Goal: Feedback & Contribution: Submit feedback/report problem

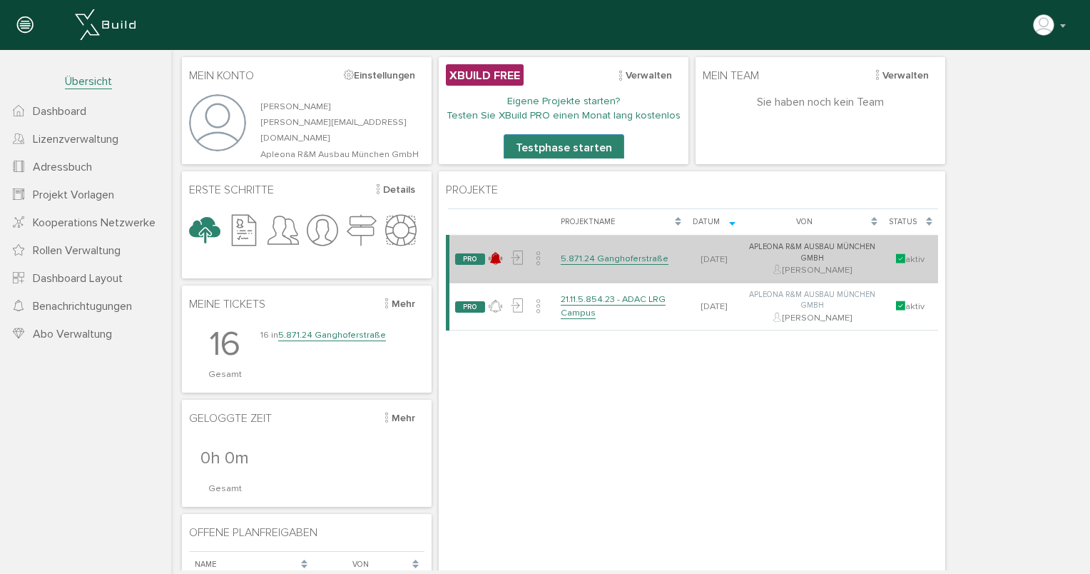
click at [624, 260] on link "5.871.24 Ganghoferstraße" at bounding box center [615, 259] width 108 height 12
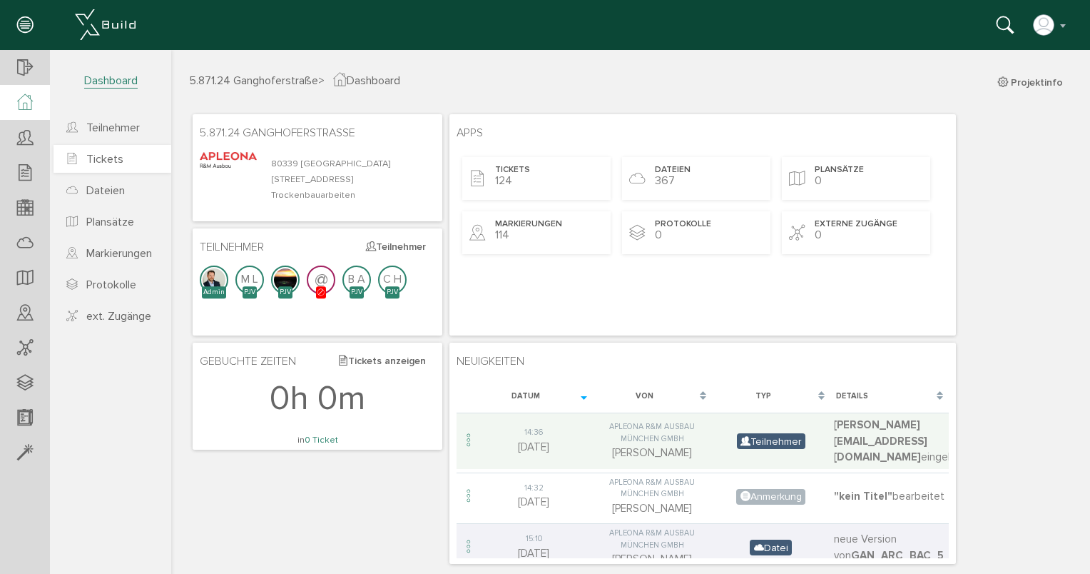
click at [96, 163] on span "Tickets" at bounding box center [104, 159] width 37 height 14
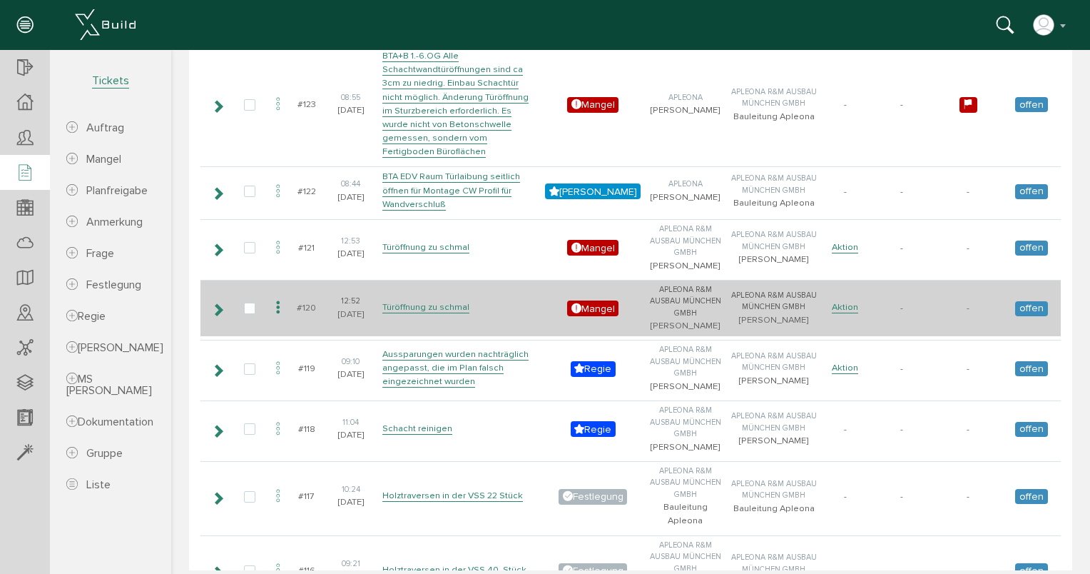
scroll to position [143, 0]
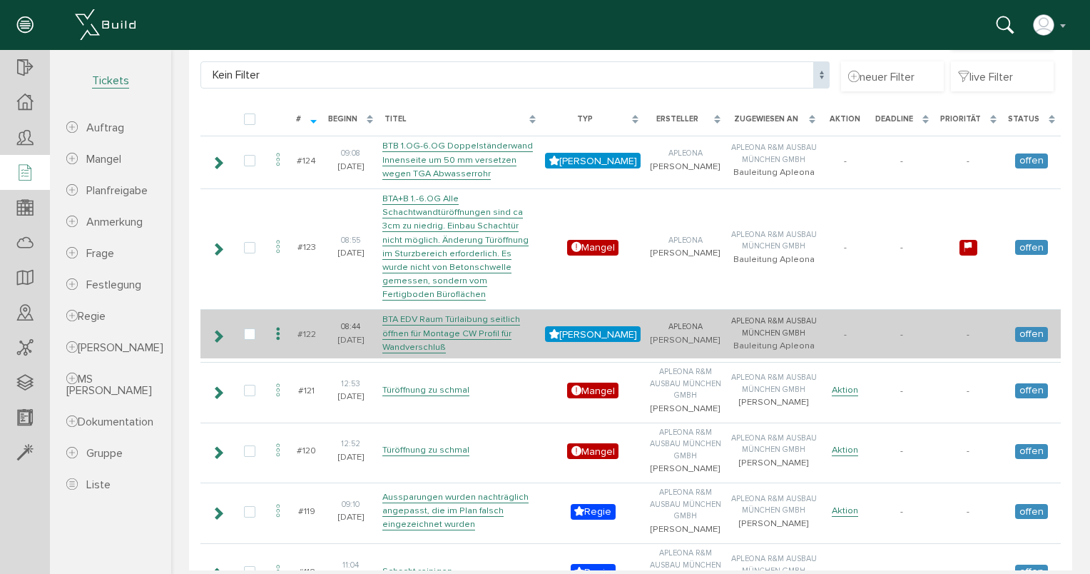
click at [404, 312] on td "BTA EDV Raum Türlaibung seitlich öffnen für Montage CW Profil für Wandverschluß" at bounding box center [460, 333] width 163 height 49
click at [410, 313] on link "BTA EDV Raum Türlaibung seitlich öffnen für Montage CW Profil für Wandverschluß" at bounding box center [451, 332] width 138 height 39
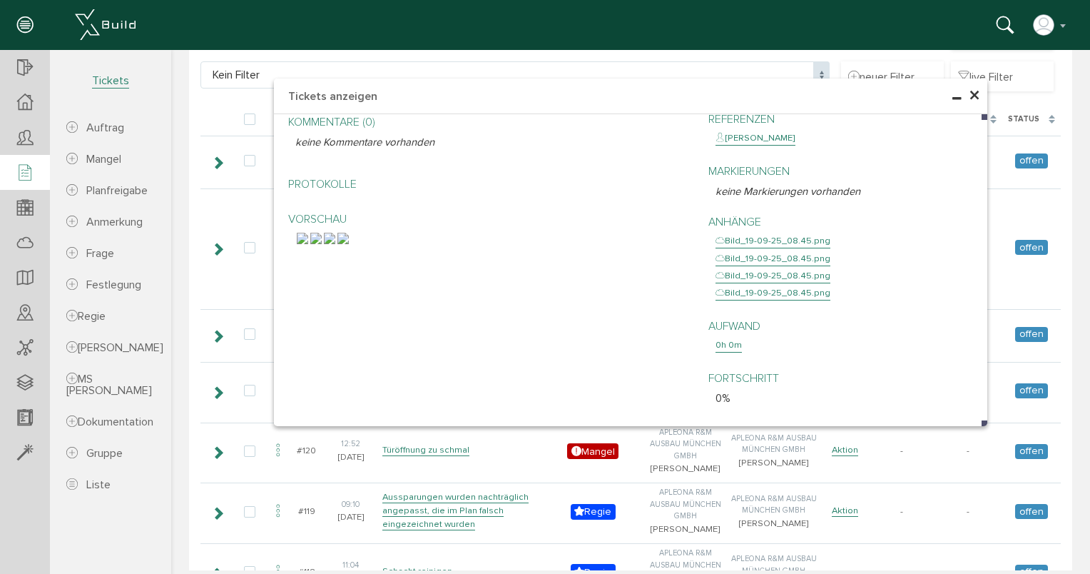
click at [970, 91] on span "×" at bounding box center [974, 96] width 11 height 28
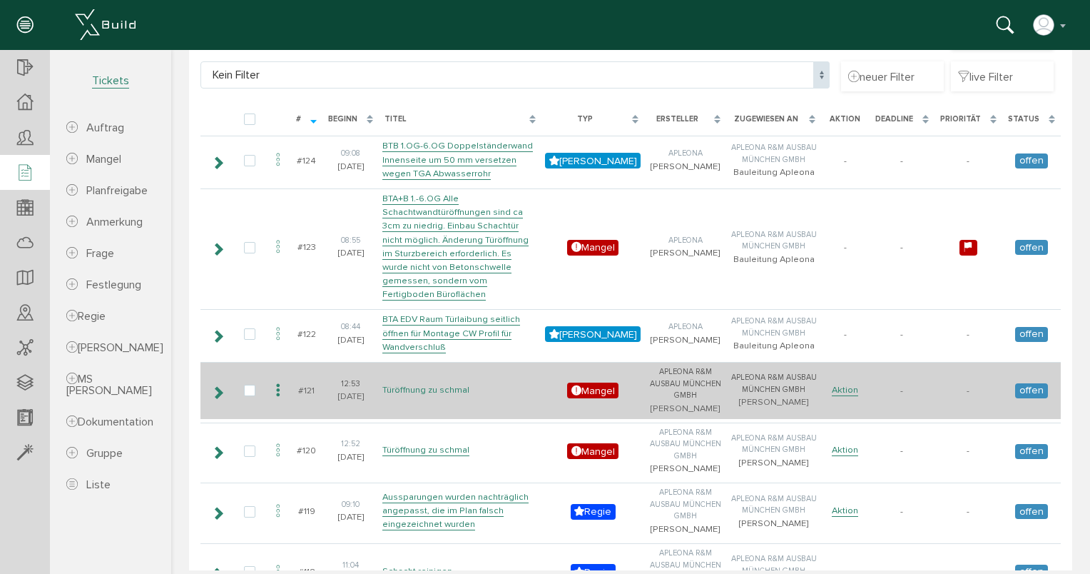
scroll to position [214, 0]
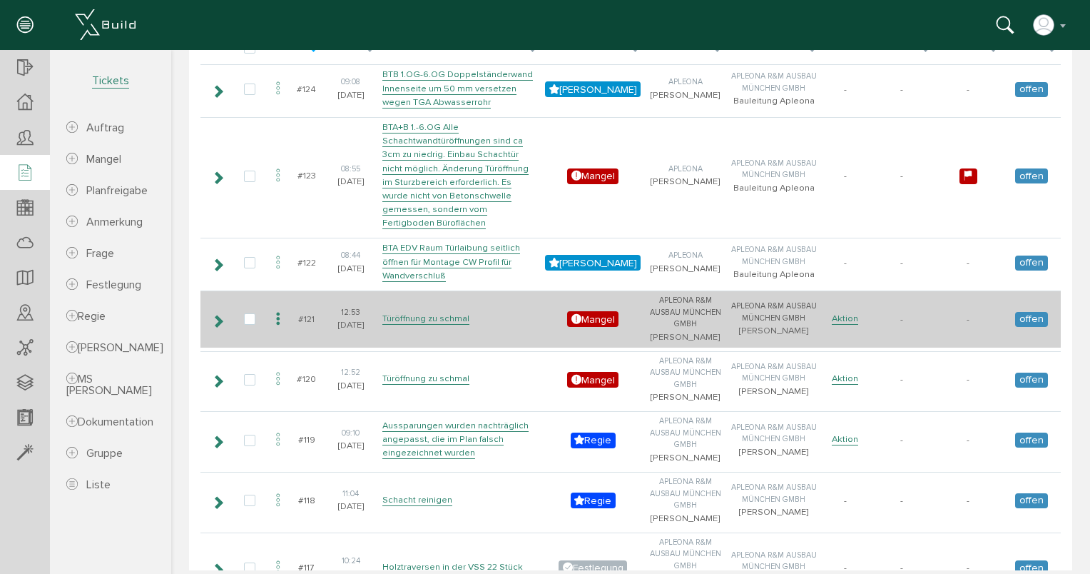
click at [468, 310] on td "Türöffnung zu schmal" at bounding box center [460, 318] width 163 height 57
click at [461, 313] on link "Türöffnung zu schmal" at bounding box center [425, 319] width 87 height 12
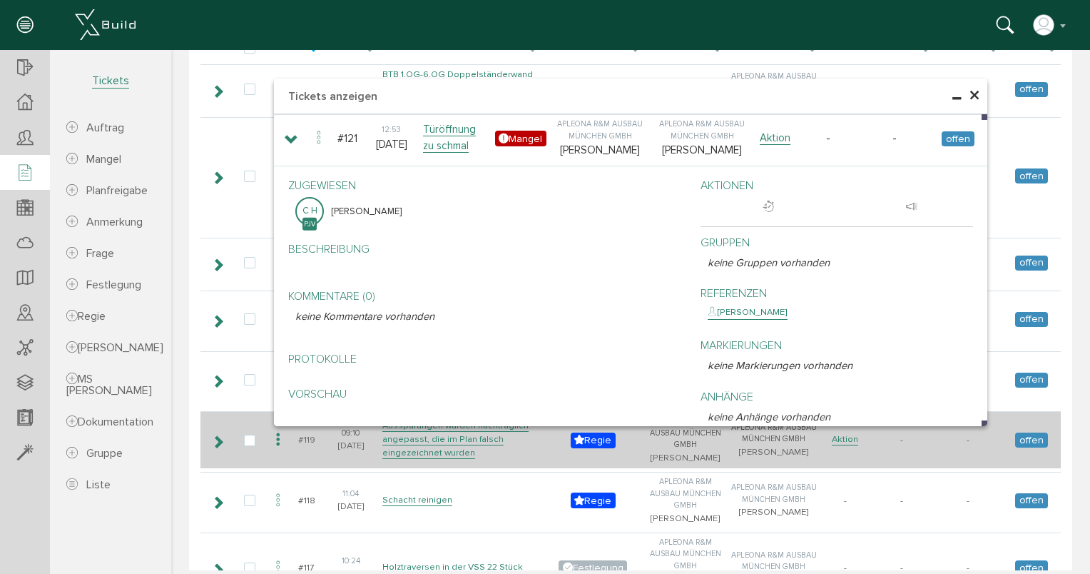
click at [500, 448] on td "Aussparungen wurden nachträglich angepasst, die im Plan falsch eingezeichnet wu…" at bounding box center [460, 439] width 163 height 57
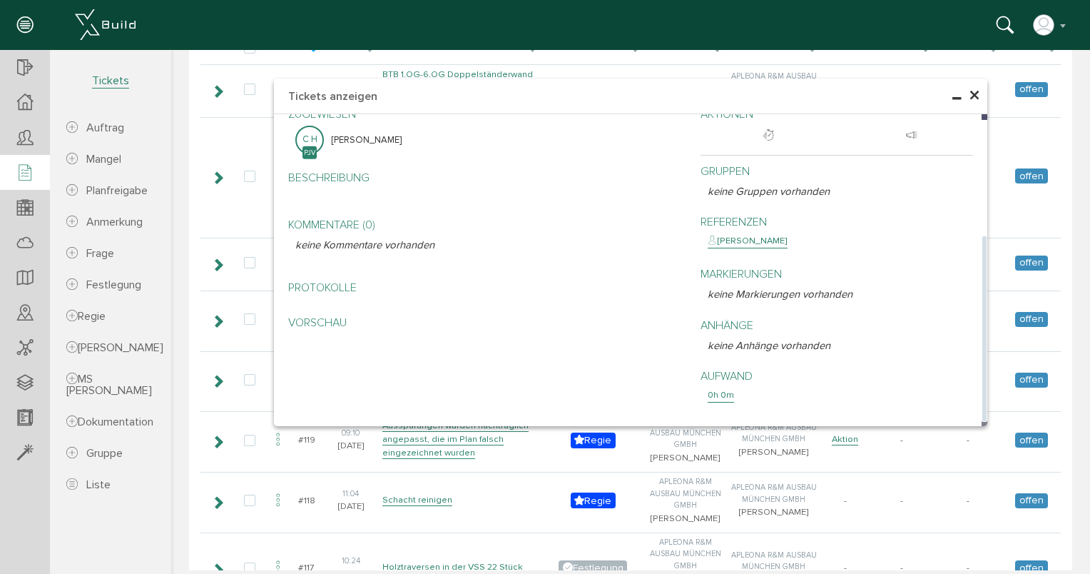
scroll to position [357, 0]
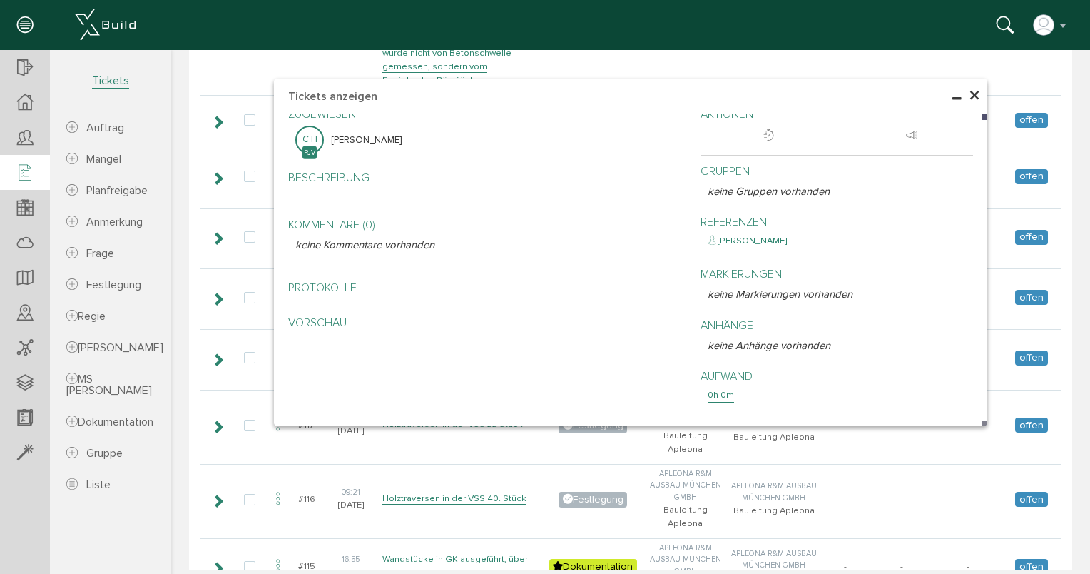
click at [973, 97] on span "×" at bounding box center [974, 96] width 11 height 28
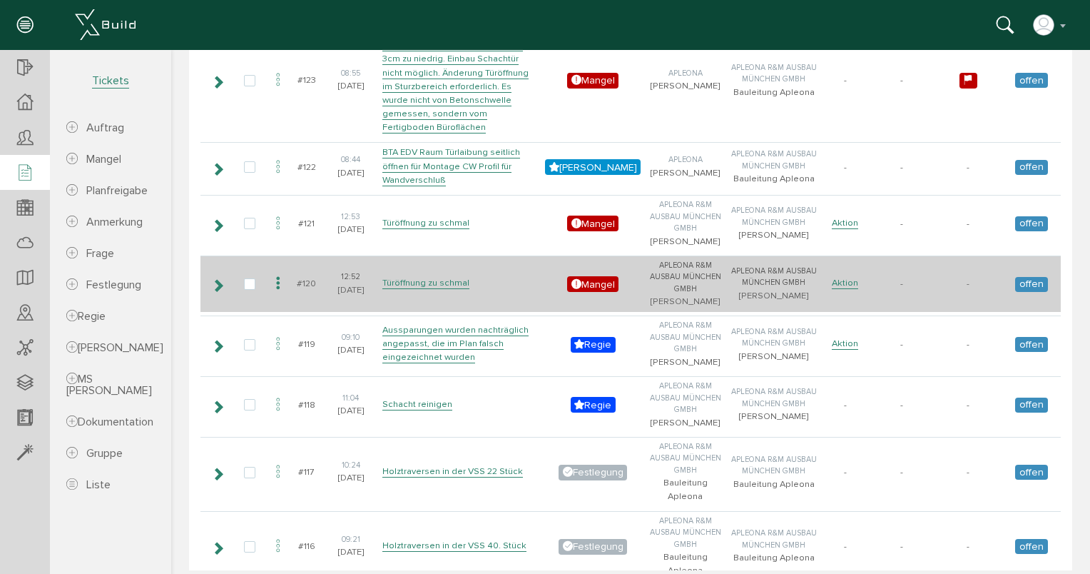
scroll to position [285, 0]
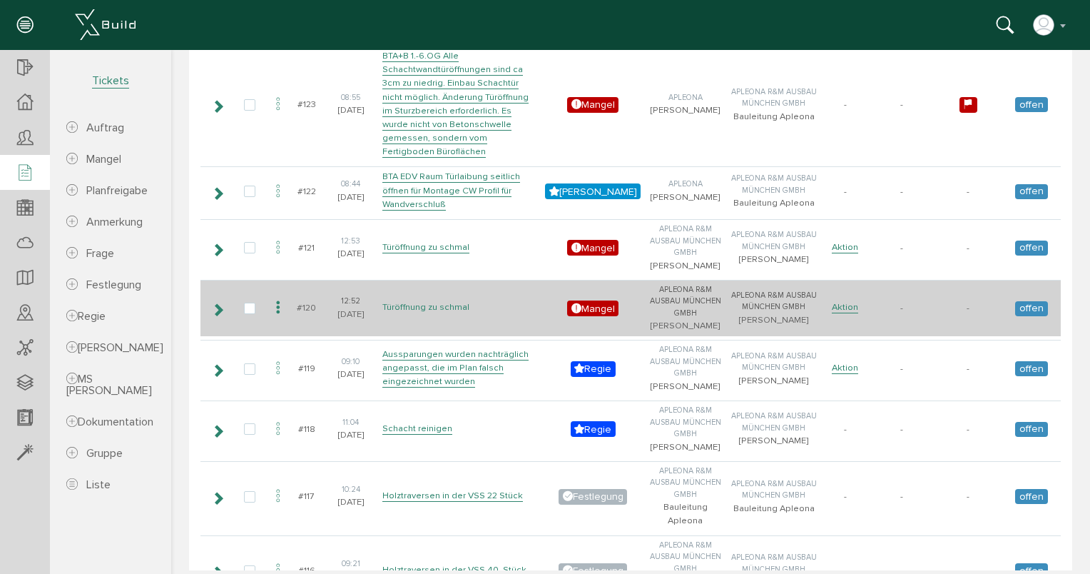
click at [440, 301] on link "Türöffnung zu schmal" at bounding box center [425, 307] width 87 height 12
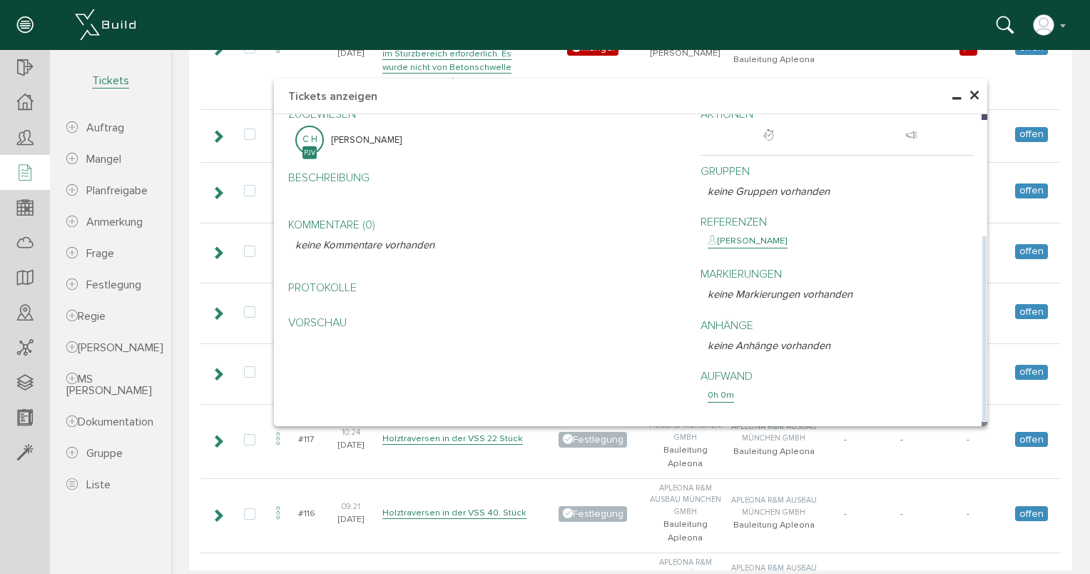
scroll to position [357, 0]
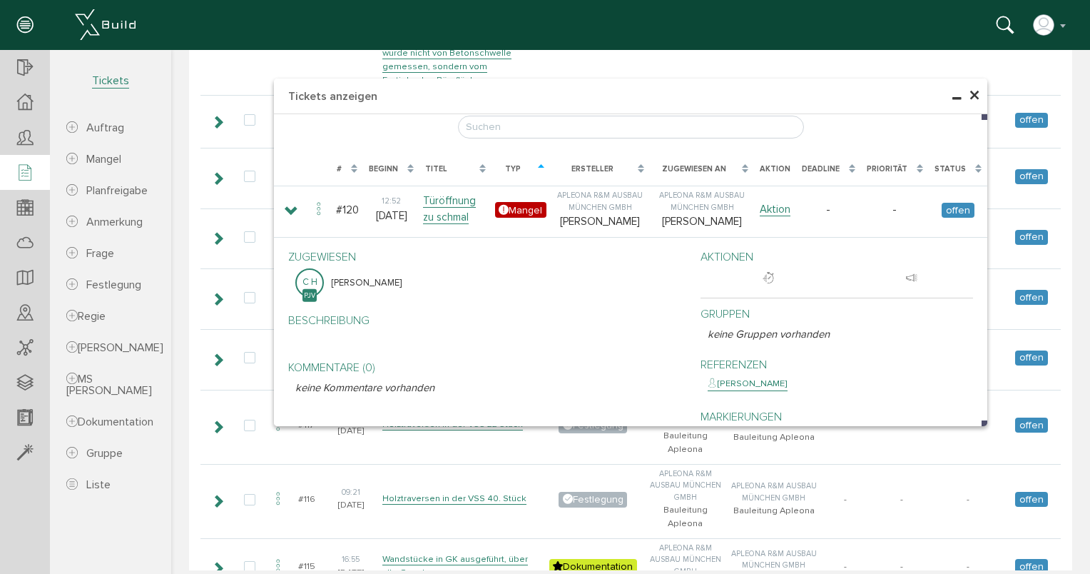
click at [973, 91] on span "×" at bounding box center [974, 96] width 11 height 28
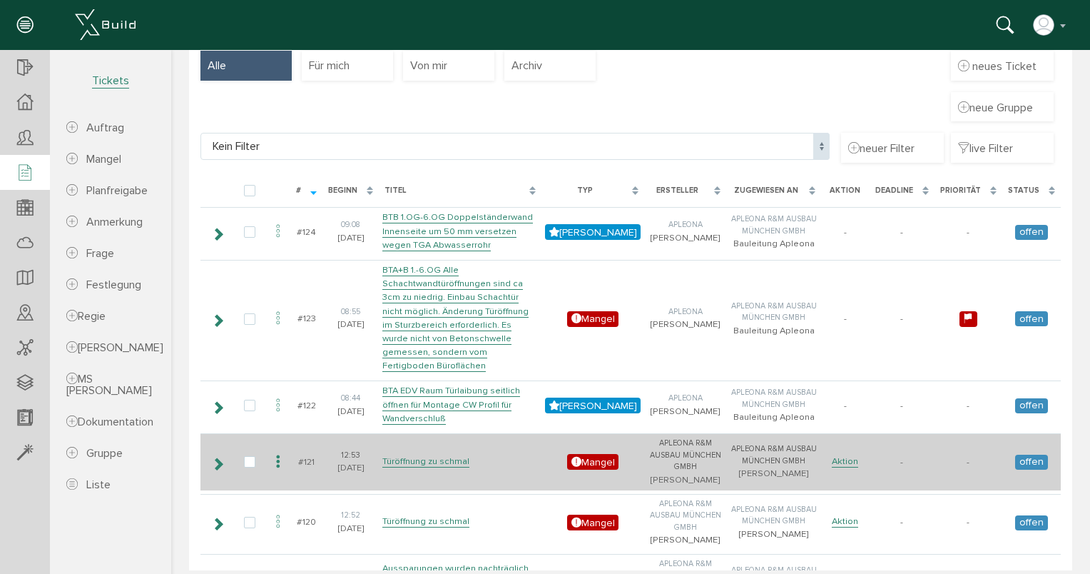
scroll to position [214, 0]
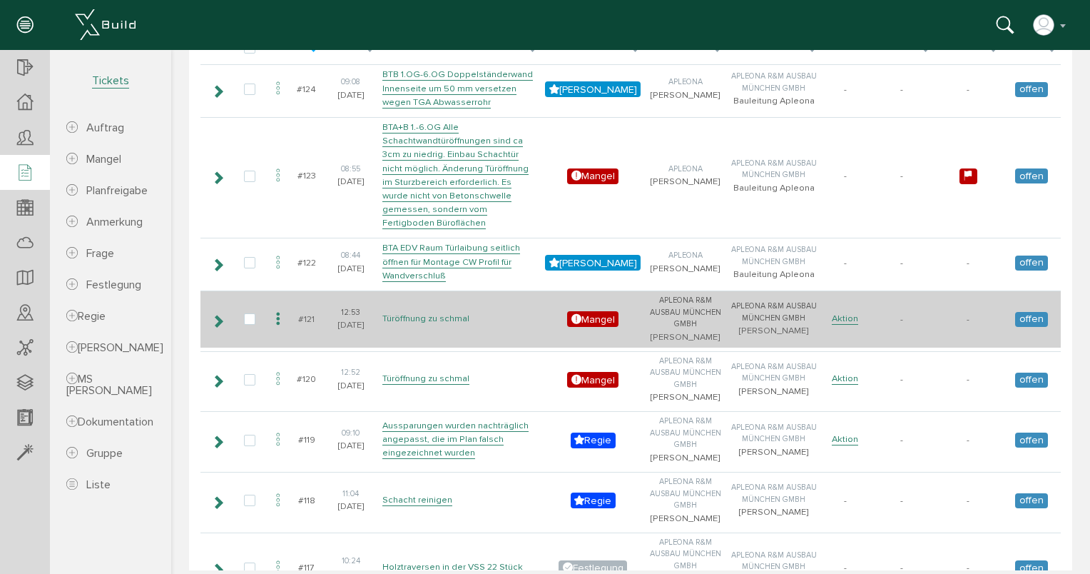
click at [448, 313] on link "Türöffnung zu schmal" at bounding box center [425, 319] width 87 height 12
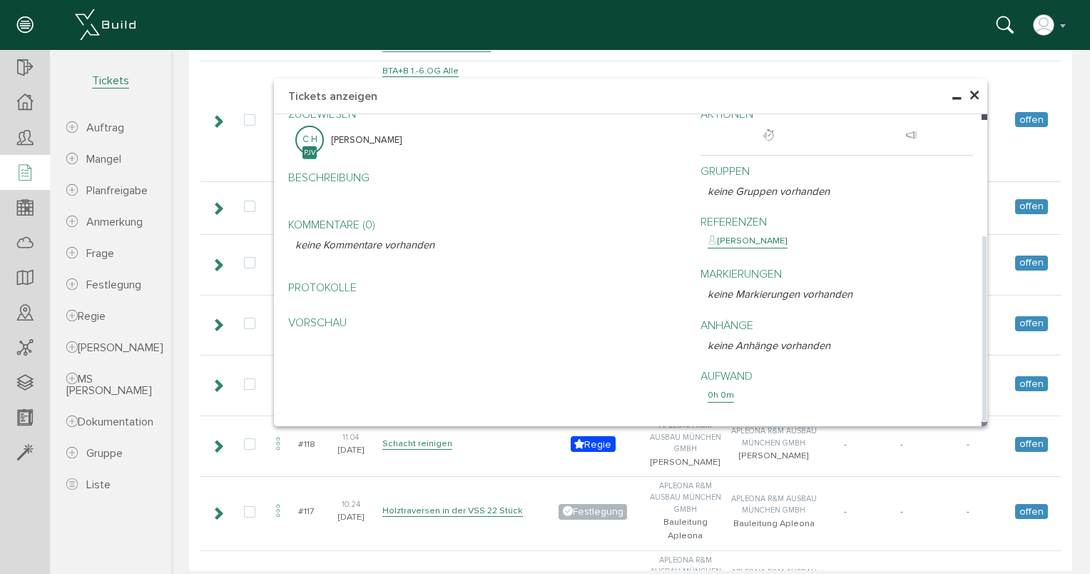
scroll to position [285, 0]
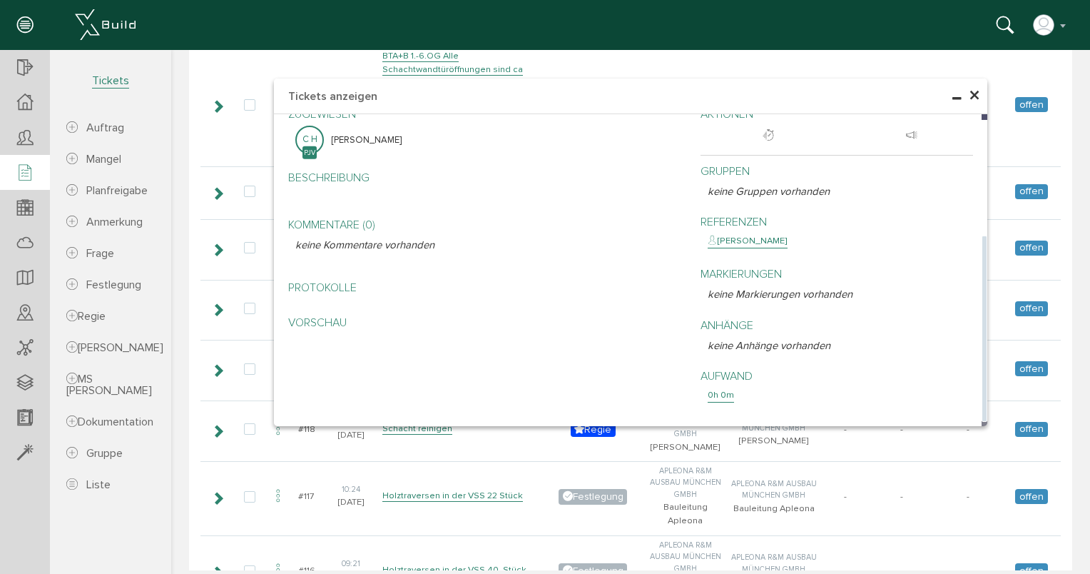
drag, startPoint x: 488, startPoint y: 440, endPoint x: 477, endPoint y: 389, distance: 51.9
click at [488, 439] on td "Schacht reinigen" at bounding box center [460, 428] width 163 height 57
click at [196, 186] on div "× Tickets anzeigen Kein Filter Kein Filter neuer Filter live Filter Lade, bitte…" at bounding box center [630, 25] width 919 height 520
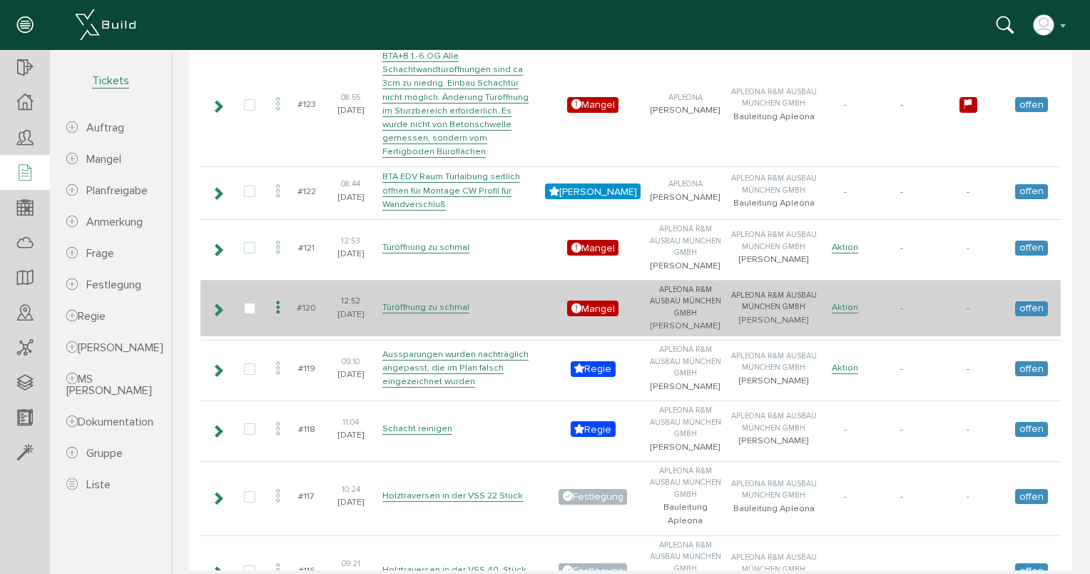
click at [451, 284] on td "Türöffnung zu schmal" at bounding box center [460, 308] width 163 height 57
click at [453, 301] on link "Türöffnung zu schmal" at bounding box center [425, 307] width 87 height 12
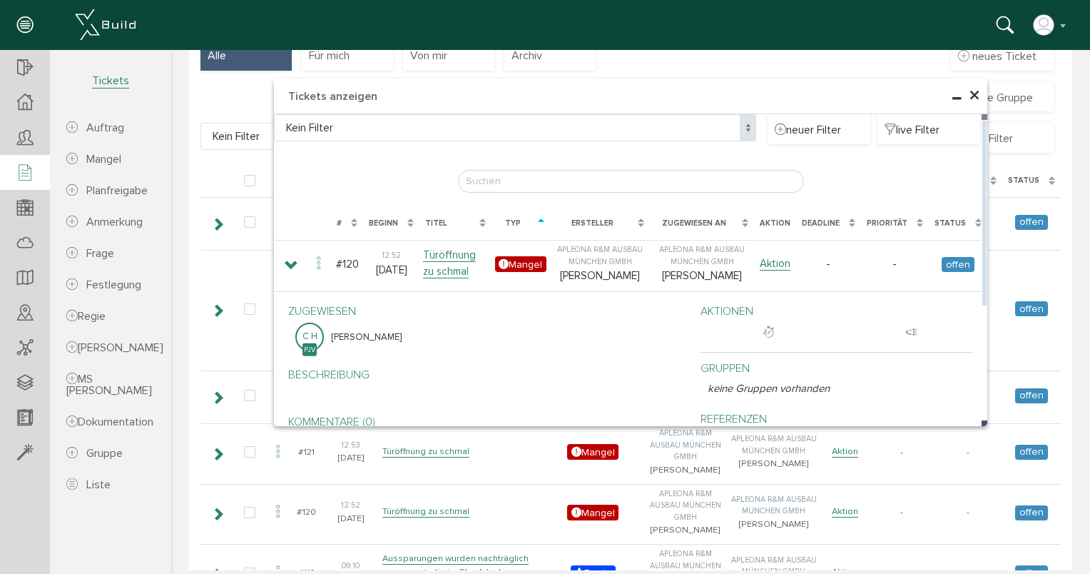
scroll to position [0, 0]
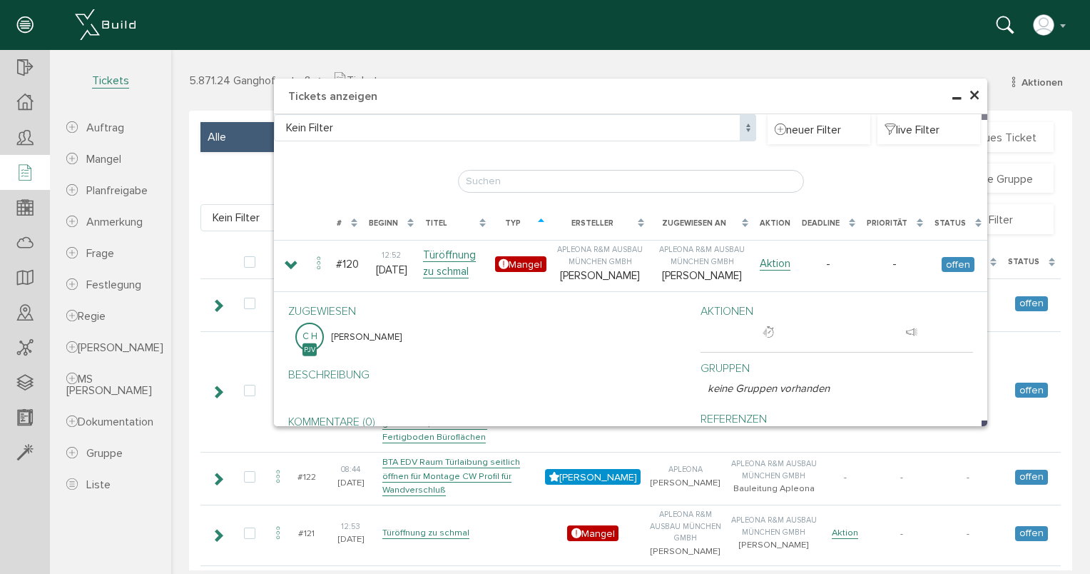
drag, startPoint x: 202, startPoint y: 168, endPoint x: 303, endPoint y: 232, distance: 120.0
click at [202, 168] on div "× Tickets anzeigen Kein Filter Kein Filter neuer Filter live Filter Lade, bitte…" at bounding box center [630, 310] width 919 height 520
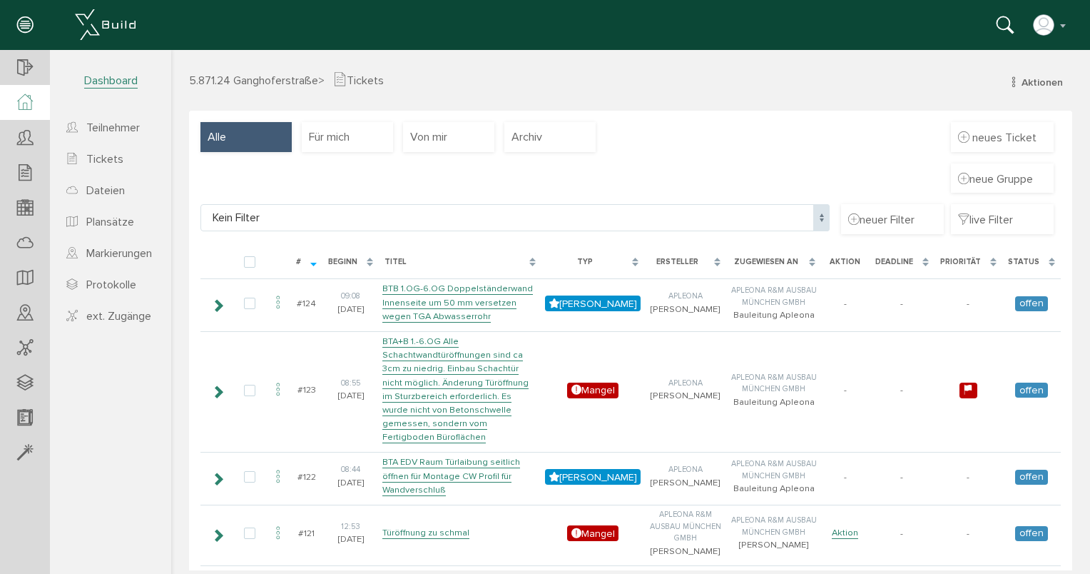
click at [38, 114] on div at bounding box center [25, 102] width 50 height 35
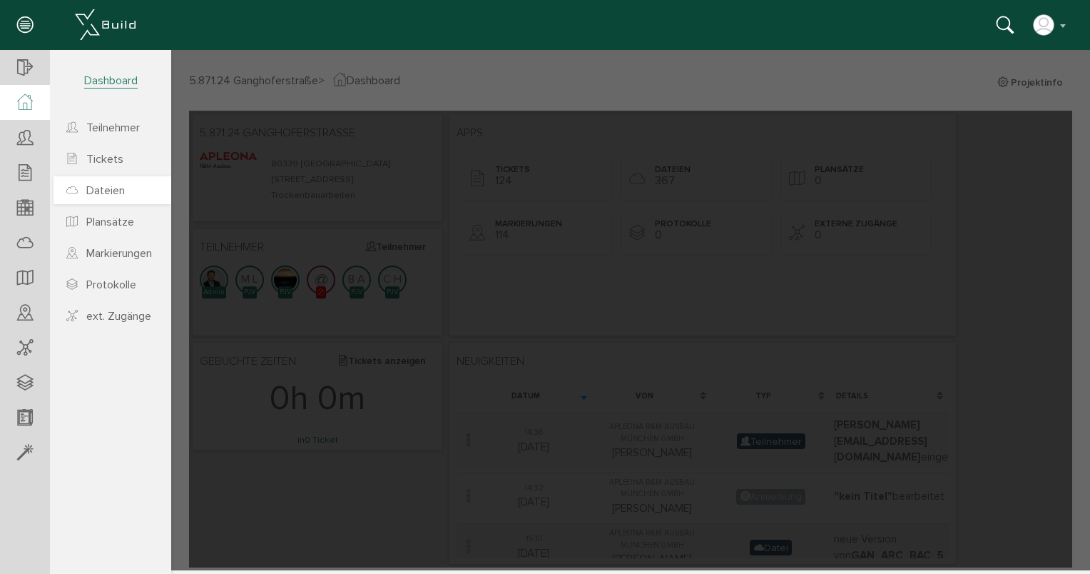
click at [103, 187] on span "Dateien" at bounding box center [105, 190] width 39 height 14
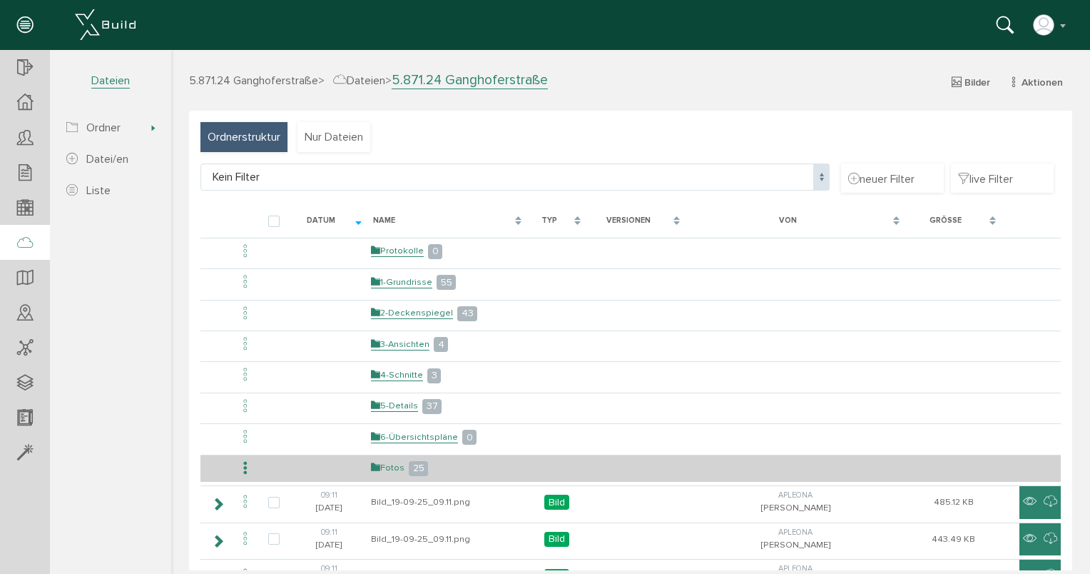
click at [385, 462] on link "Fotos" at bounding box center [388, 468] width 34 height 12
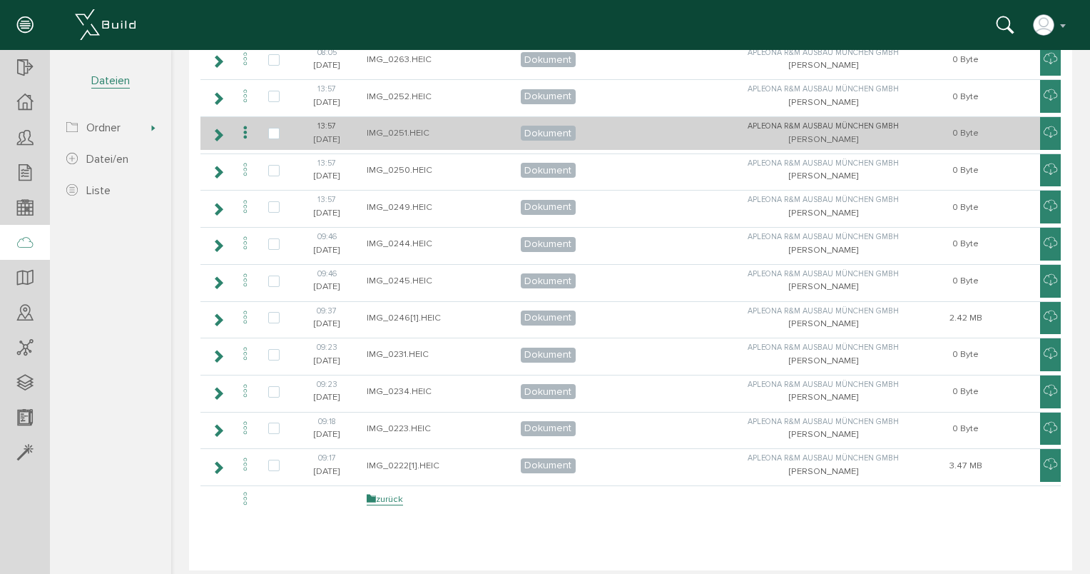
scroll to position [681, 0]
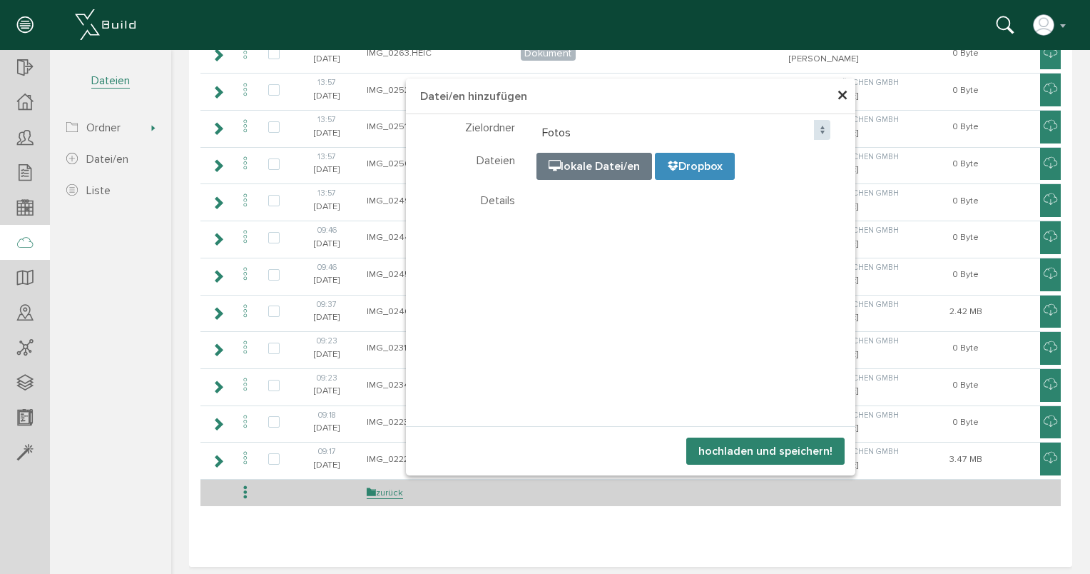
select select "D-68be82e1ab3e54_42199188"
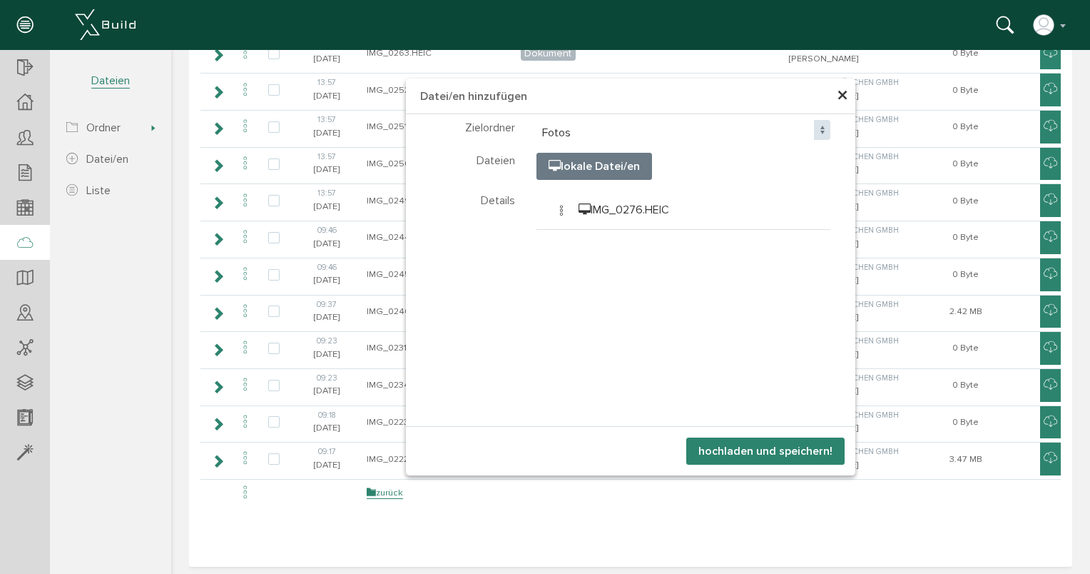
click at [774, 451] on button "hochladen und speichern!" at bounding box center [765, 450] width 158 height 27
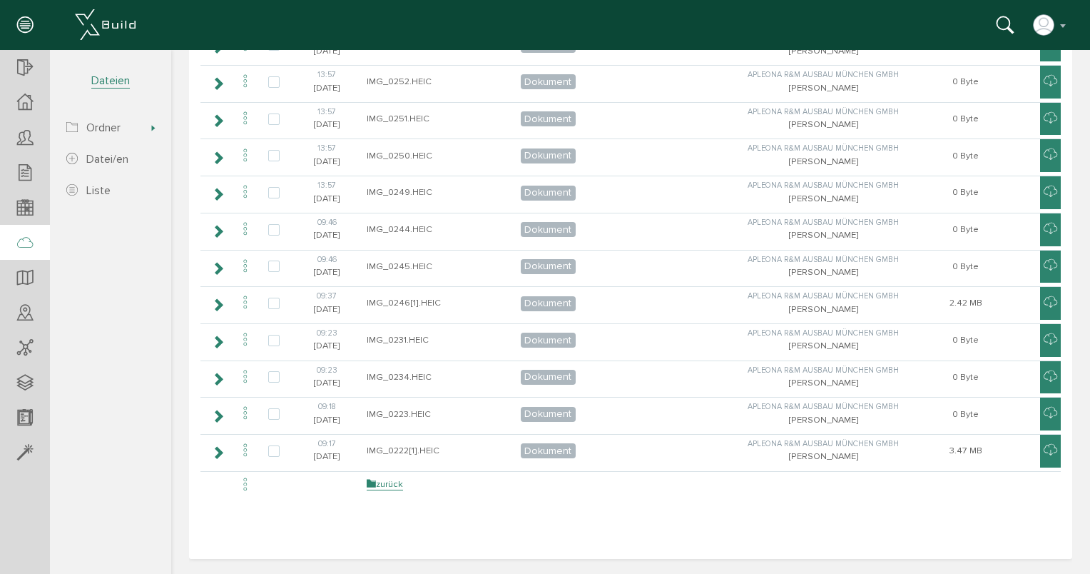
scroll to position [717, 0]
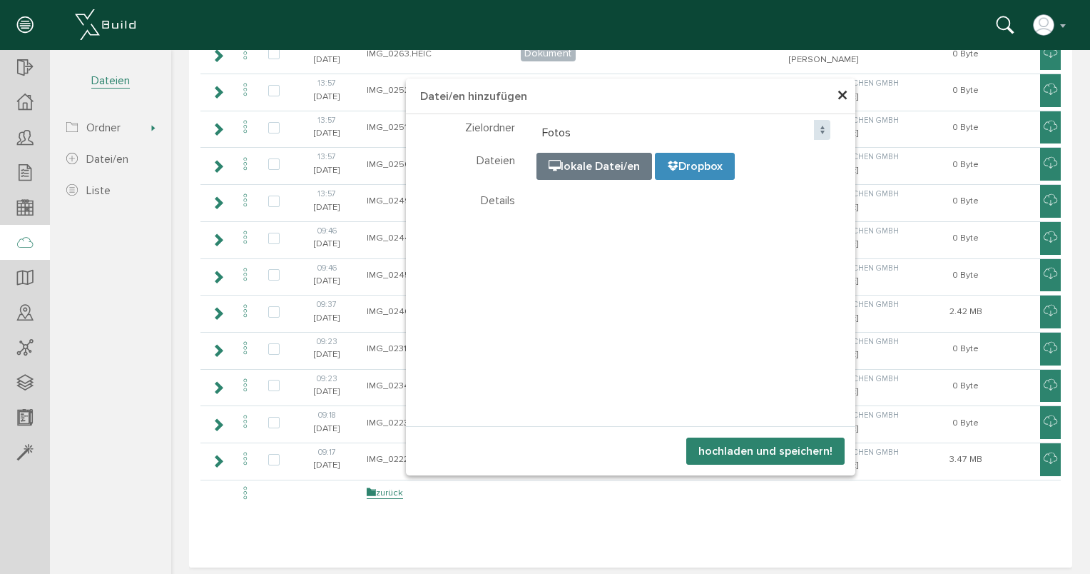
select select "D-68be82e1ab3e54_42199188"
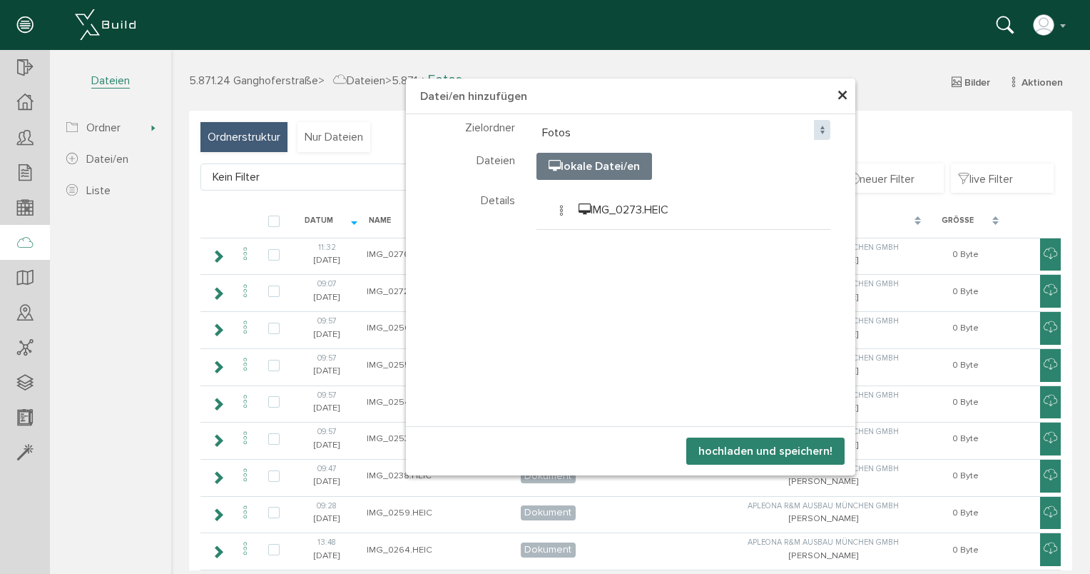
click at [741, 454] on button "hochladen und speichern!" at bounding box center [765, 450] width 158 height 27
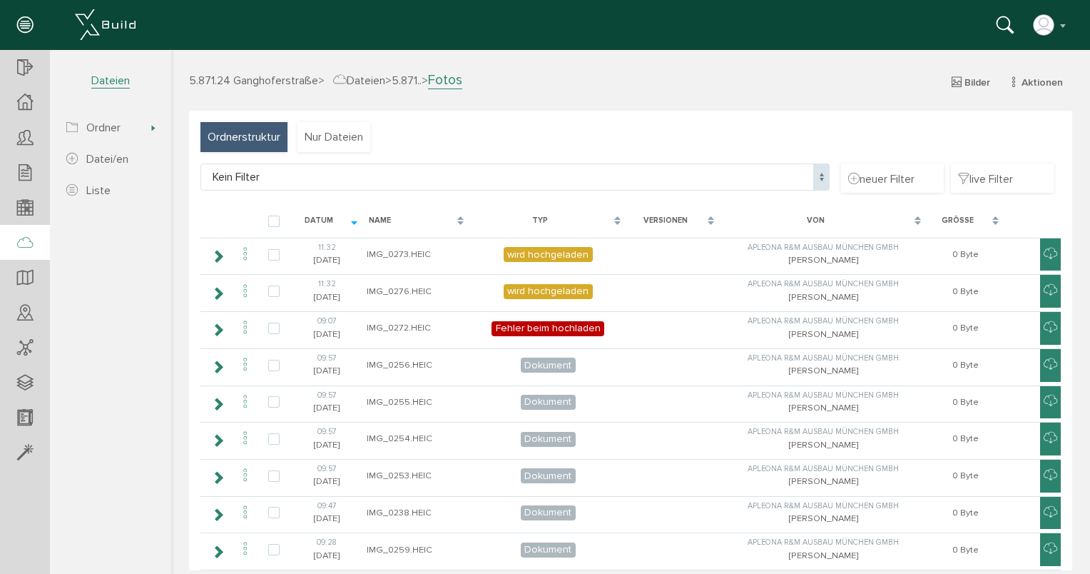
click at [237, 202] on div "Kein Filter Kein Filter" at bounding box center [515, 183] width 629 height 41
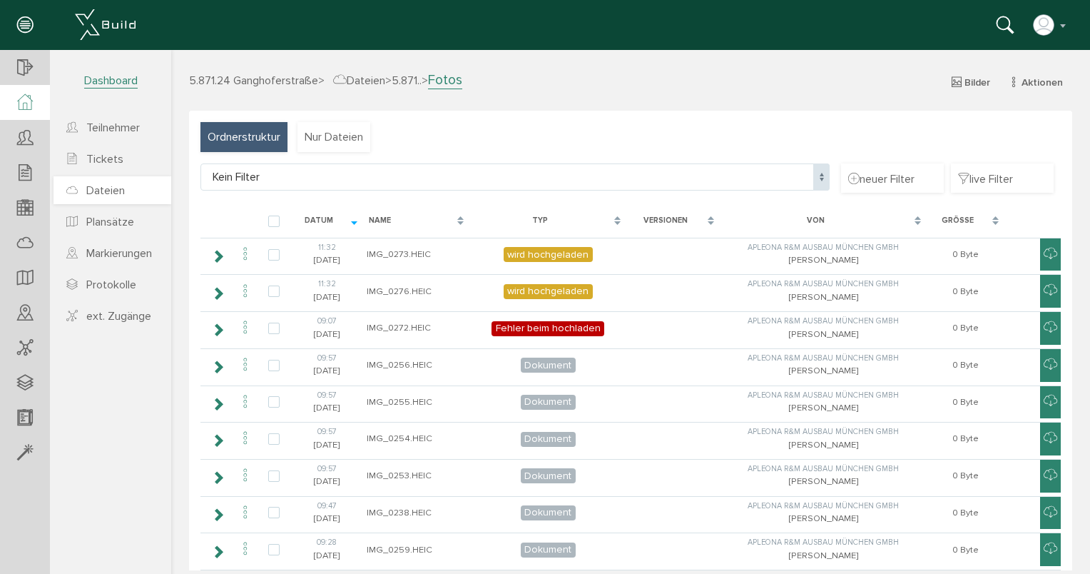
click at [114, 194] on span "Dateien" at bounding box center [105, 190] width 39 height 14
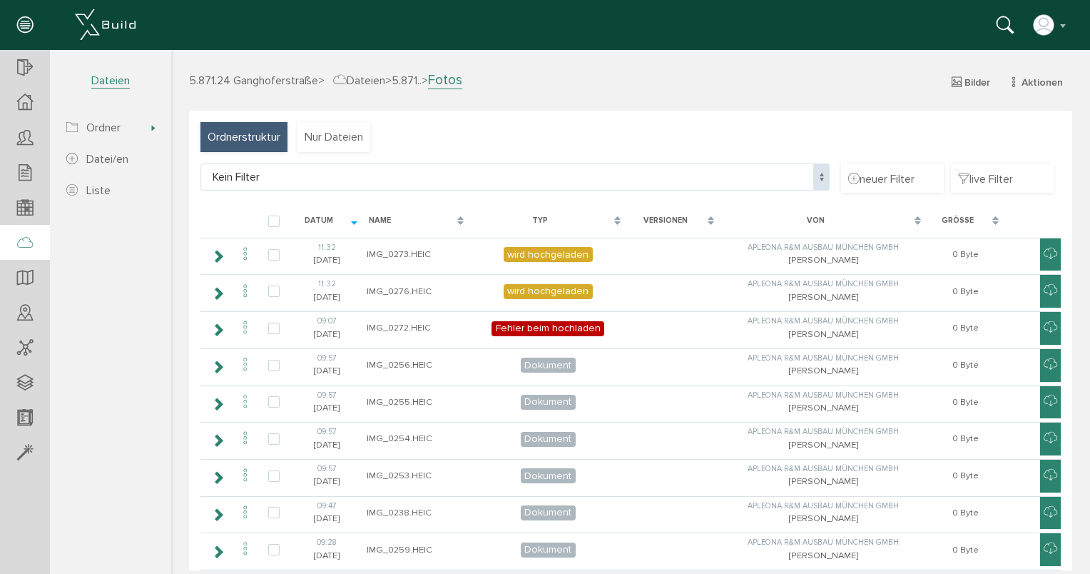
drag, startPoint x: 221, startPoint y: 141, endPoint x: 326, endPoint y: 178, distance: 111.5
click at [221, 141] on span "Ordnerstruktur" at bounding box center [244, 137] width 73 height 16
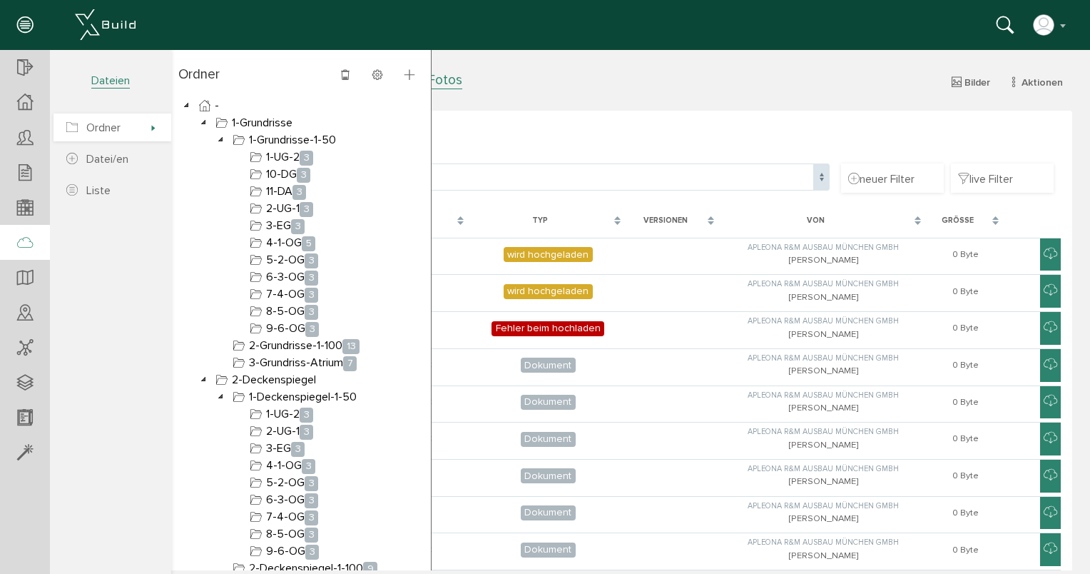
click at [143, 125] on span "Ordner" at bounding box center [113, 127] width 118 height 28
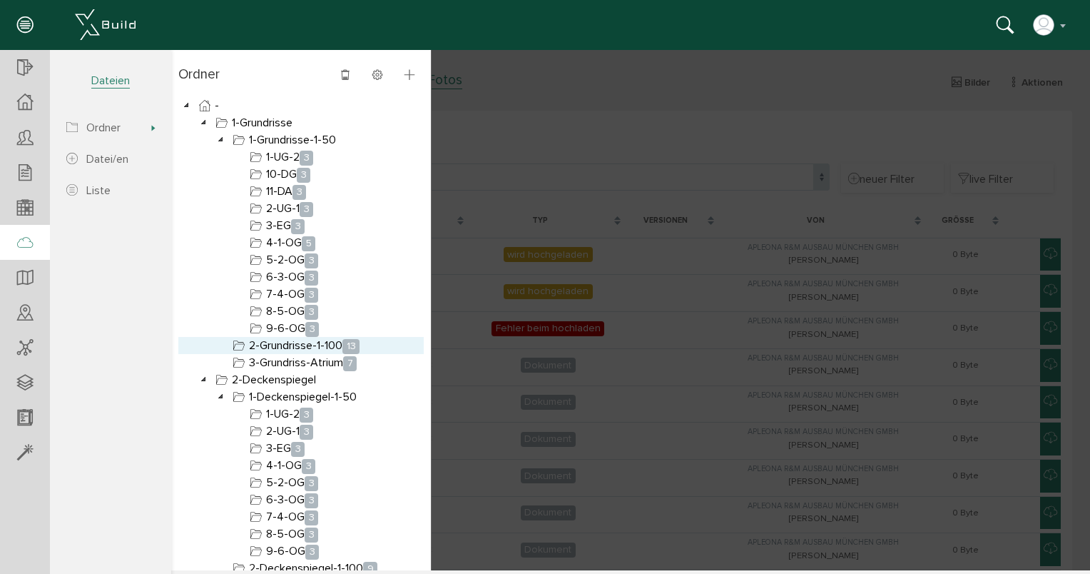
click at [308, 346] on link "2-Grundrisse-1-100 13" at bounding box center [296, 345] width 133 height 17
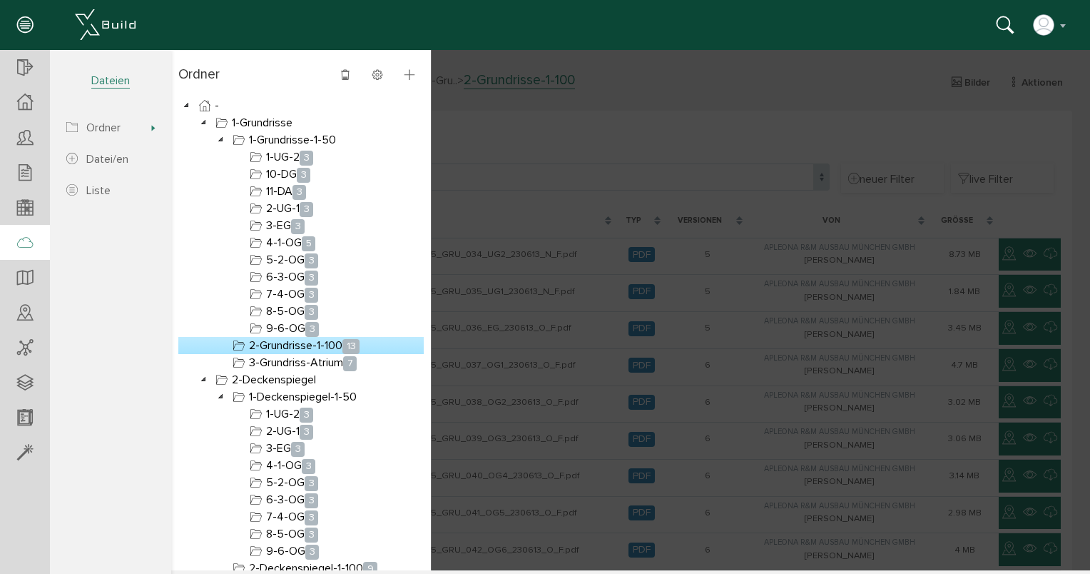
click at [577, 276] on div at bounding box center [630, 310] width 919 height 520
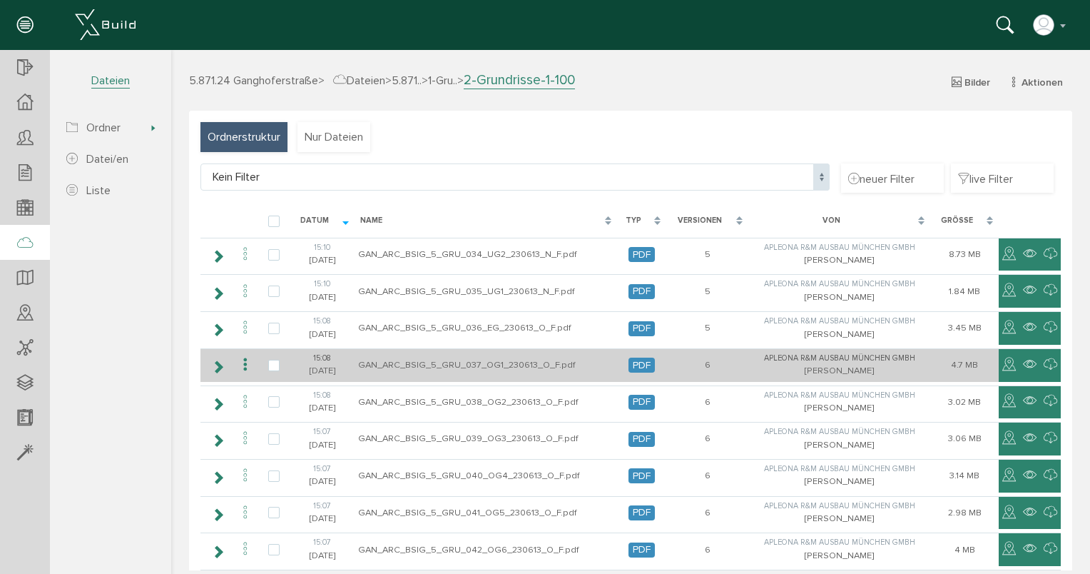
click at [223, 366] on icon at bounding box center [218, 366] width 14 height 11
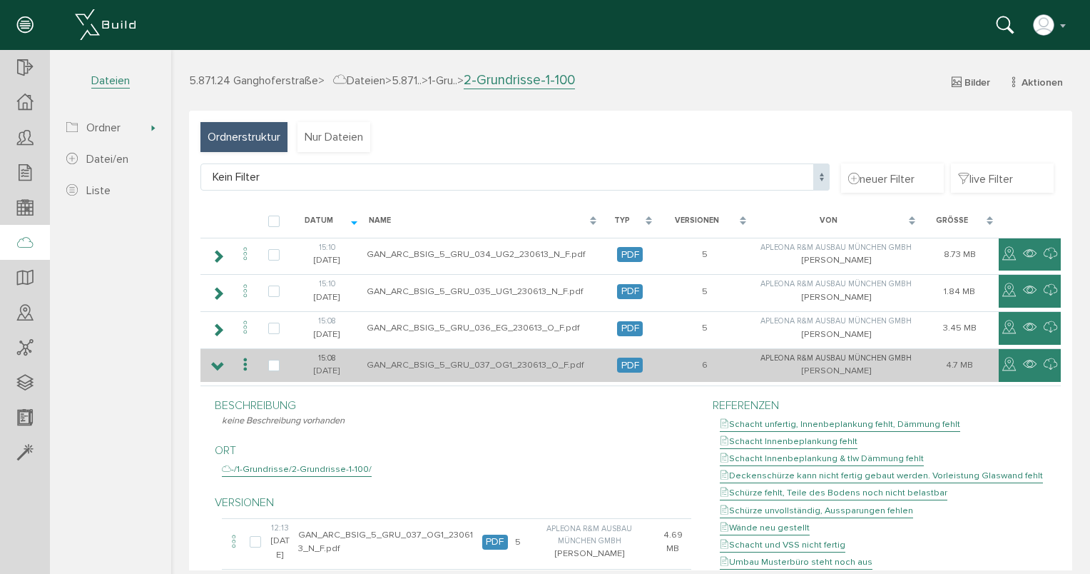
click at [245, 366] on icon at bounding box center [245, 364] width 17 height 19
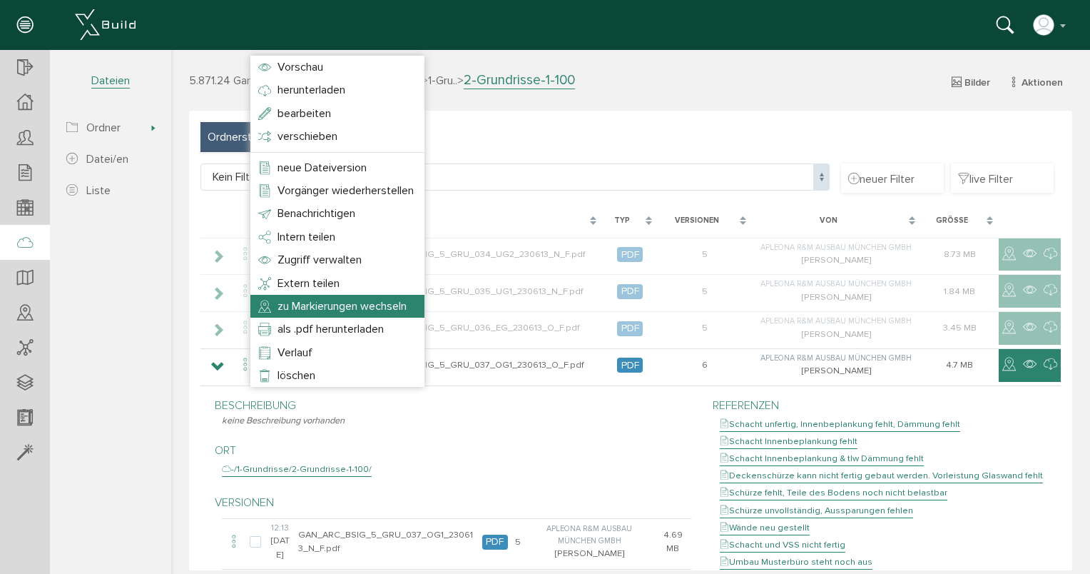
click at [325, 313] on li "zu Markierungen wechseln" at bounding box center [337, 306] width 174 height 23
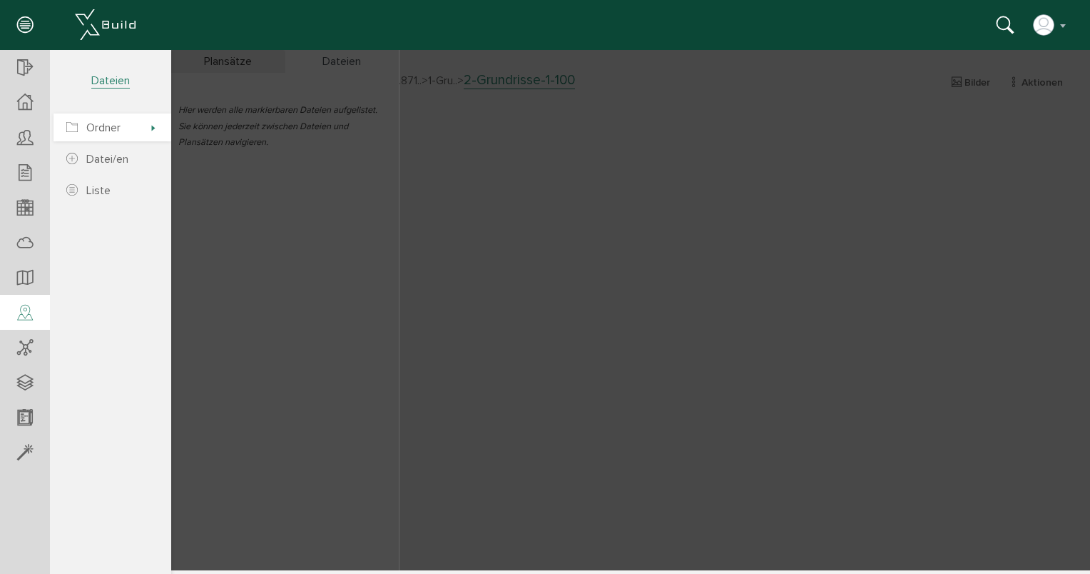
click at [144, 129] on span "Ordner" at bounding box center [113, 127] width 118 height 28
click at [631, 171] on div at bounding box center [630, 310] width 919 height 520
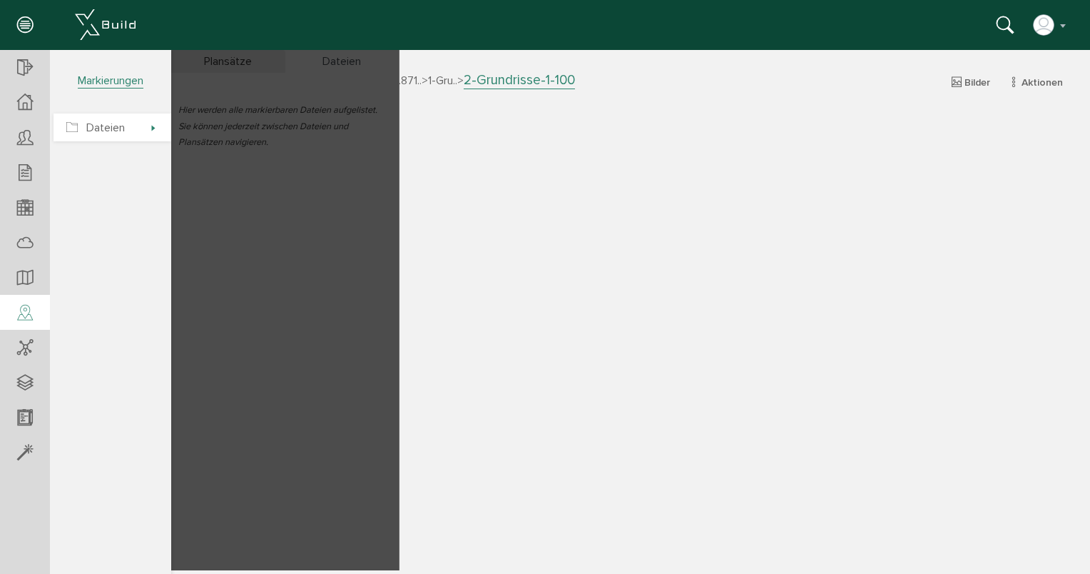
click at [153, 125] on span "Dateien" at bounding box center [113, 127] width 118 height 28
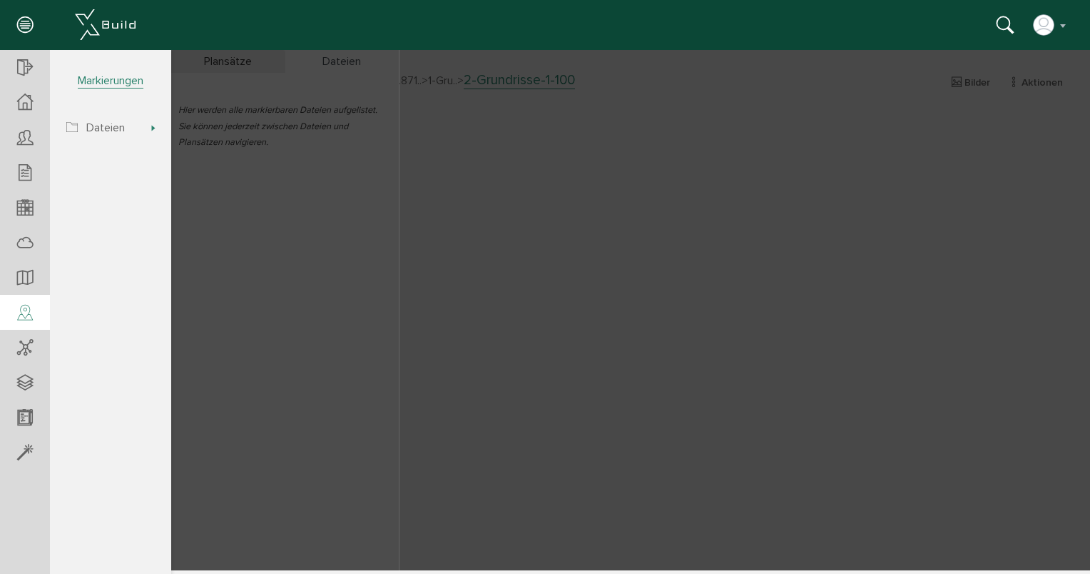
click at [602, 173] on div at bounding box center [630, 310] width 919 height 520
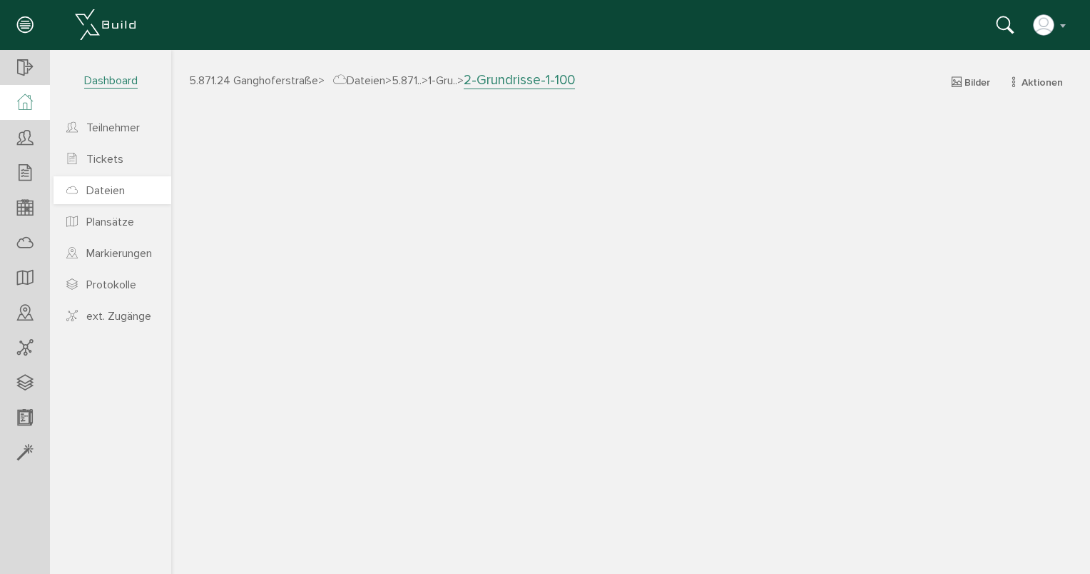
click at [136, 198] on link "Dateien" at bounding box center [113, 190] width 118 height 28
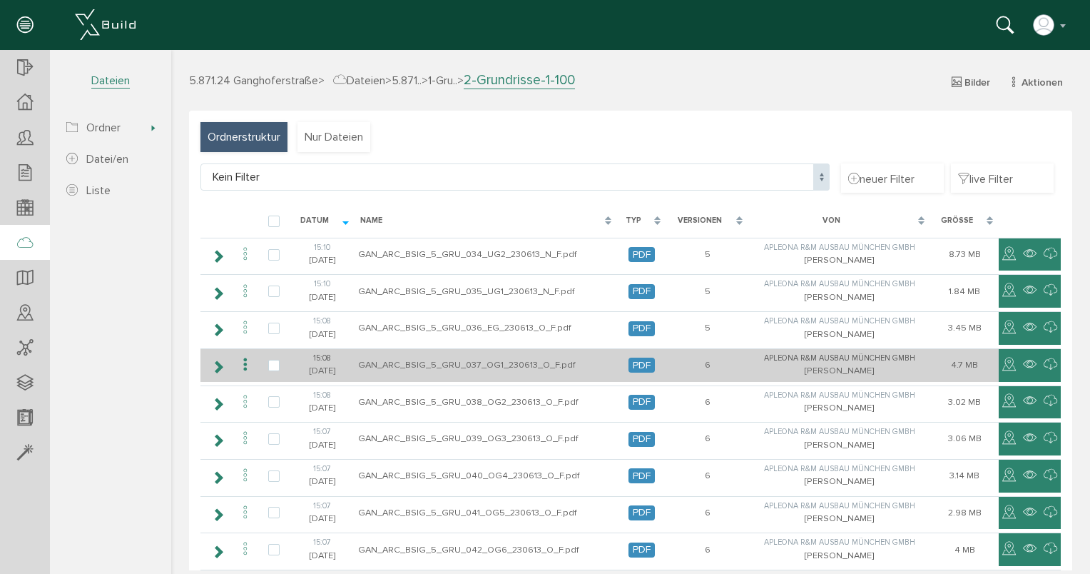
click at [241, 367] on icon at bounding box center [245, 364] width 17 height 19
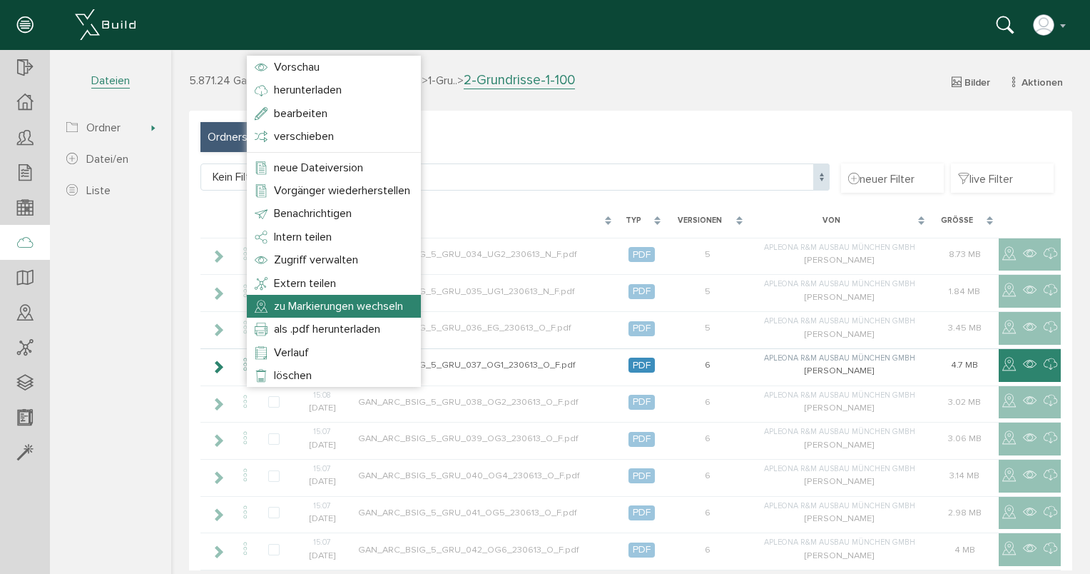
click at [309, 303] on span "zu Markierungen wechseln" at bounding box center [338, 306] width 129 height 14
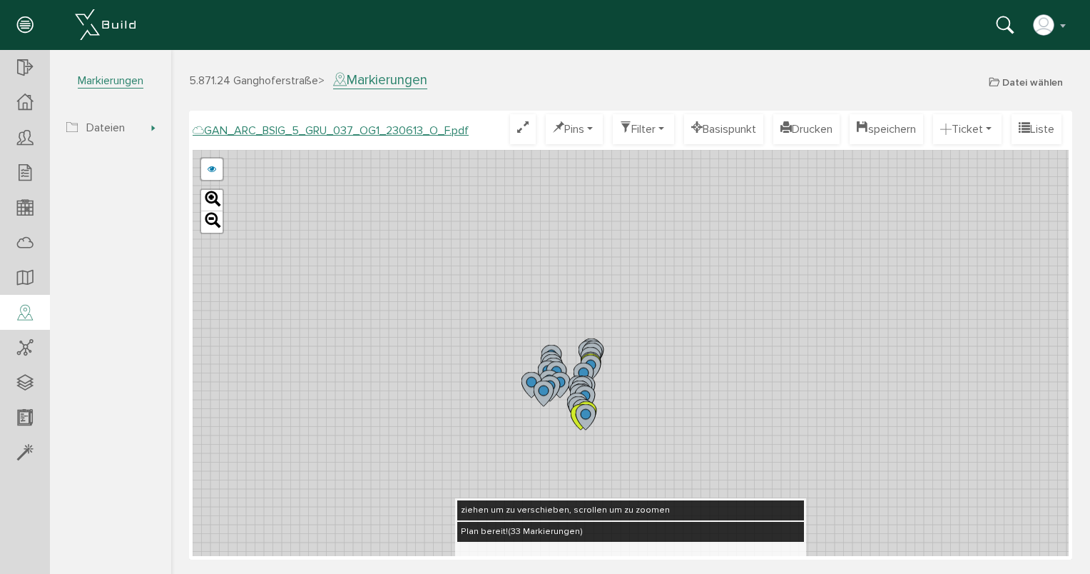
drag, startPoint x: 643, startPoint y: 352, endPoint x: 622, endPoint y: 420, distance: 71.6
click at [622, 420] on div "GAN_ARC_BSIG_5_GRU_037_OG1_230613_N_F.pdf GAN_ARC_BSIG_5_GRU_037_OG1_230613_M_F…" at bounding box center [631, 353] width 876 height 406
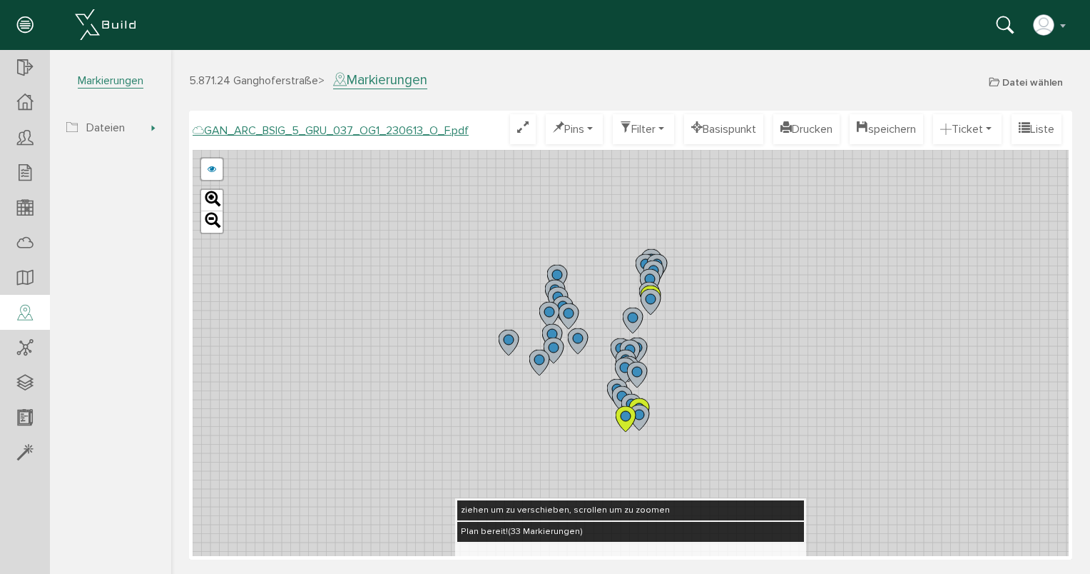
drag, startPoint x: 615, startPoint y: 362, endPoint x: 664, endPoint y: 333, distance: 57.3
click at [664, 333] on div "GAN_ARC_BSIG_5_GRU_037_OG1_230613_N_F.pdf GAN_ARC_BSIG_5_GRU_037_OG1_230613_M_F…" at bounding box center [631, 353] width 876 height 406
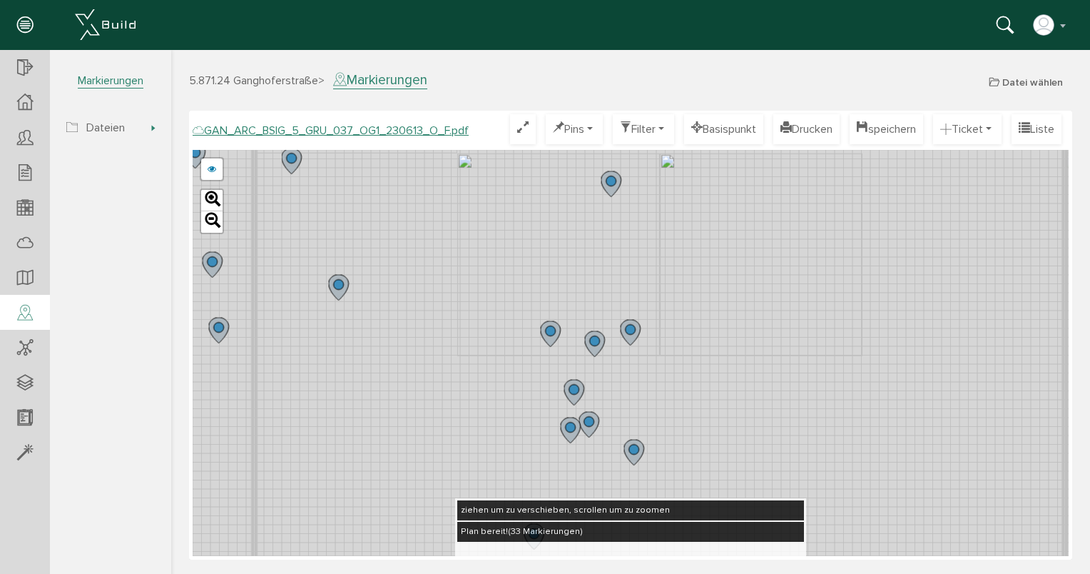
drag, startPoint x: 582, startPoint y: 468, endPoint x: 598, endPoint y: 357, distance: 111.7
click at [598, 359] on div "GAN_ARC_BSIG_5_GRU_037_OG1_230613_N_F.pdf GAN_ARC_BSIG_5_GRU_037_OG1_230613_M_F…" at bounding box center [631, 353] width 876 height 406
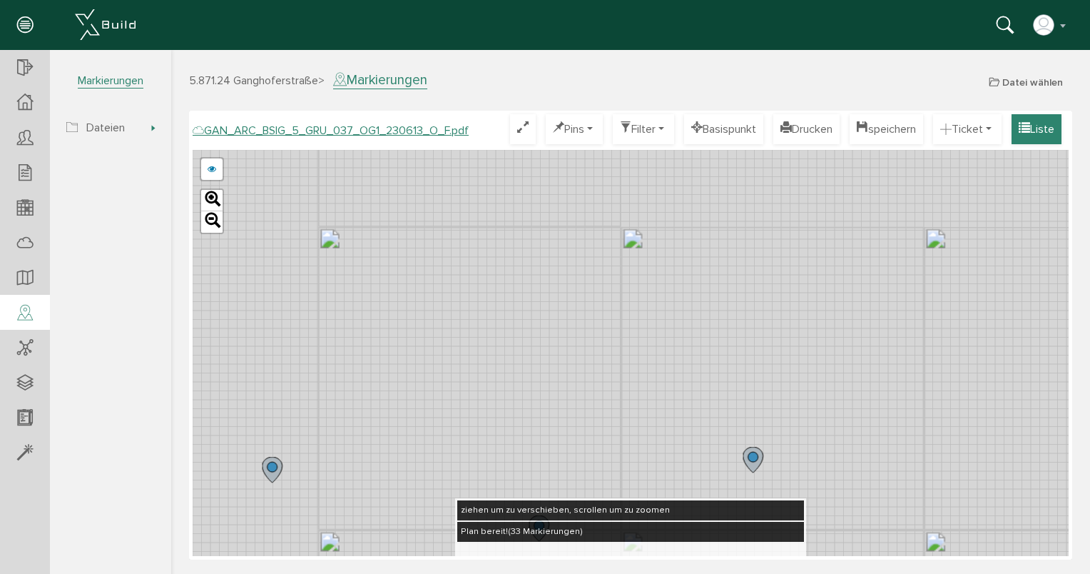
click at [1060, 131] on button "Liste" at bounding box center [1037, 129] width 50 height 30
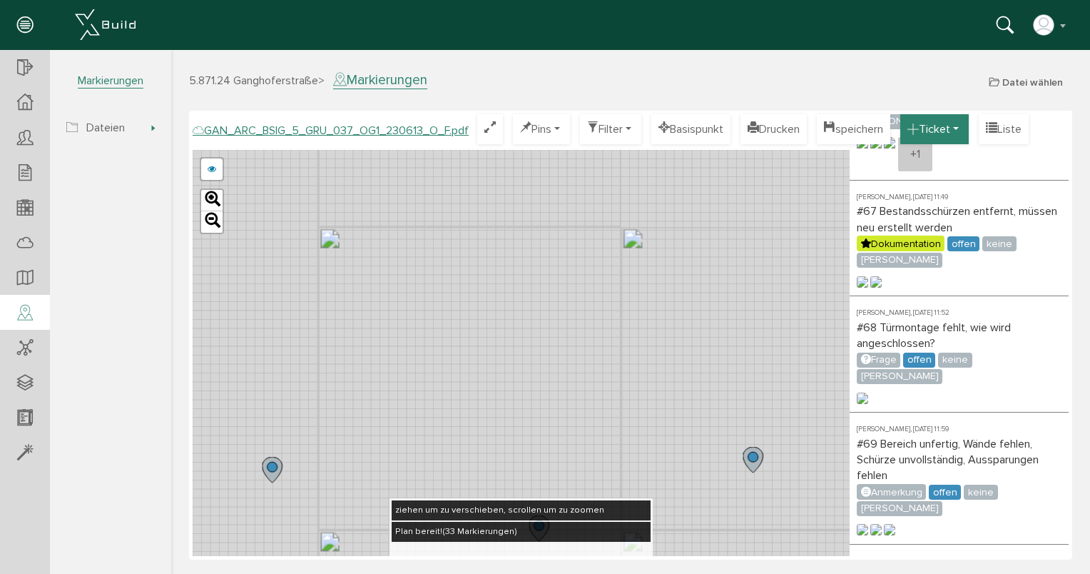
scroll to position [928, 0]
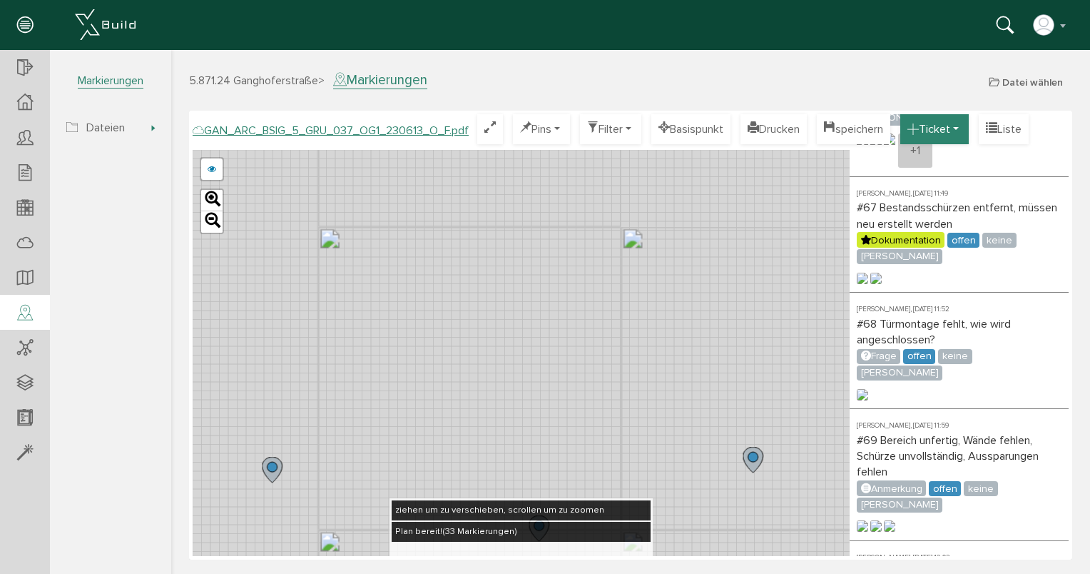
click at [965, 128] on button "Ticket" at bounding box center [935, 129] width 69 height 30
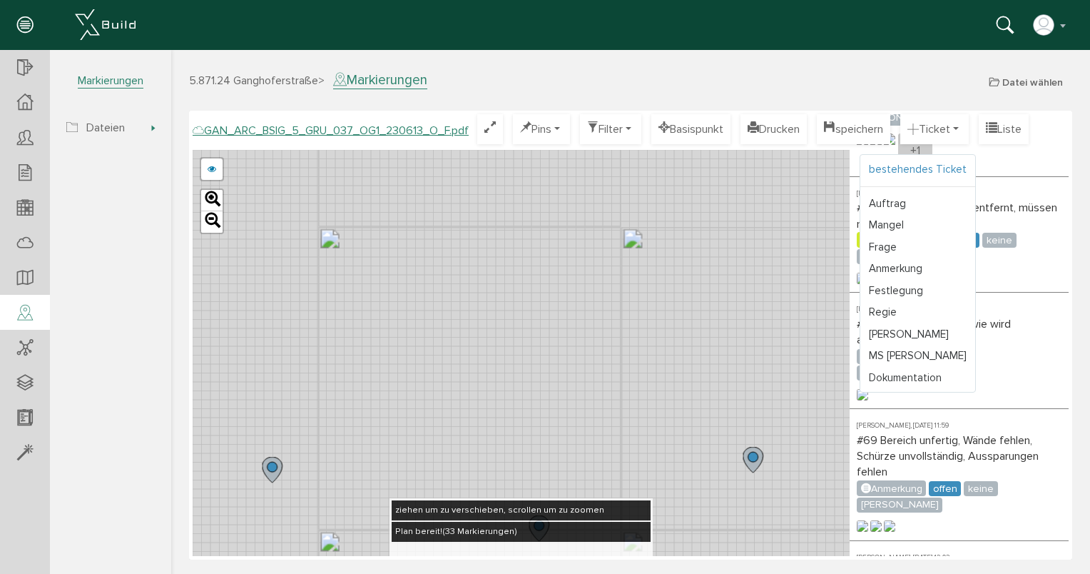
click at [942, 169] on link "bestehendes Ticket" at bounding box center [918, 169] width 115 height 22
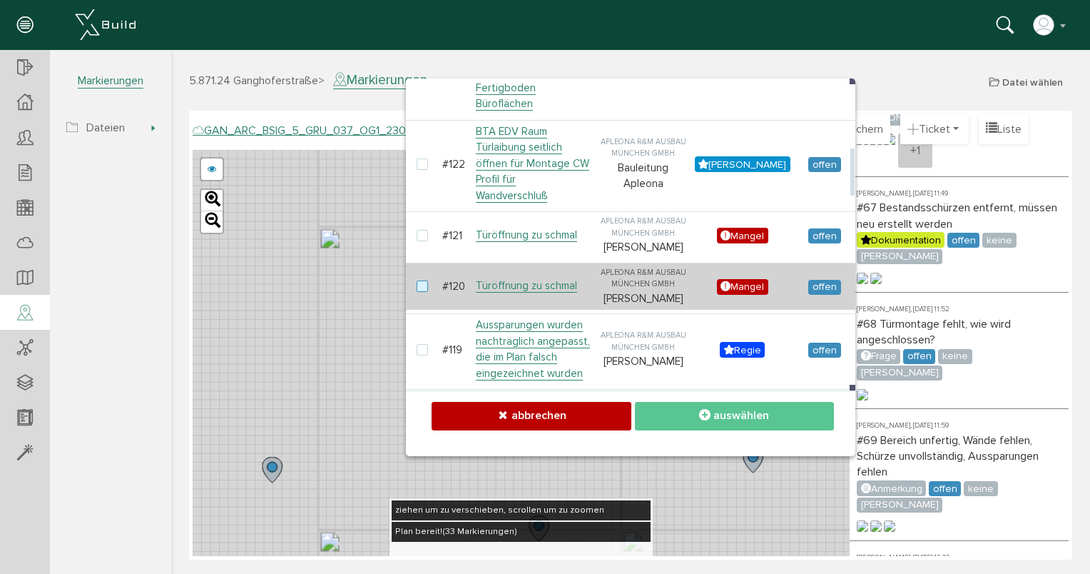
click at [425, 280] on label at bounding box center [425, 286] width 17 height 13
click at [425, 280] on input "checkbox" at bounding box center [421, 284] width 9 height 9
checkbox input "true"
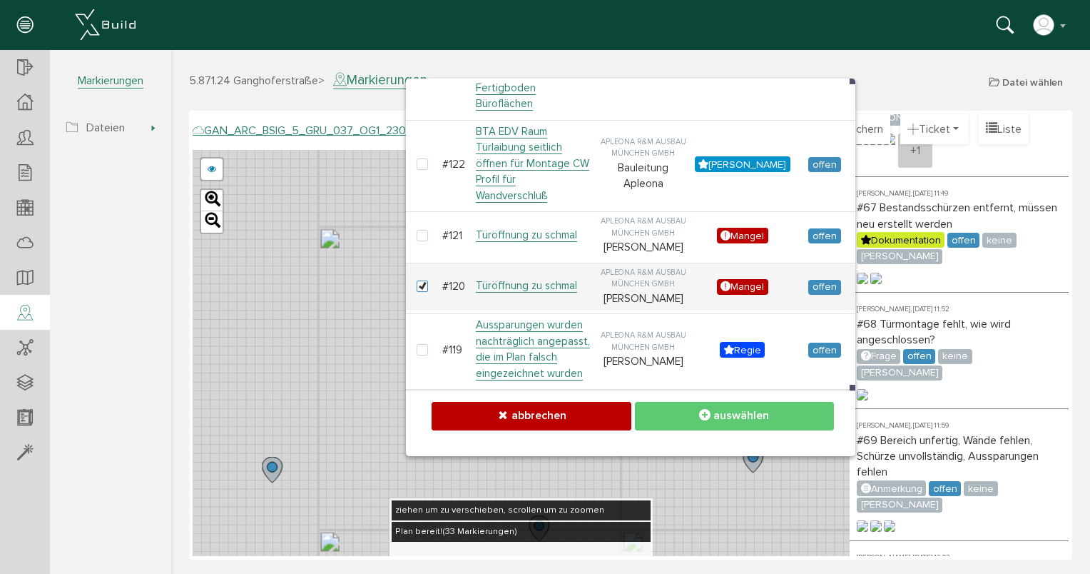
click at [699, 413] on button "auswählen" at bounding box center [734, 416] width 199 height 28
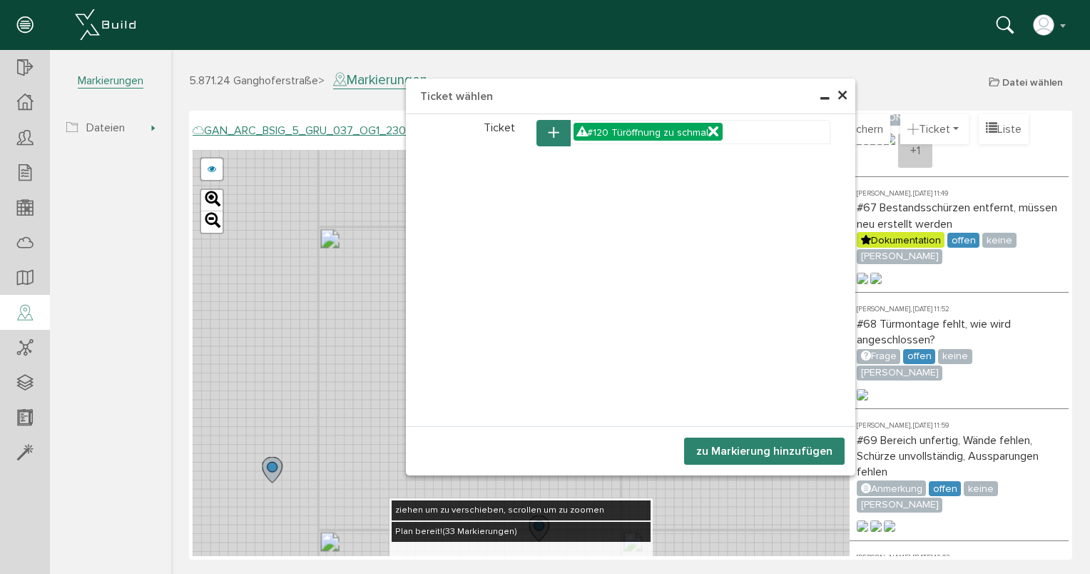
click at [718, 448] on button "zu Markierung hinzufügen" at bounding box center [764, 450] width 161 height 27
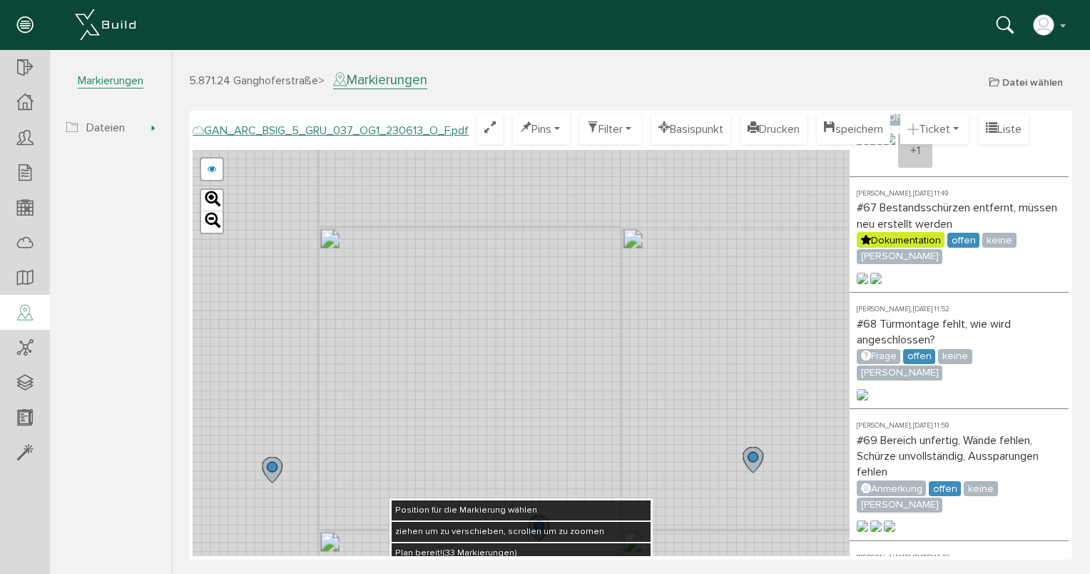
click at [551, 299] on div "GAN_ARC_BSIG_5_GRU_037_OG1_230613_N_F.pdf GAN_ARC_BSIG_5_GRU_037_OG1_230613_M_F…" at bounding box center [521, 353] width 657 height 406
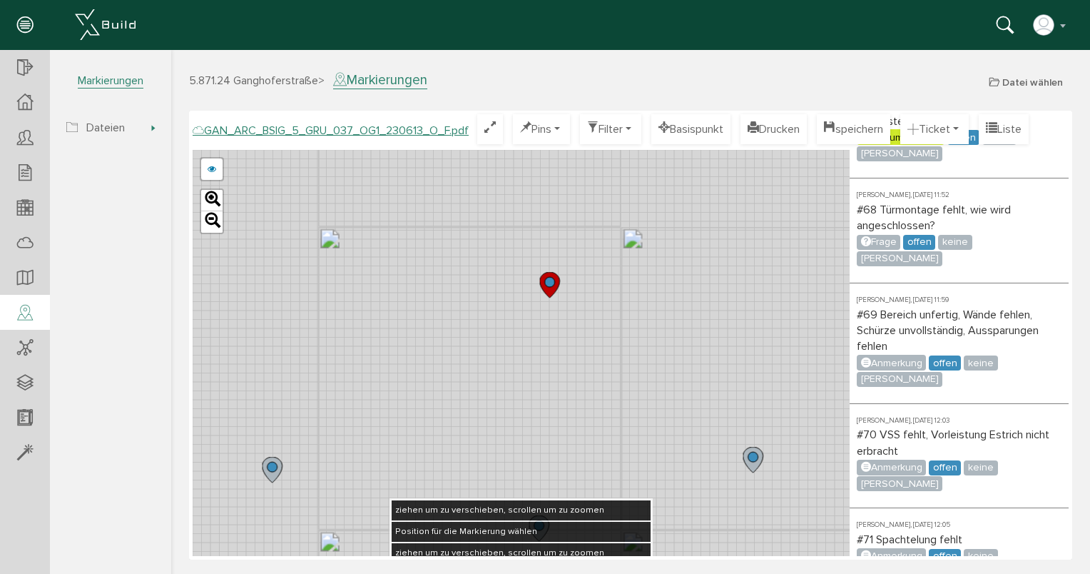
scroll to position [1133, 0]
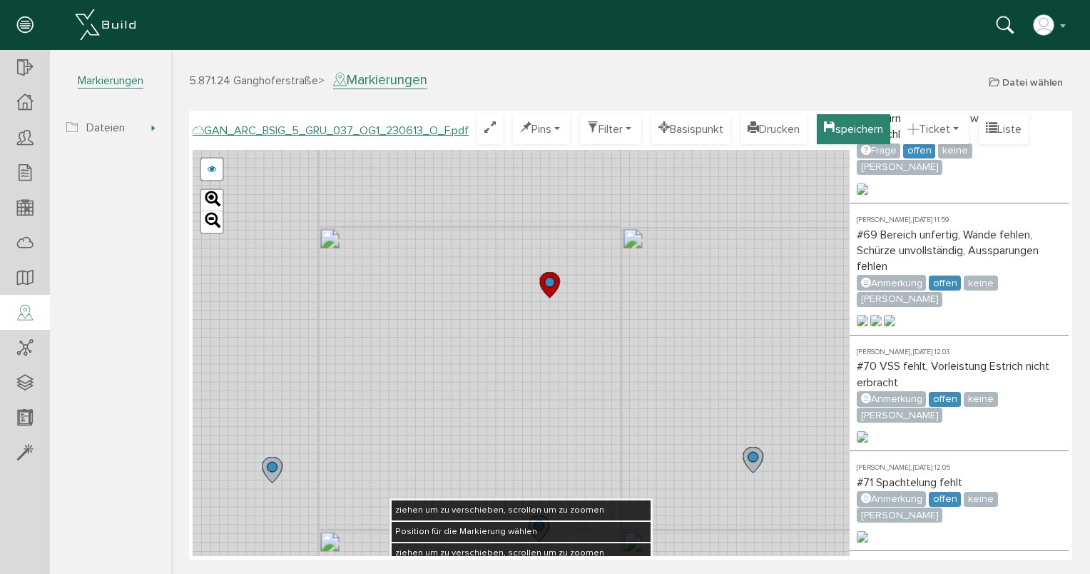
click at [836, 134] on icon "button" at bounding box center [829, 130] width 11 height 16
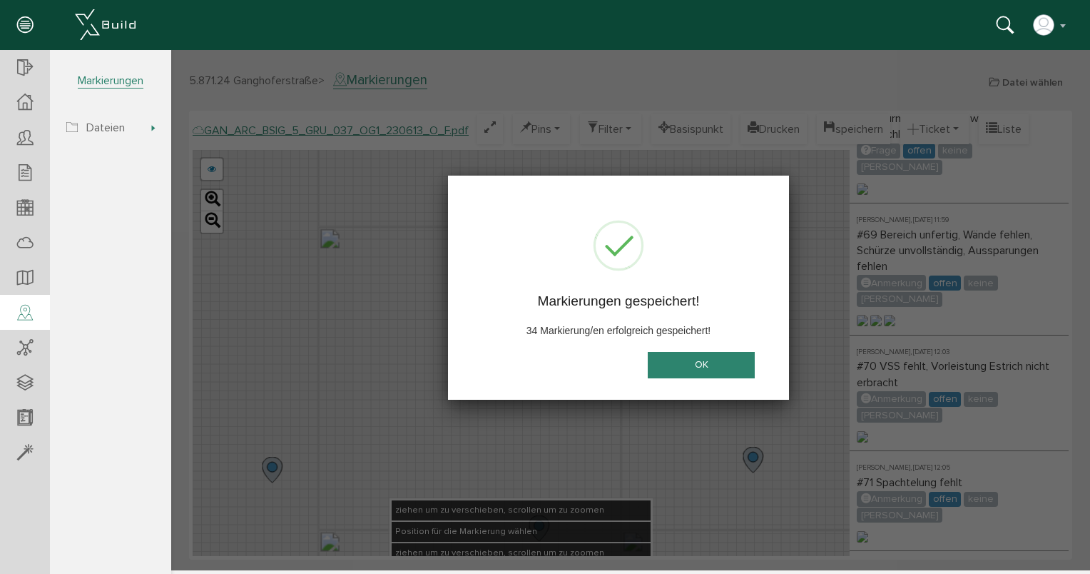
click at [724, 368] on button "OK" at bounding box center [701, 365] width 107 height 26
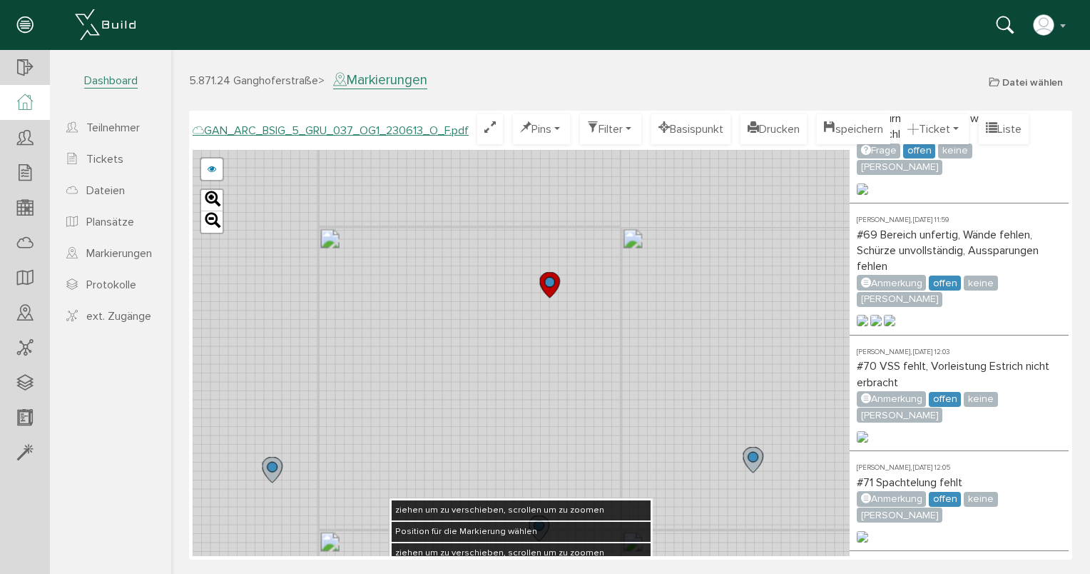
click at [31, 106] on icon at bounding box center [25, 102] width 16 height 16
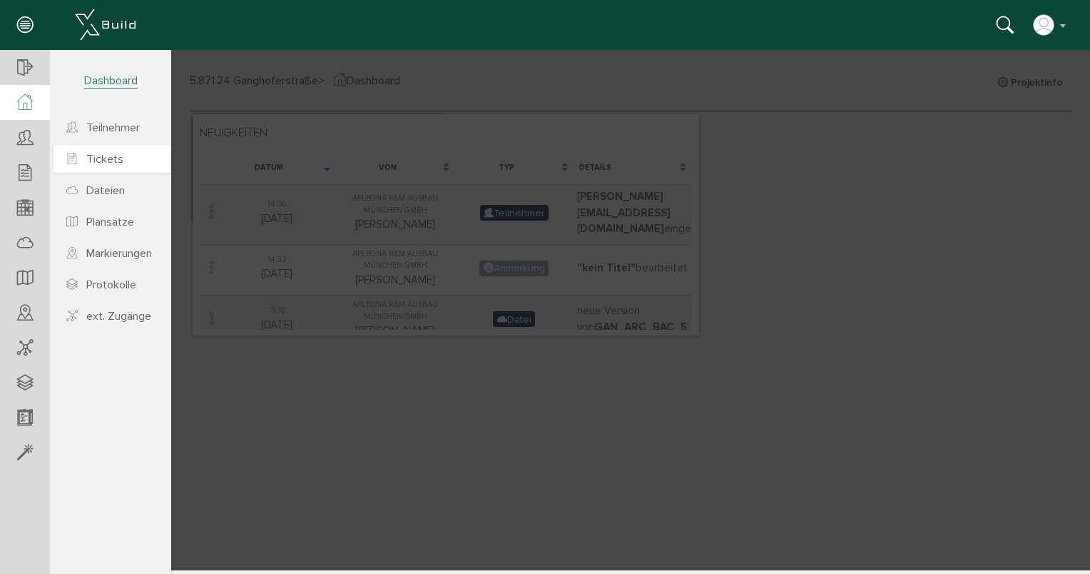
click at [118, 171] on link "Tickets" at bounding box center [113, 159] width 118 height 28
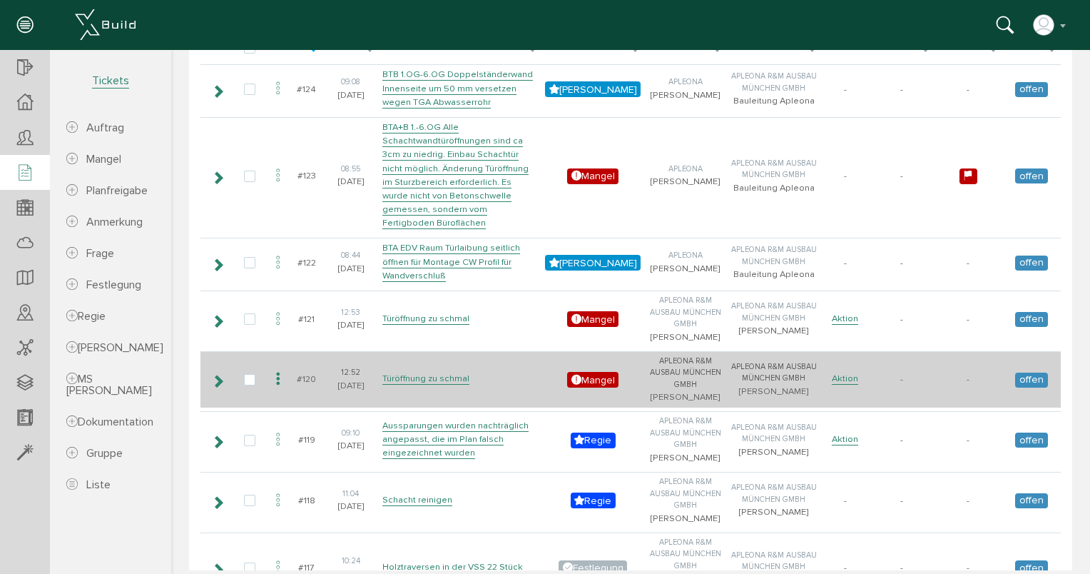
scroll to position [357, 0]
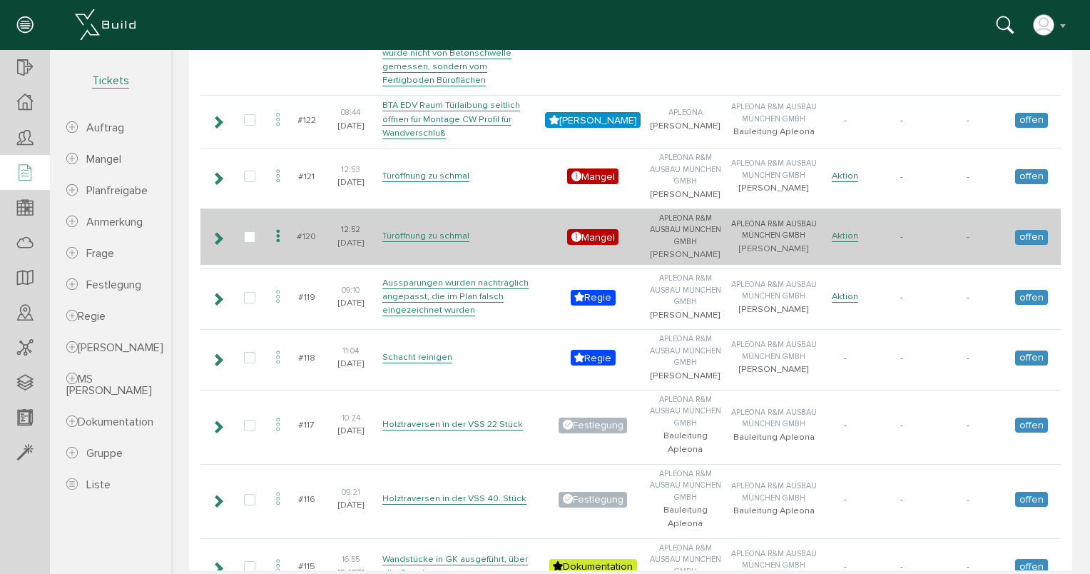
click at [219, 233] on icon at bounding box center [218, 238] width 14 height 11
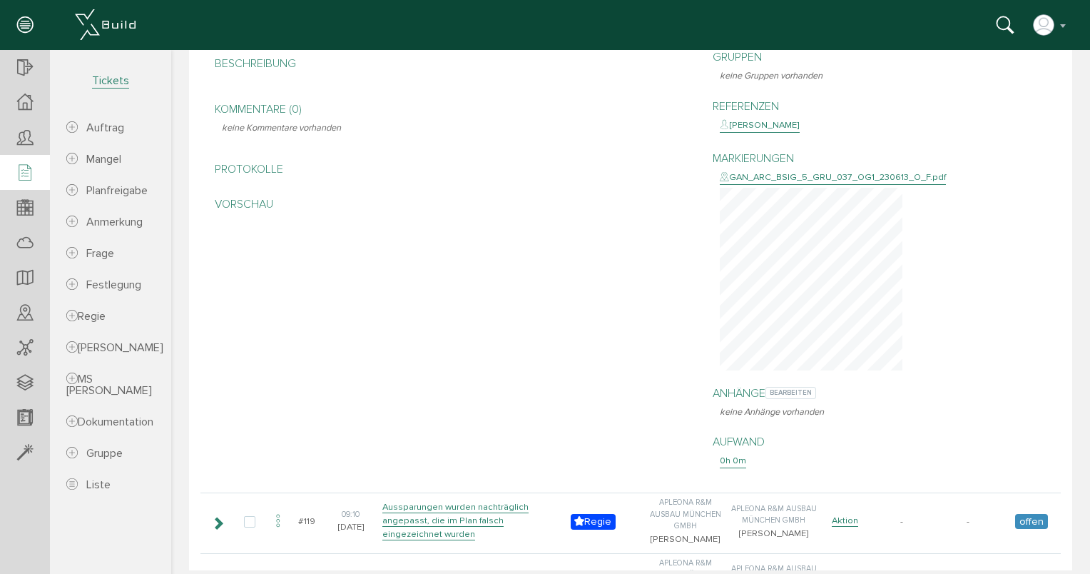
scroll to position [642, 0]
click at [793, 390] on span "bearbeiten" at bounding box center [791, 395] width 51 height 11
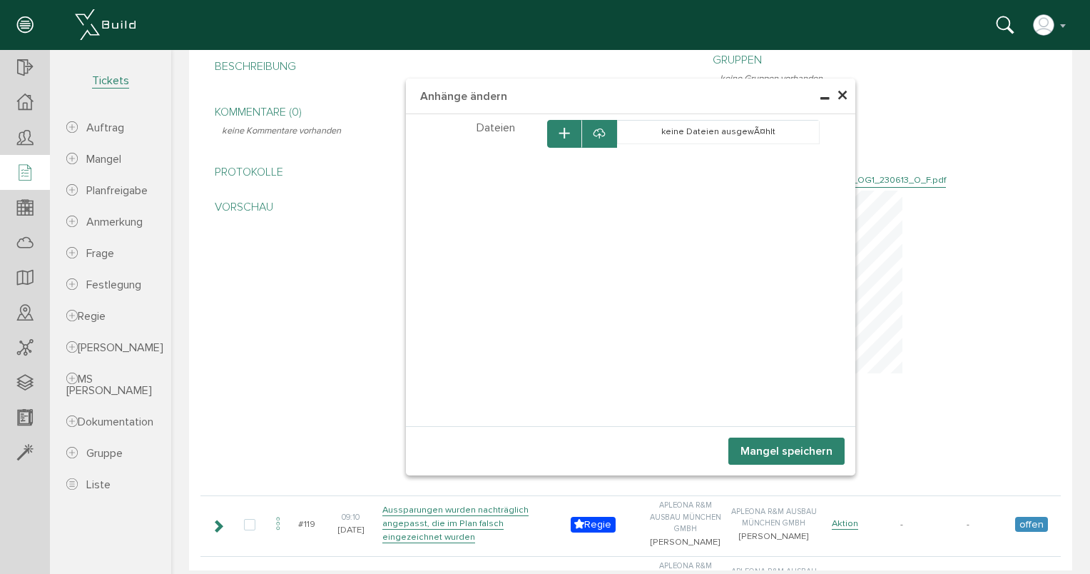
click at [561, 137] on icon "button" at bounding box center [564, 134] width 10 height 12
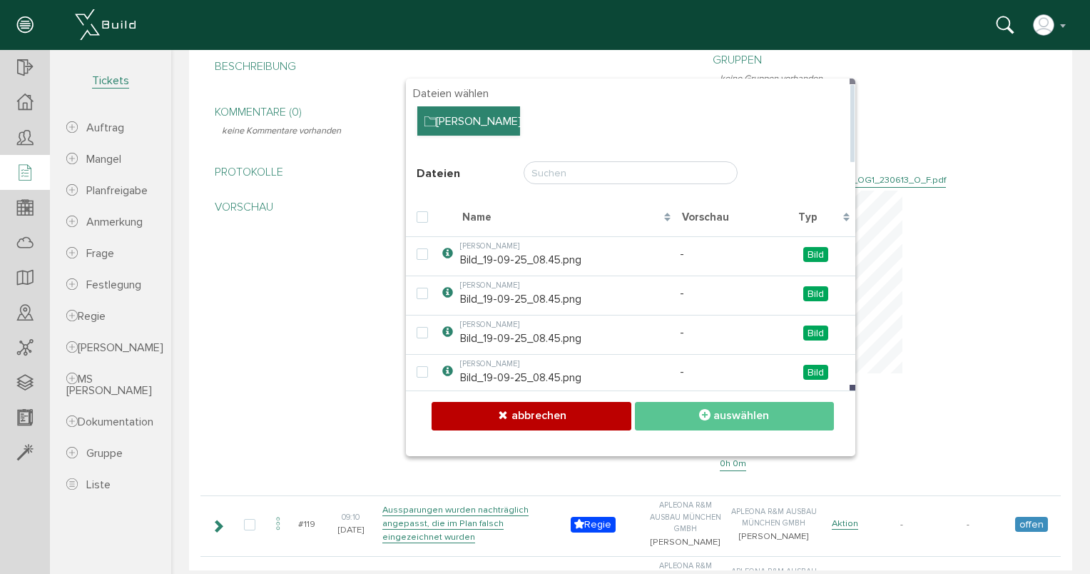
click at [465, 121] on div "[PERSON_NAME]" at bounding box center [468, 121] width 103 height 30
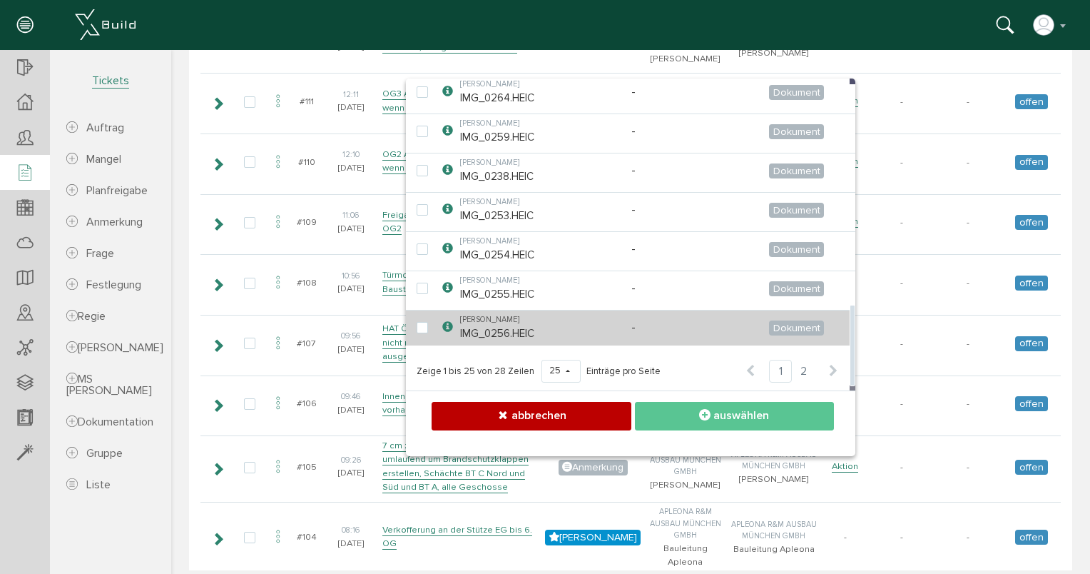
scroll to position [1641, 0]
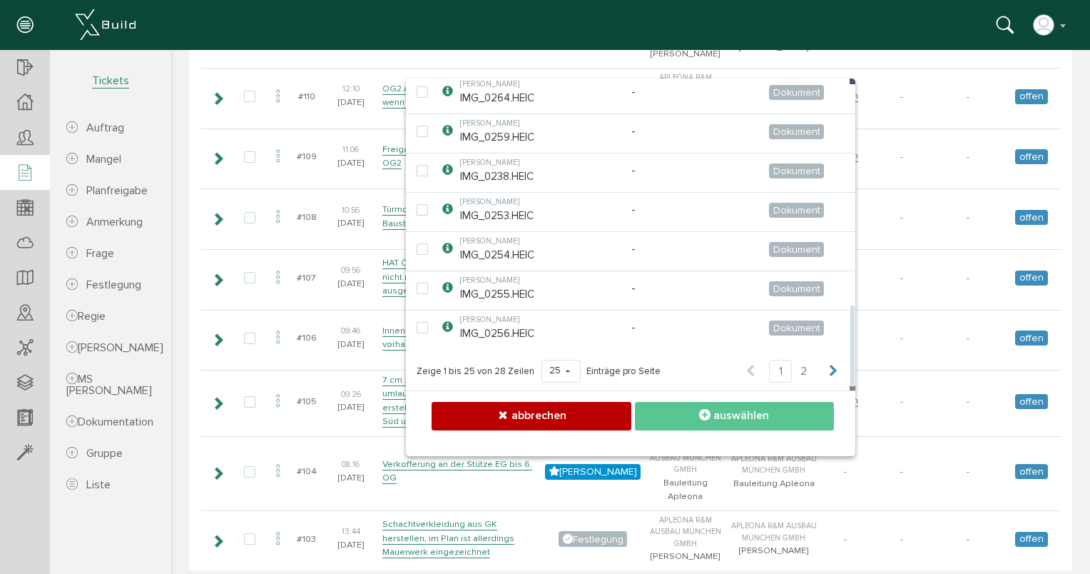
click at [828, 370] on icon at bounding box center [833, 372] width 11 height 14
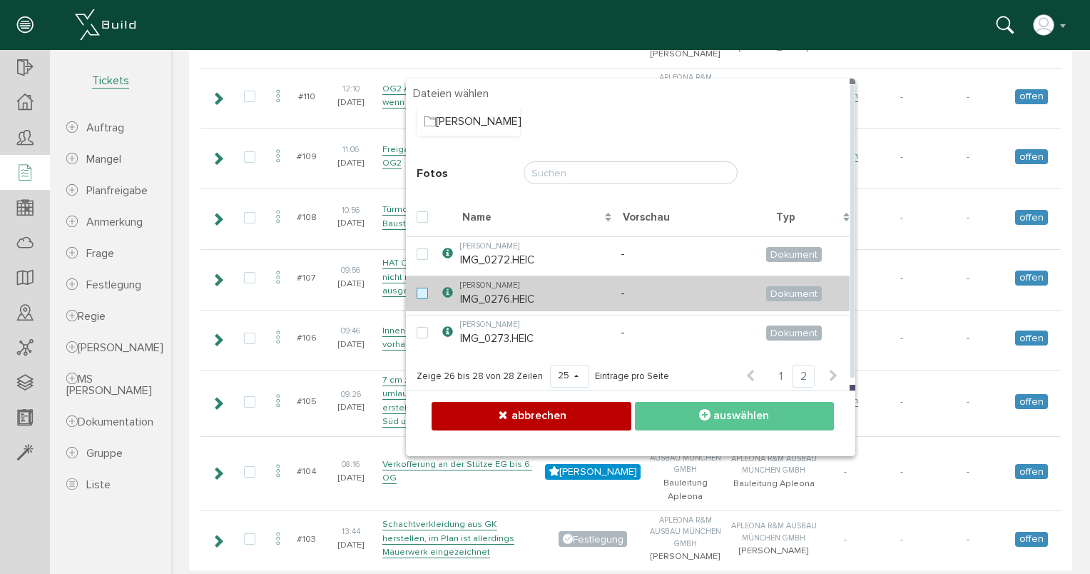
click at [417, 294] on label at bounding box center [425, 294] width 17 height 13
click at [417, 294] on input "checkbox" at bounding box center [421, 292] width 9 height 9
checkbox input "true"
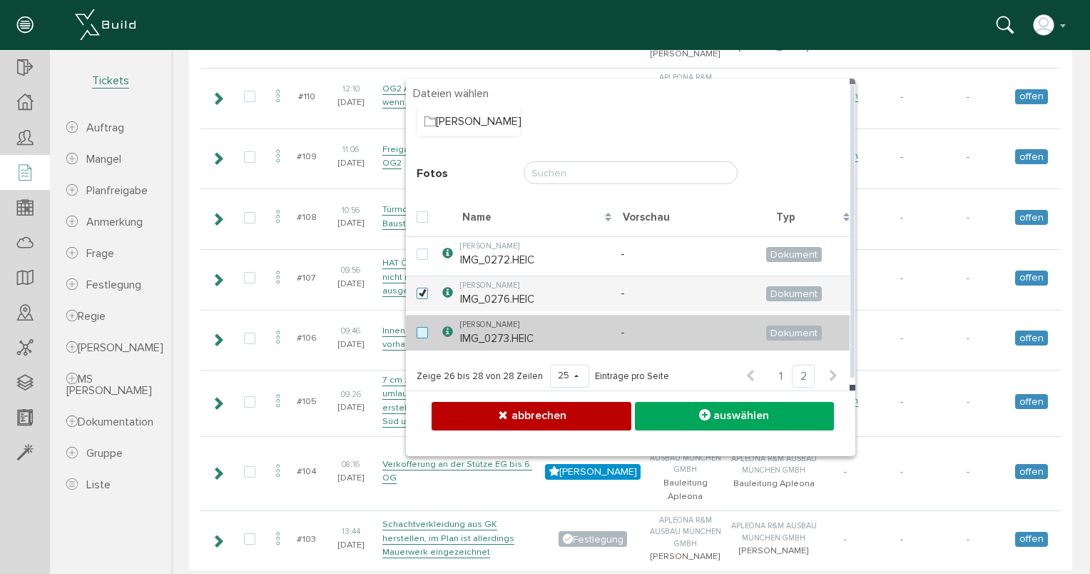
click at [417, 330] on label at bounding box center [425, 333] width 17 height 13
click at [417, 330] on input "checkbox" at bounding box center [421, 331] width 9 height 9
checkbox input "true"
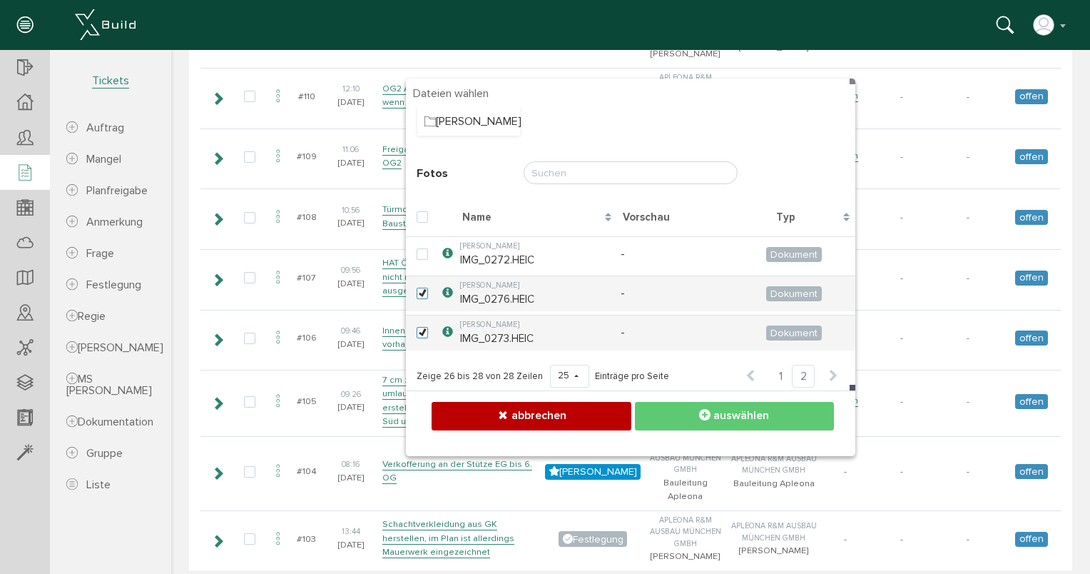
click at [705, 423] on button "auswählen" at bounding box center [734, 416] width 199 height 28
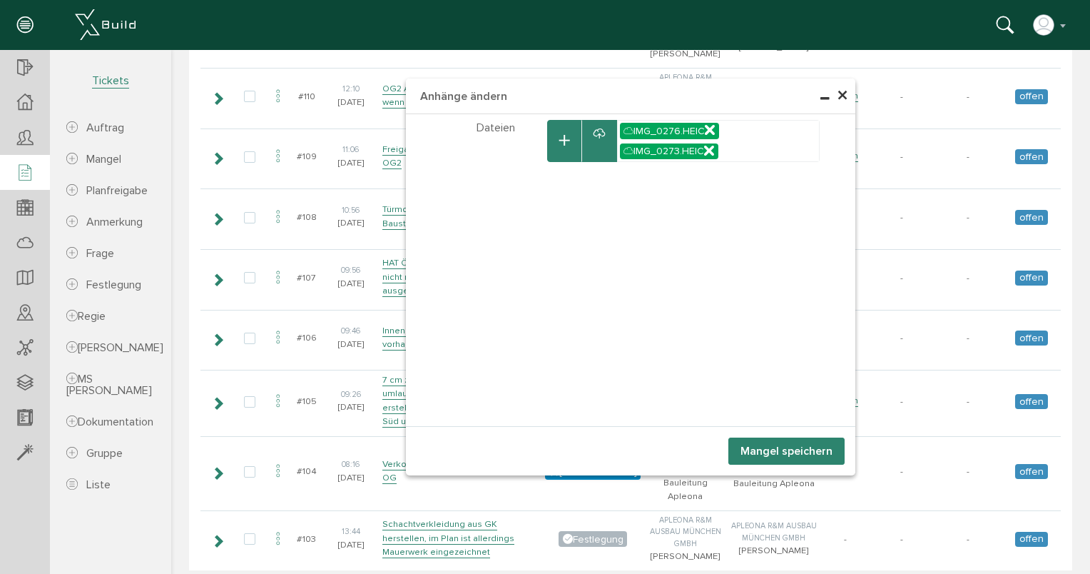
click at [754, 450] on button "Mangel speichern" at bounding box center [787, 450] width 116 height 27
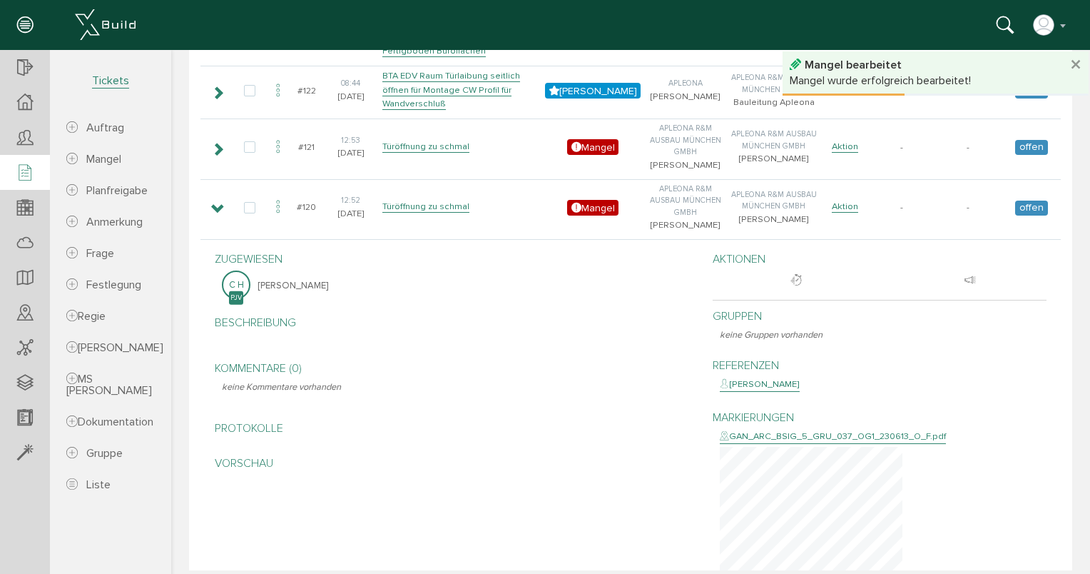
scroll to position [323, 0]
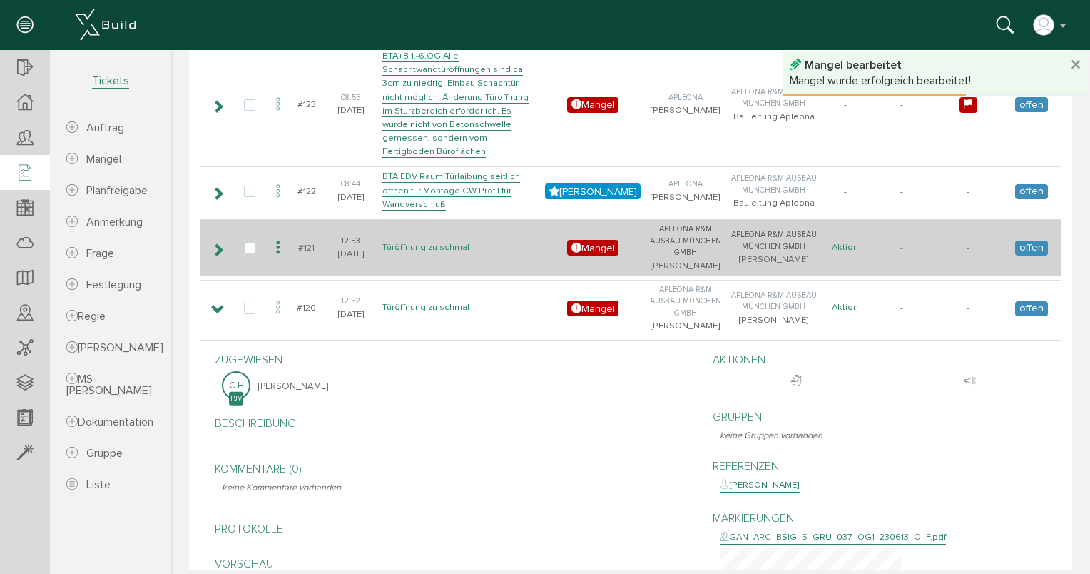
click at [214, 244] on icon at bounding box center [218, 249] width 14 height 11
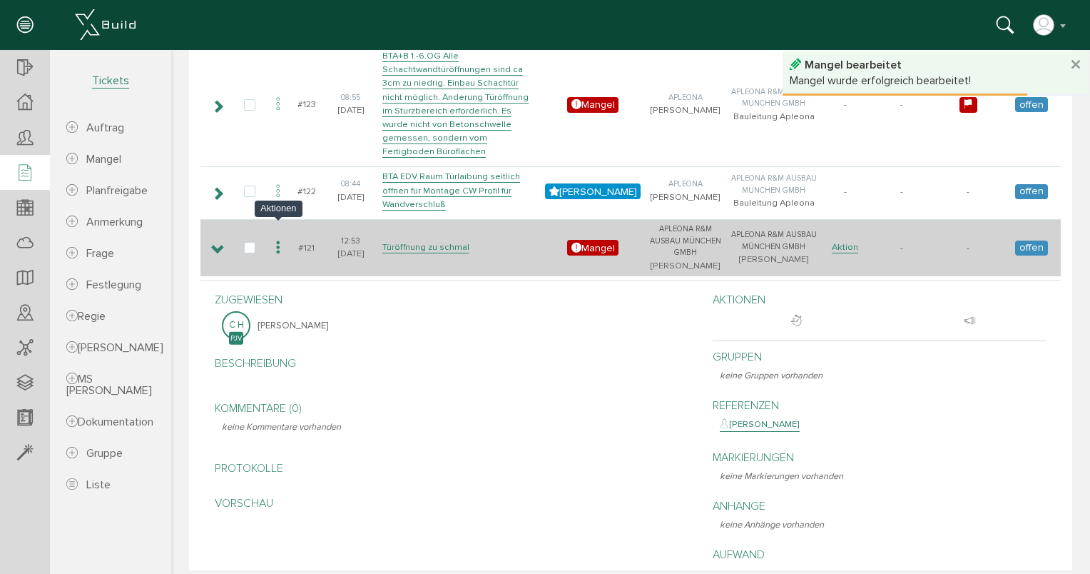
click at [274, 238] on icon at bounding box center [278, 247] width 17 height 19
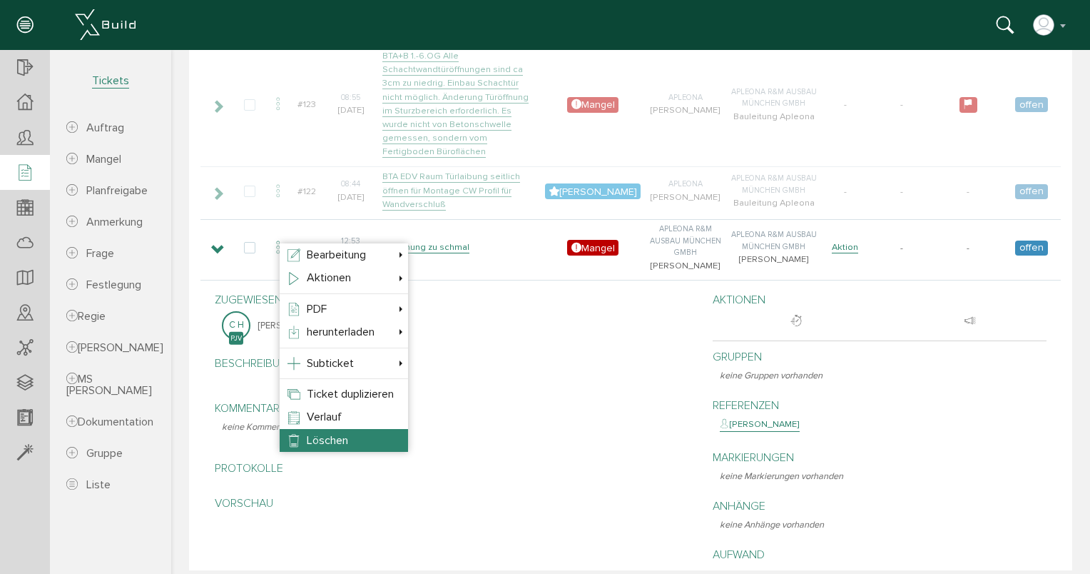
click at [370, 437] on li "Löschen" at bounding box center [344, 440] width 128 height 23
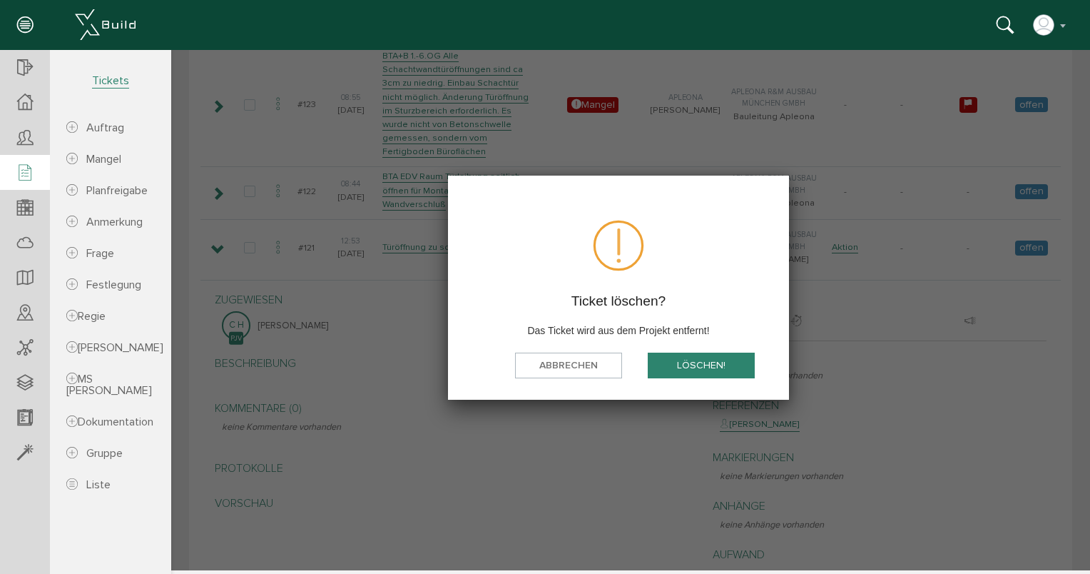
click at [691, 363] on button "löschen!" at bounding box center [701, 365] width 107 height 26
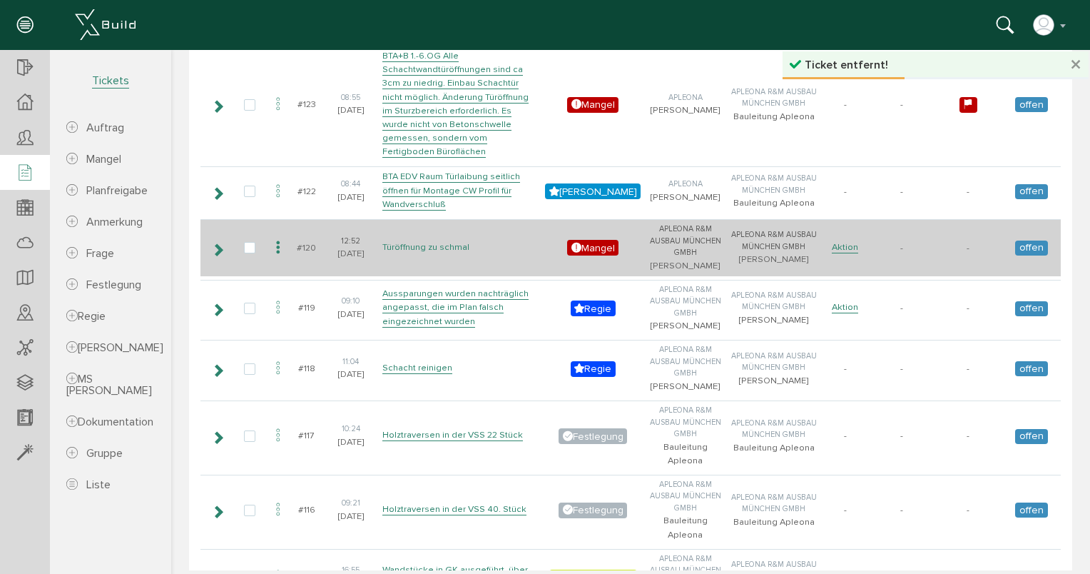
click at [437, 241] on link "Türöffnung zu schmal" at bounding box center [425, 247] width 87 height 12
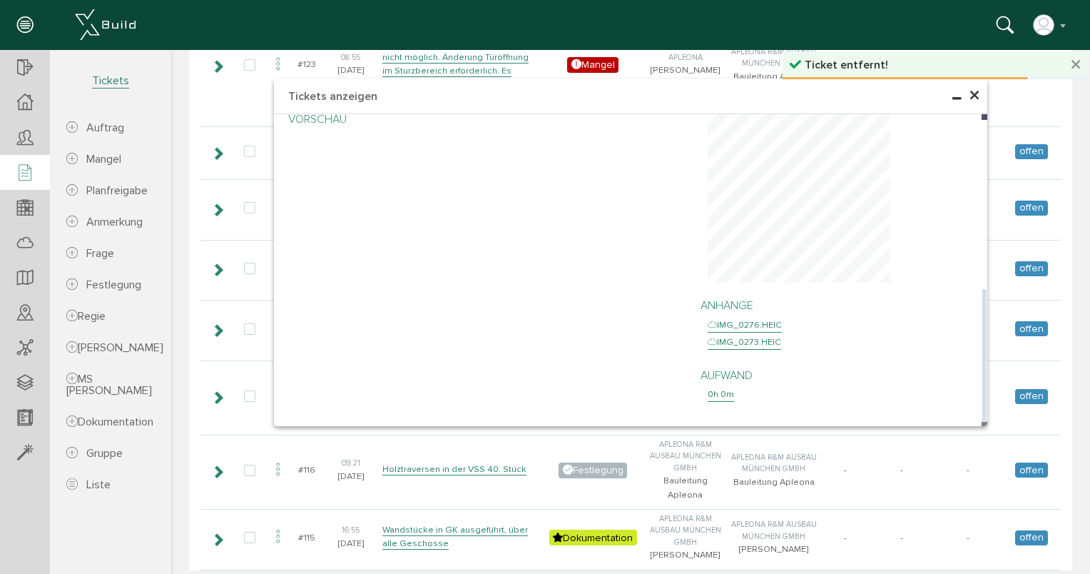
scroll to position [394, 0]
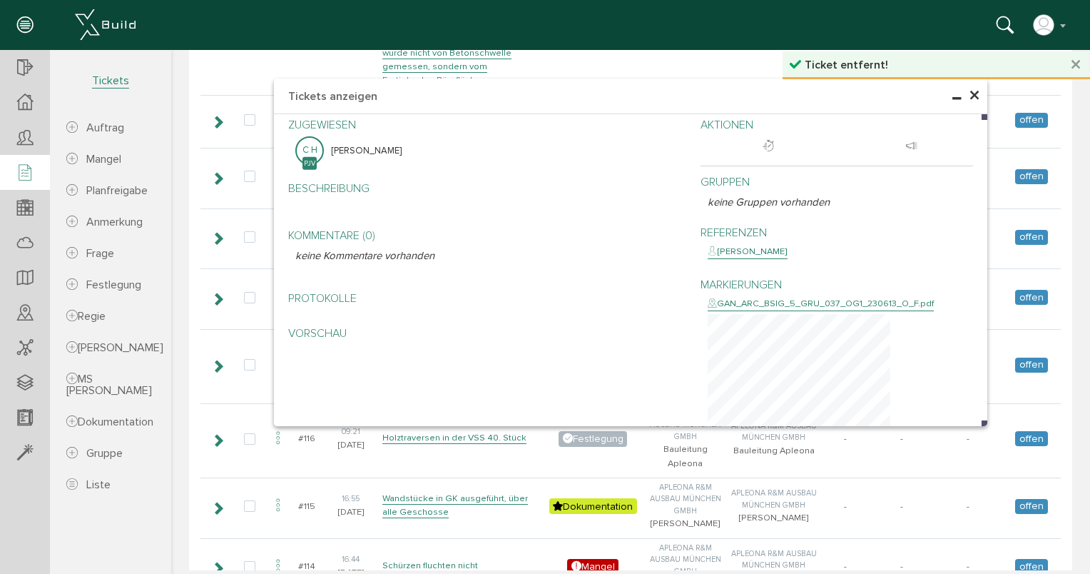
click at [974, 99] on span "×" at bounding box center [974, 96] width 11 height 28
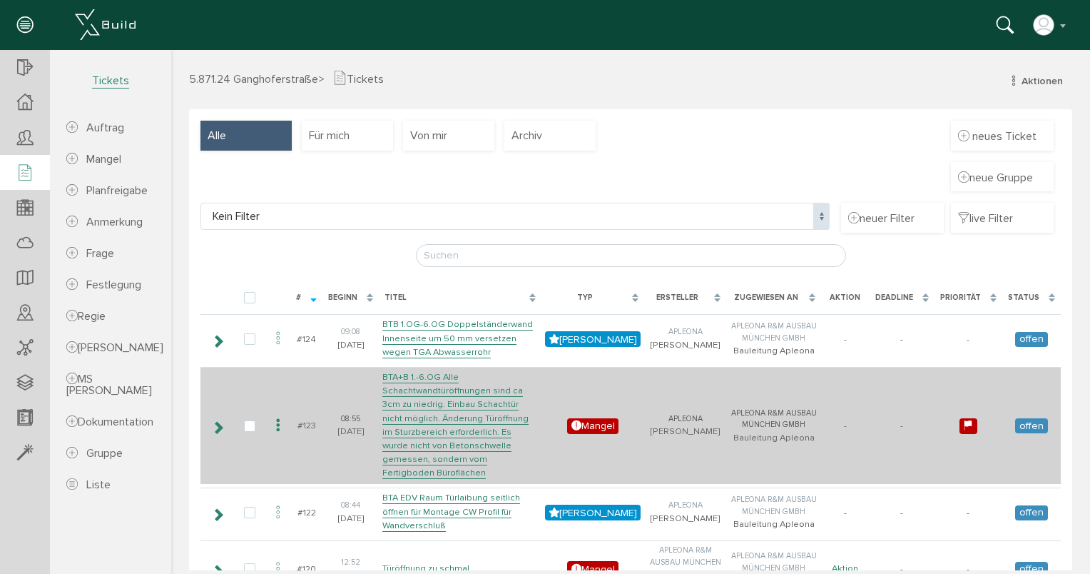
scroll to position [0, 0]
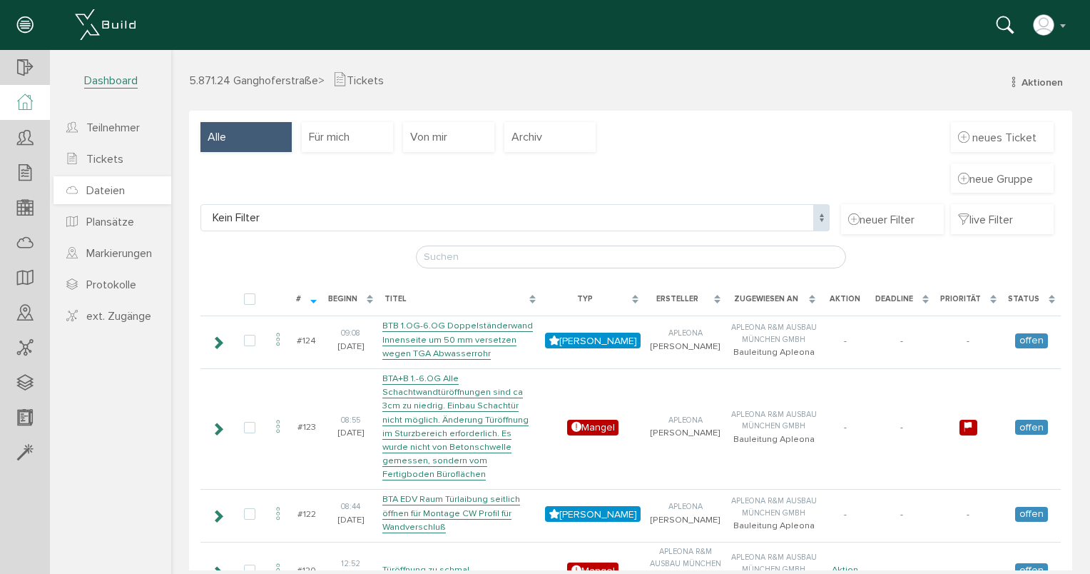
click at [116, 193] on span "Dateien" at bounding box center [105, 190] width 39 height 14
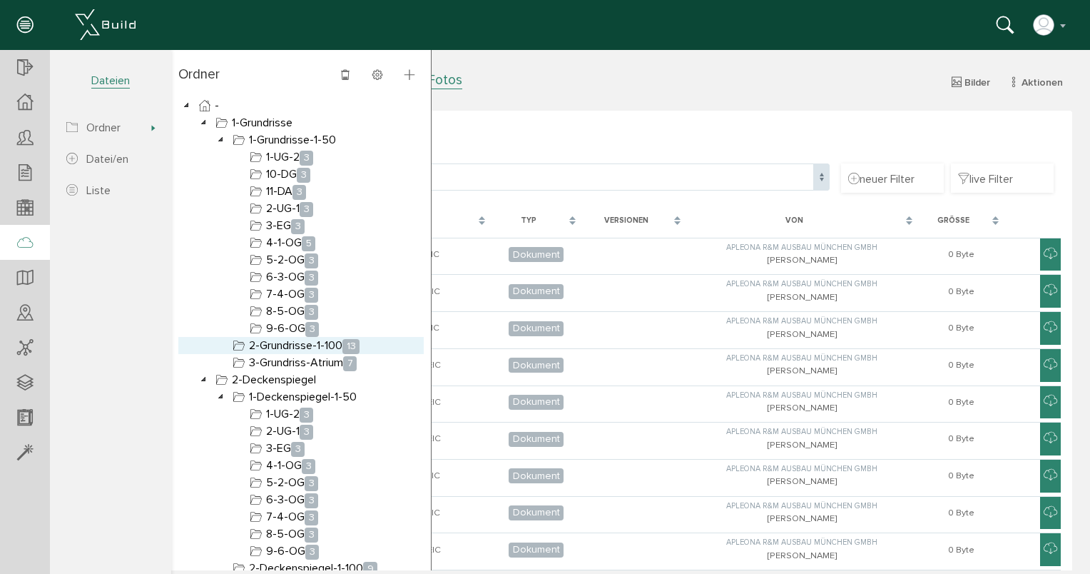
click at [300, 344] on link "2-Grundrisse-1-100 13" at bounding box center [296, 345] width 133 height 17
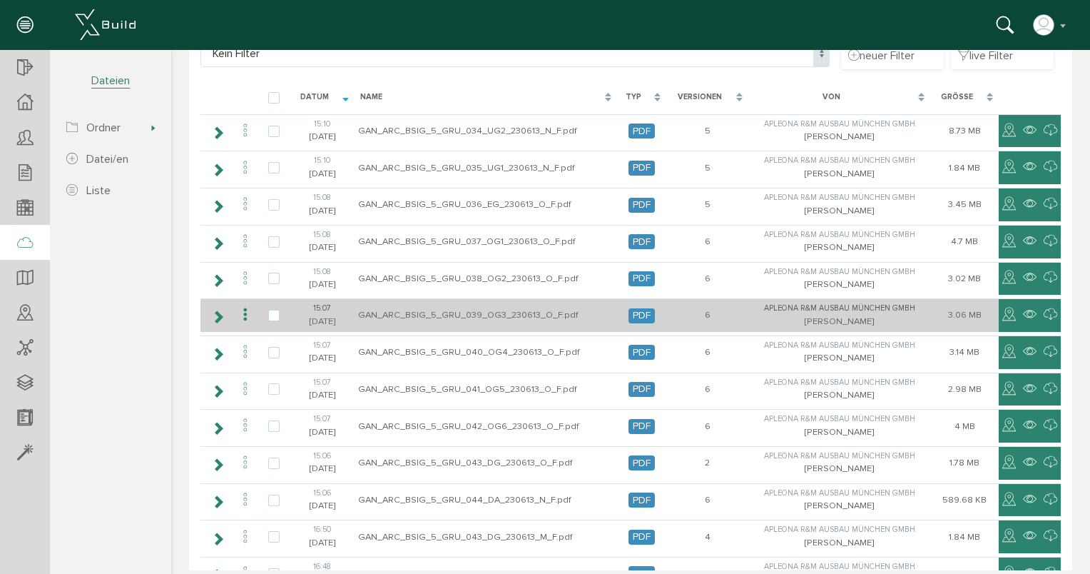
scroll to position [28, 0]
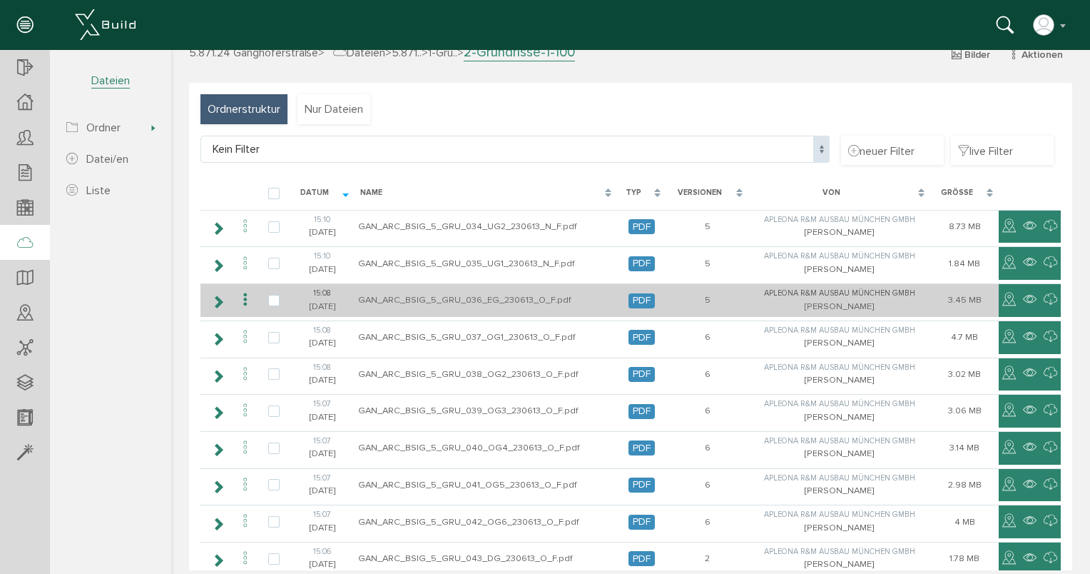
click at [243, 298] on icon at bounding box center [245, 299] width 17 height 19
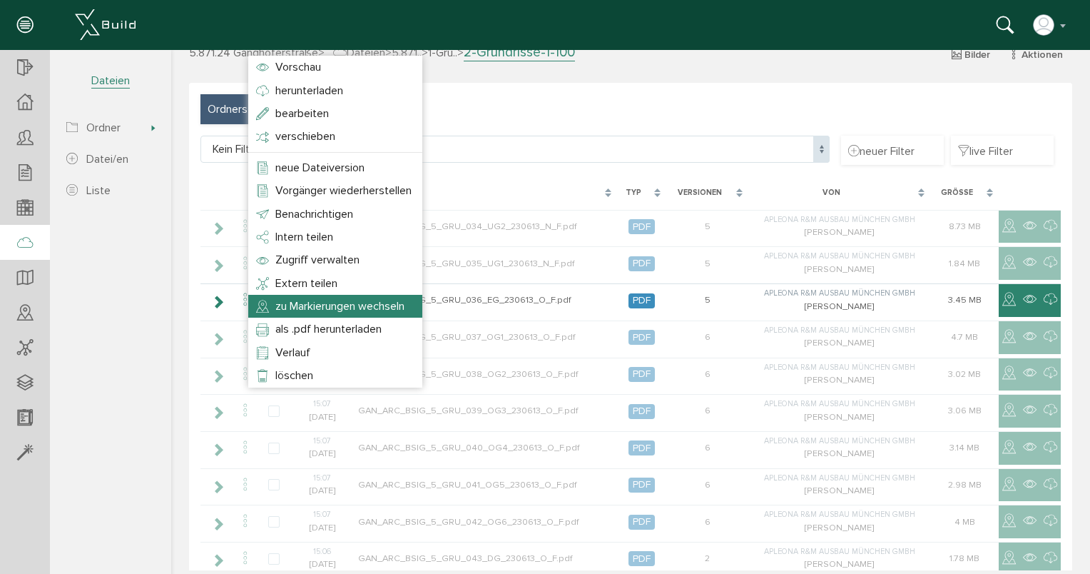
click at [337, 297] on li "zu Markierungen wechseln" at bounding box center [335, 306] width 174 height 23
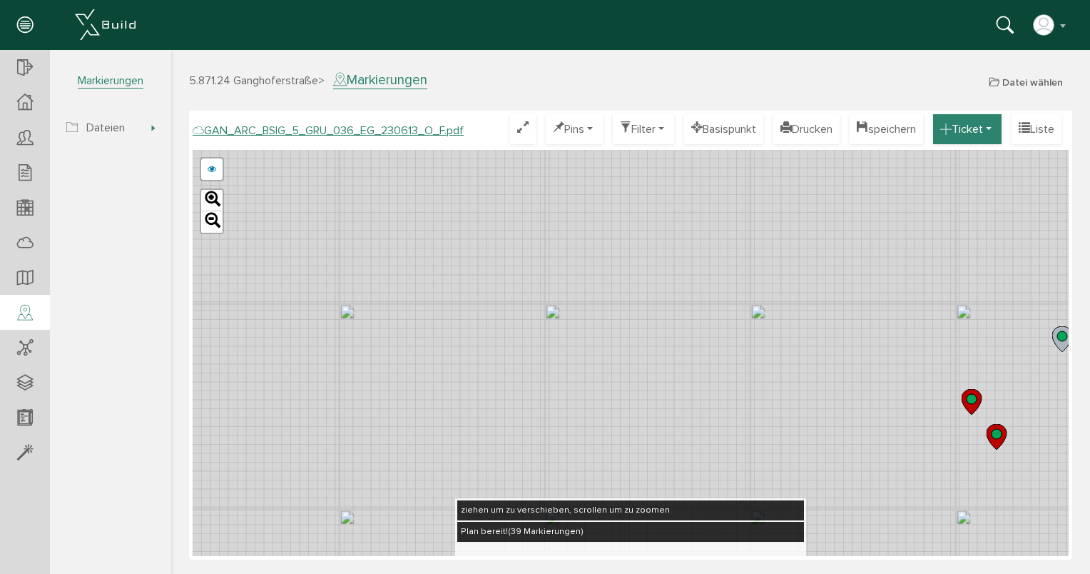
click at [990, 125] on button "Ticket" at bounding box center [967, 129] width 69 height 30
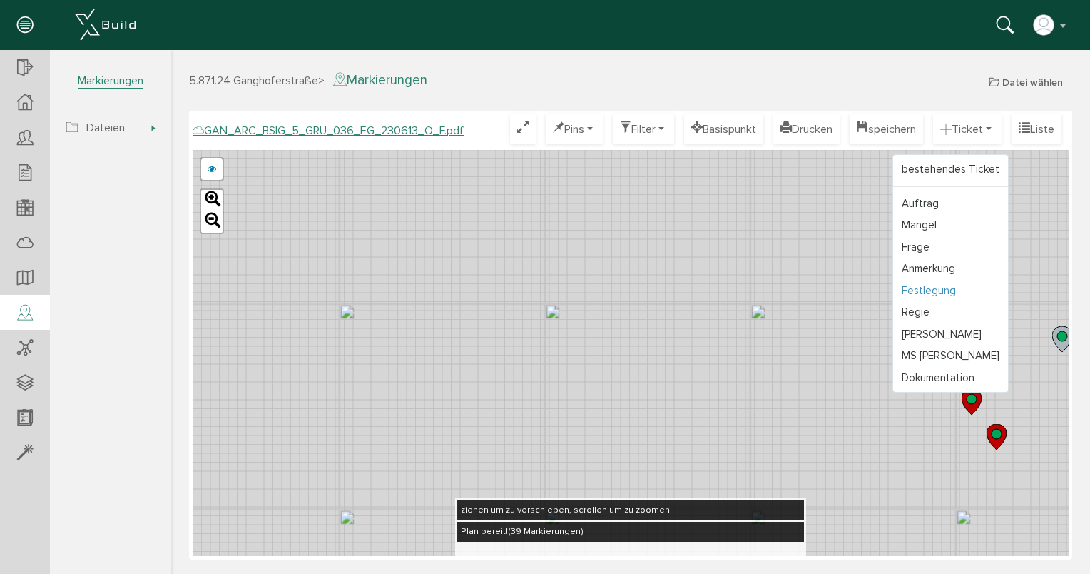
click at [918, 288] on link "Festlegung" at bounding box center [950, 291] width 115 height 22
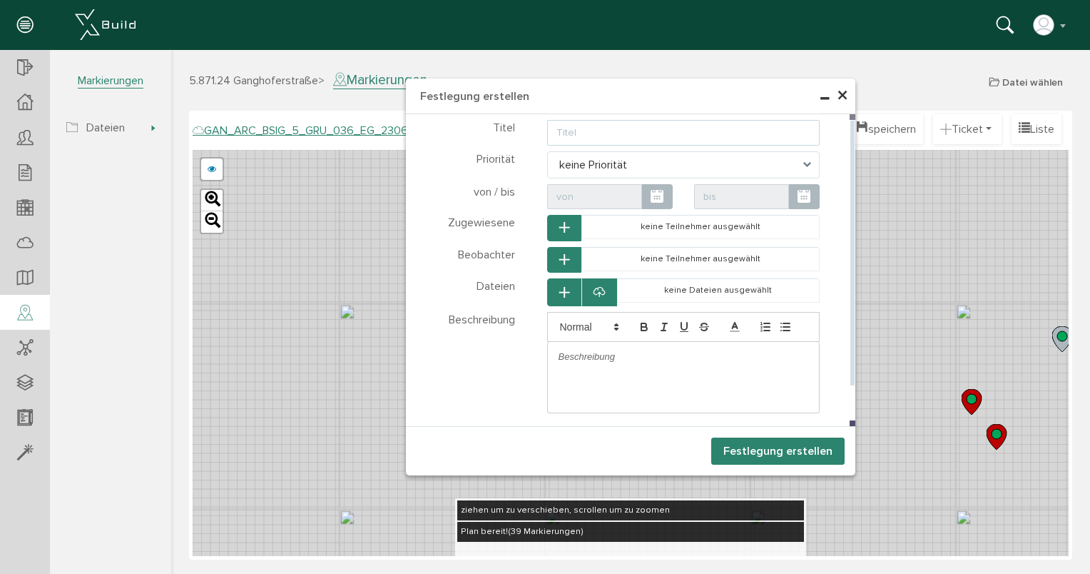
click at [584, 135] on input "text" at bounding box center [683, 133] width 273 height 26
type input "Verkofferung erstellen, so minimal wie möglich"
click at [568, 362] on div at bounding box center [684, 357] width 272 height 30
click at [782, 454] on button "Festlegung erstellen" at bounding box center [777, 450] width 133 height 27
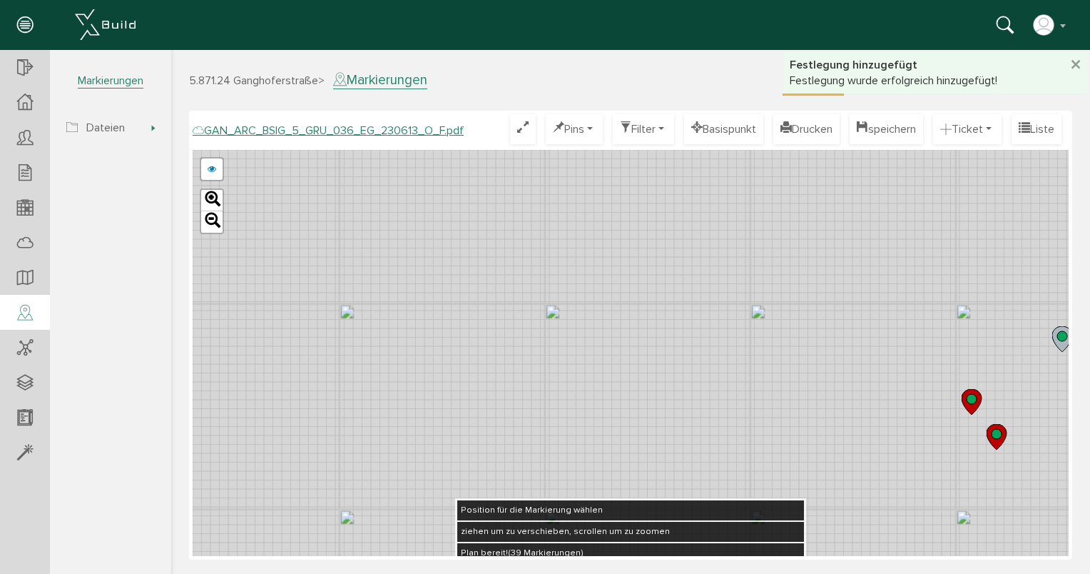
click at [490, 389] on div "GAN_ARC_BSIG_5_GRU_036_EG_230613_N_F.pdf GAN_ARC_BSIG_5_GRU_036_EG_230613_M_F.p…" at bounding box center [631, 353] width 876 height 406
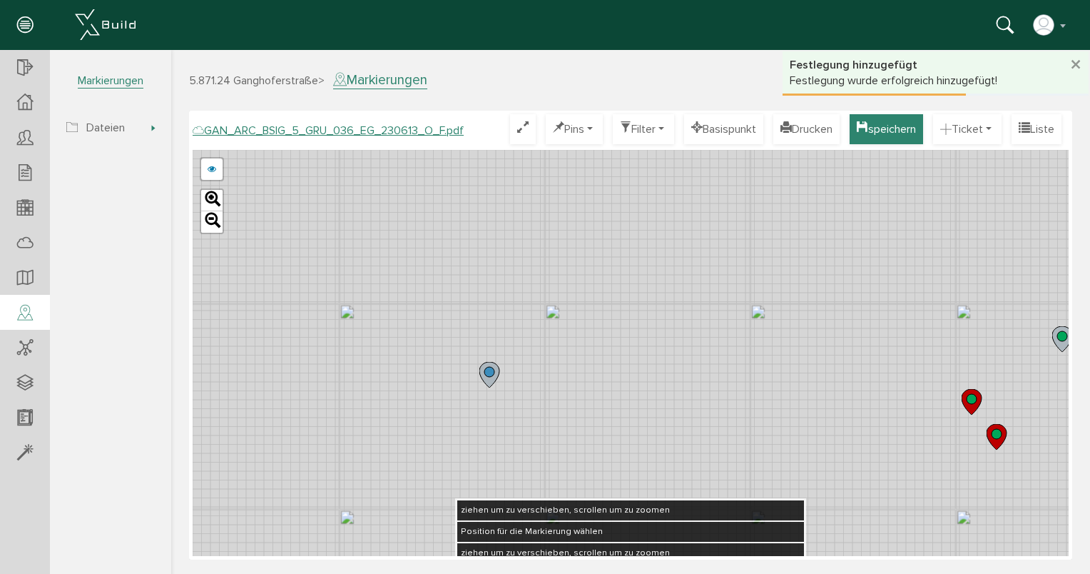
click at [865, 132] on button "speichern" at bounding box center [886, 129] width 73 height 30
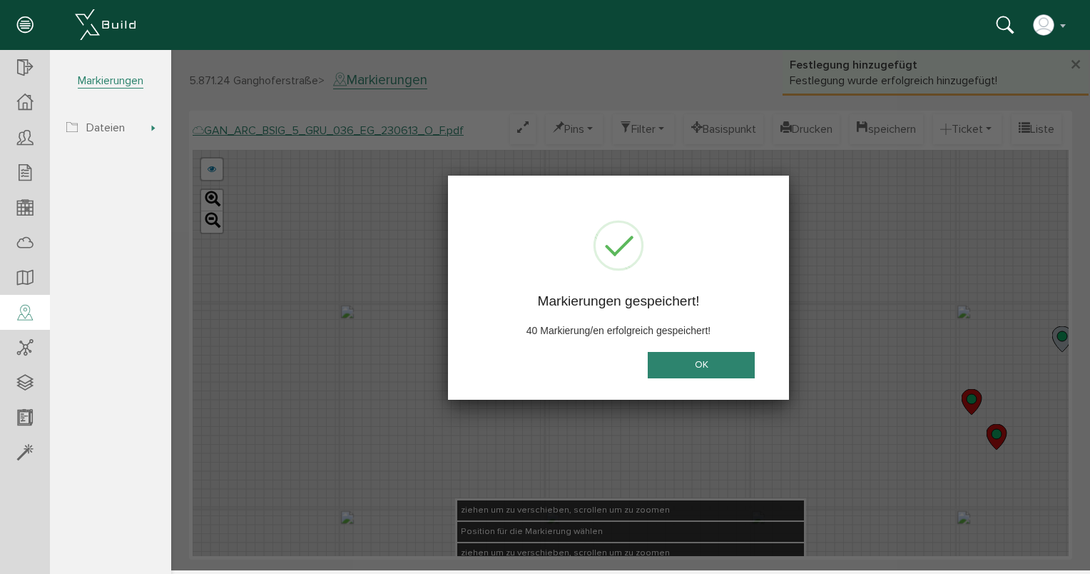
click at [699, 365] on button "OK" at bounding box center [701, 365] width 107 height 26
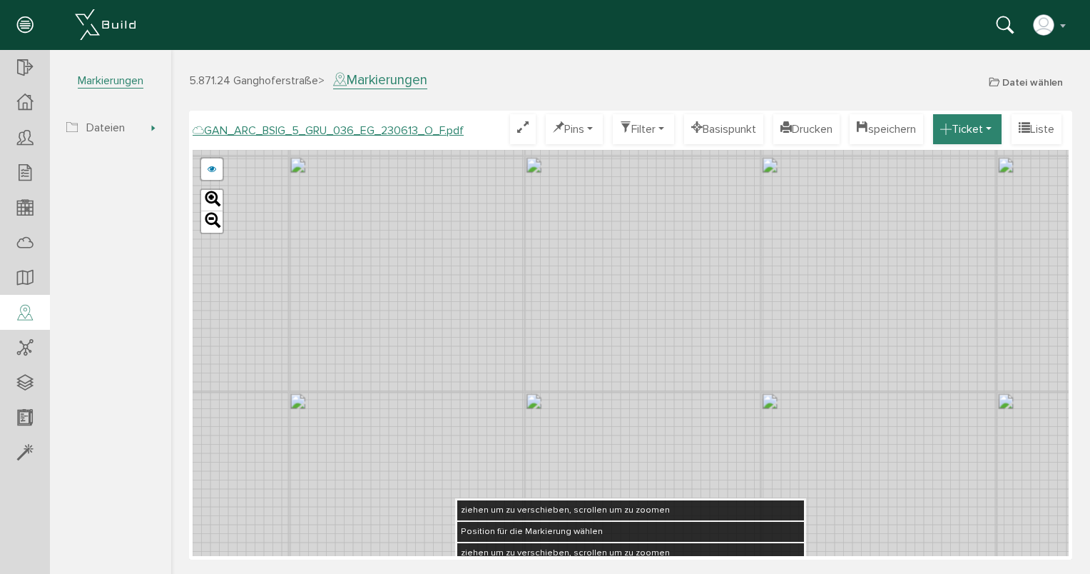
click at [989, 129] on button "Ticket" at bounding box center [967, 129] width 69 height 30
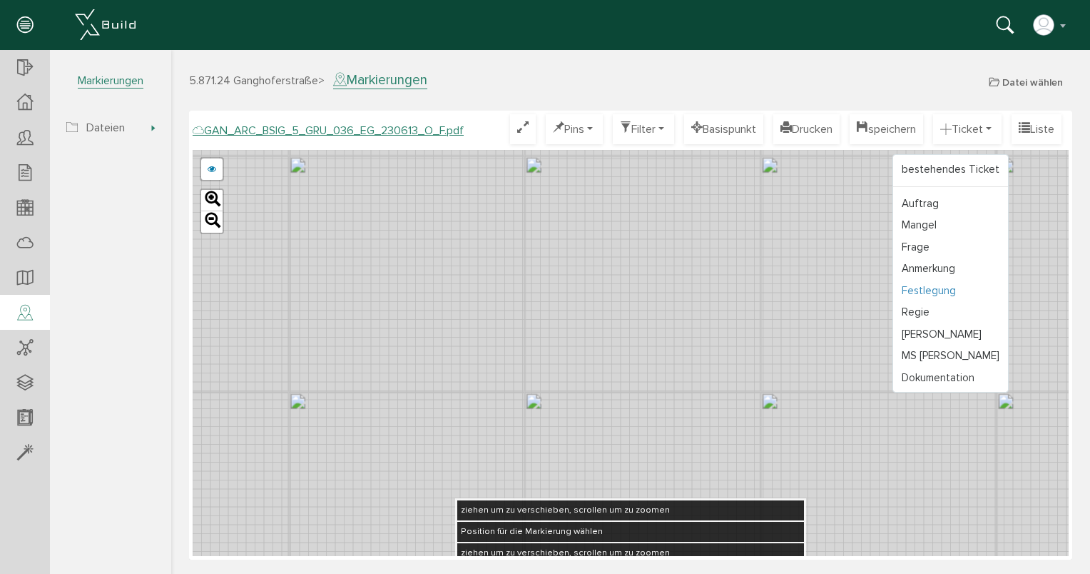
click at [921, 283] on link "Festlegung" at bounding box center [950, 291] width 115 height 22
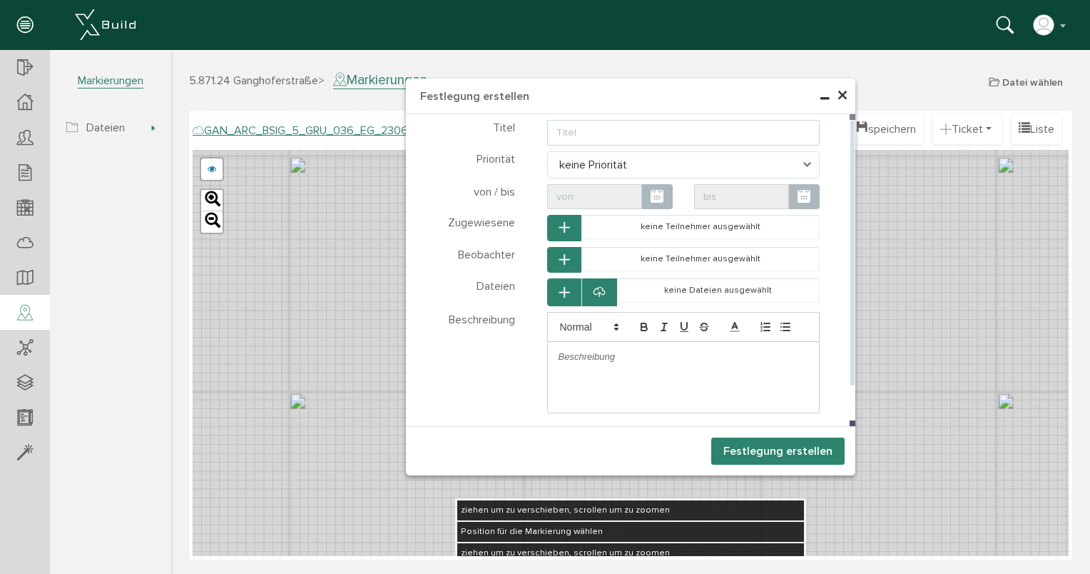
click at [607, 131] on input "text" at bounding box center [683, 133] width 273 height 26
type input "Schachtwände werden nicht benötigt"
click at [761, 448] on button "Festlegung erstellen" at bounding box center [777, 450] width 133 height 27
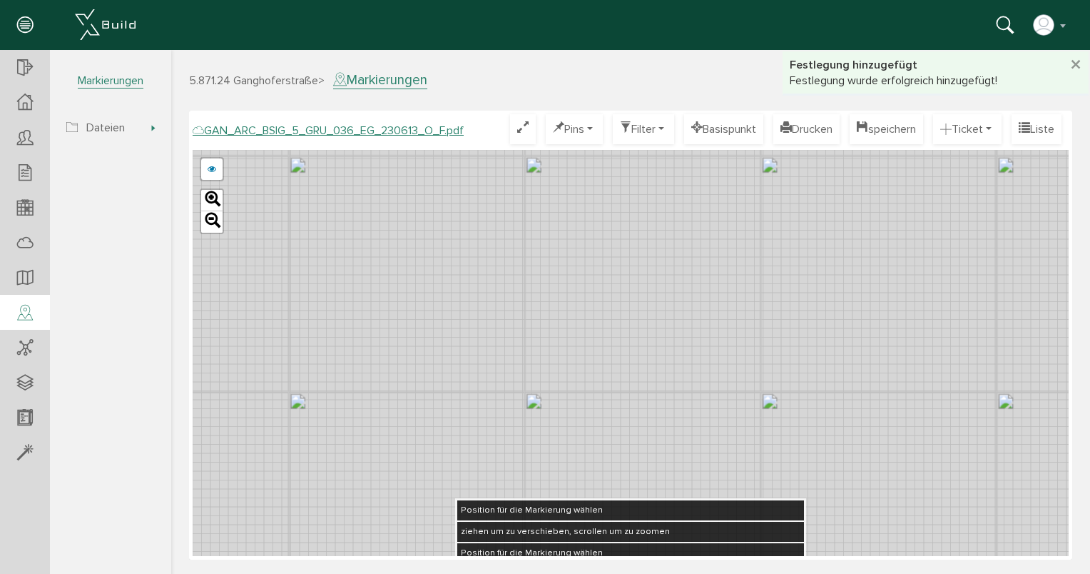
click at [827, 291] on div "GAN_ARC_BSIG_5_GRU_036_EG_230613_N_F.pdf GAN_ARC_BSIG_5_GRU_036_EG_230613_M_F.p…" at bounding box center [631, 353] width 876 height 406
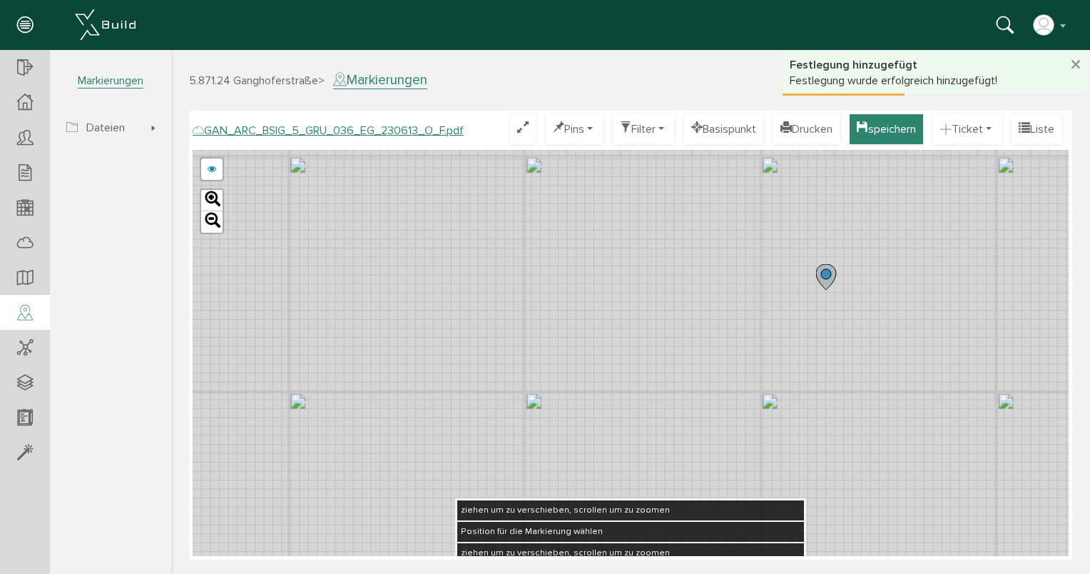
click at [863, 128] on button "speichern" at bounding box center [886, 129] width 73 height 30
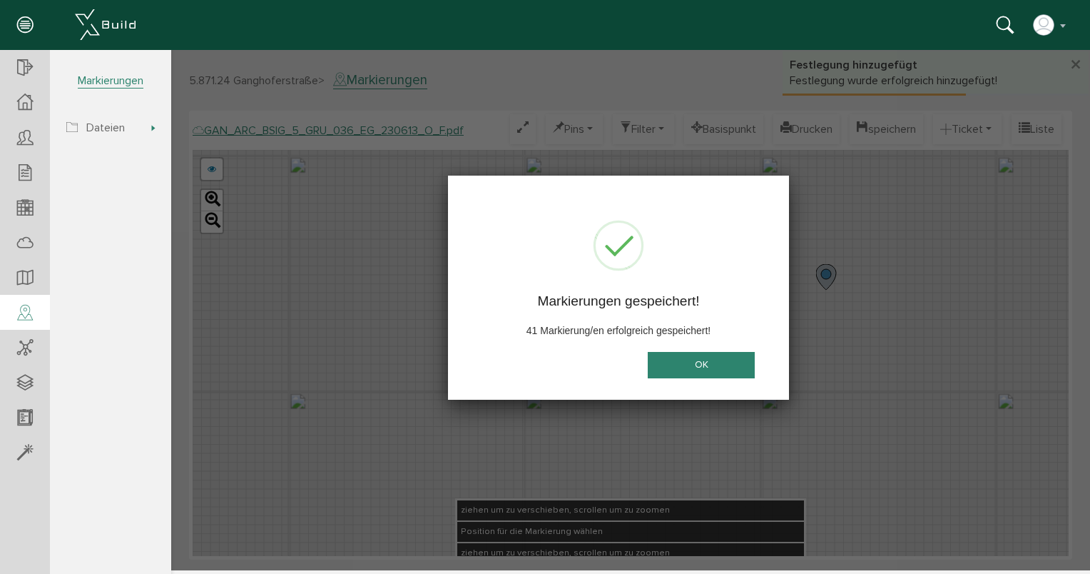
click at [730, 366] on button "OK" at bounding box center [701, 365] width 107 height 26
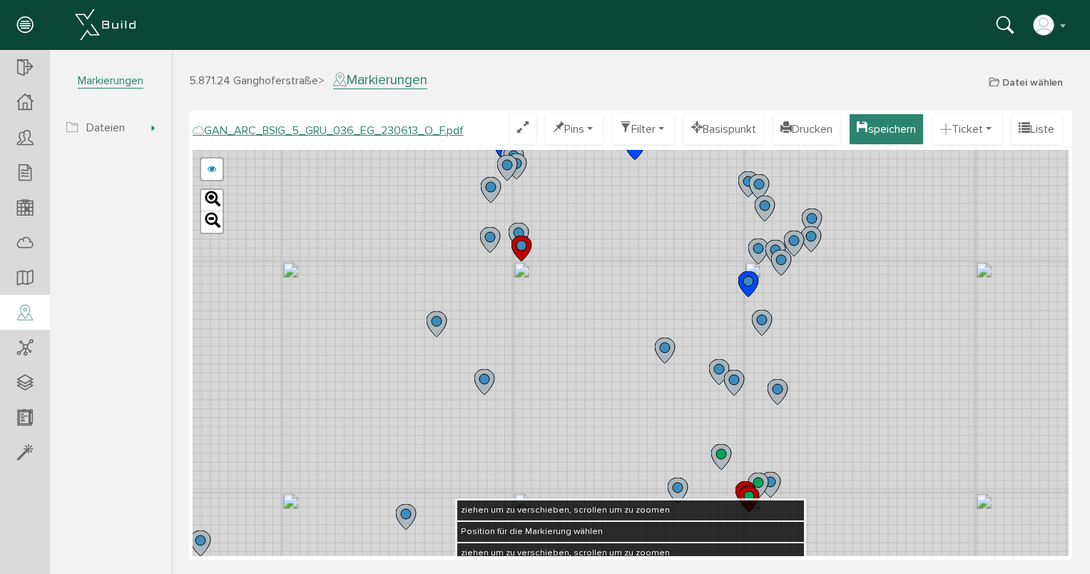
click at [873, 134] on button "speichern" at bounding box center [886, 129] width 73 height 30
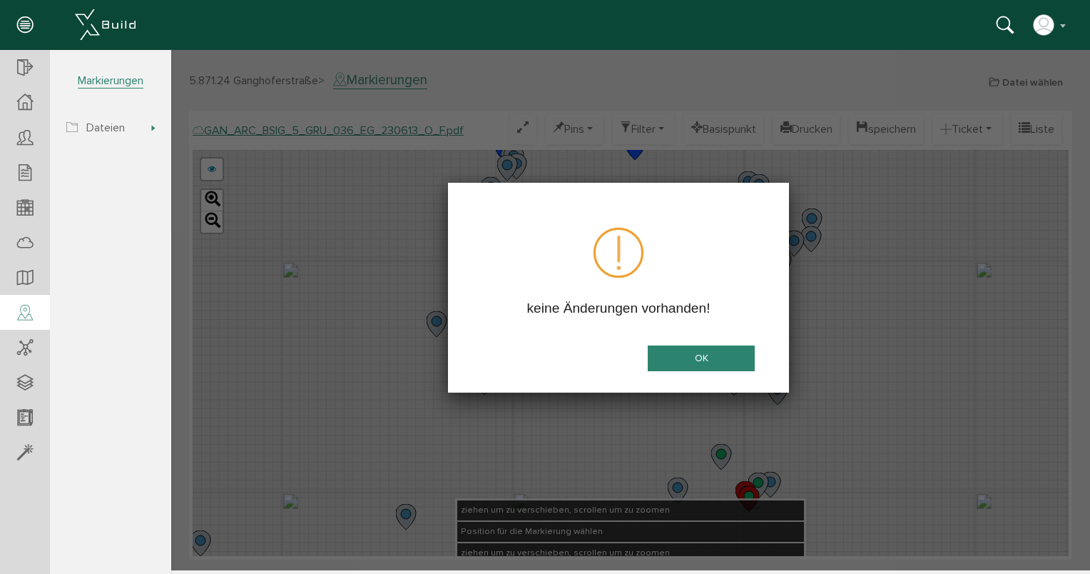
click at [703, 350] on button "OK" at bounding box center [701, 358] width 107 height 26
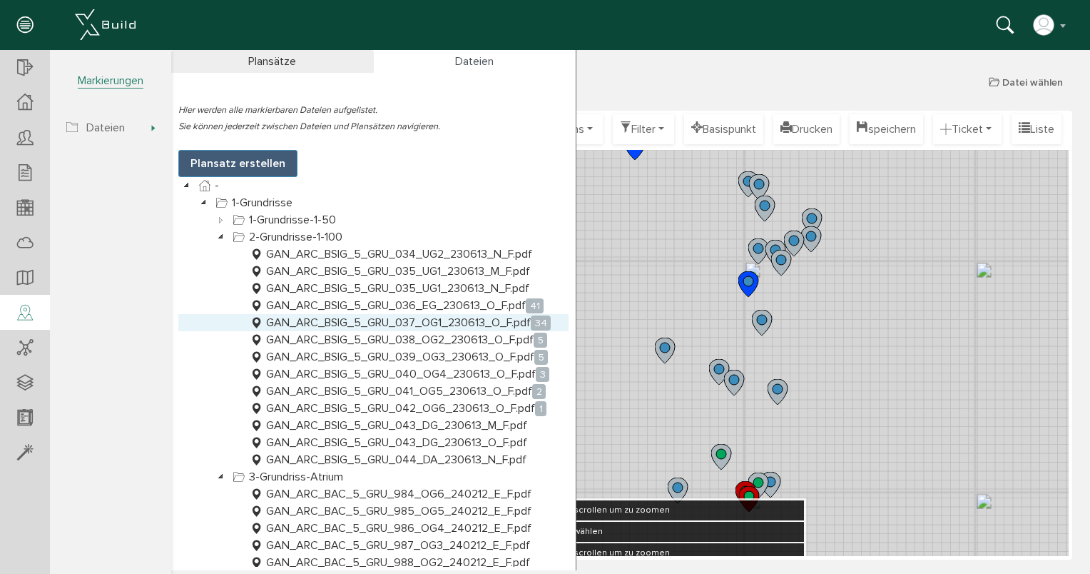
click at [450, 320] on link "GAN_ARC_BSIG_5_GRU_037_OG1_230613_O_F.pdf 34" at bounding box center [400, 322] width 307 height 17
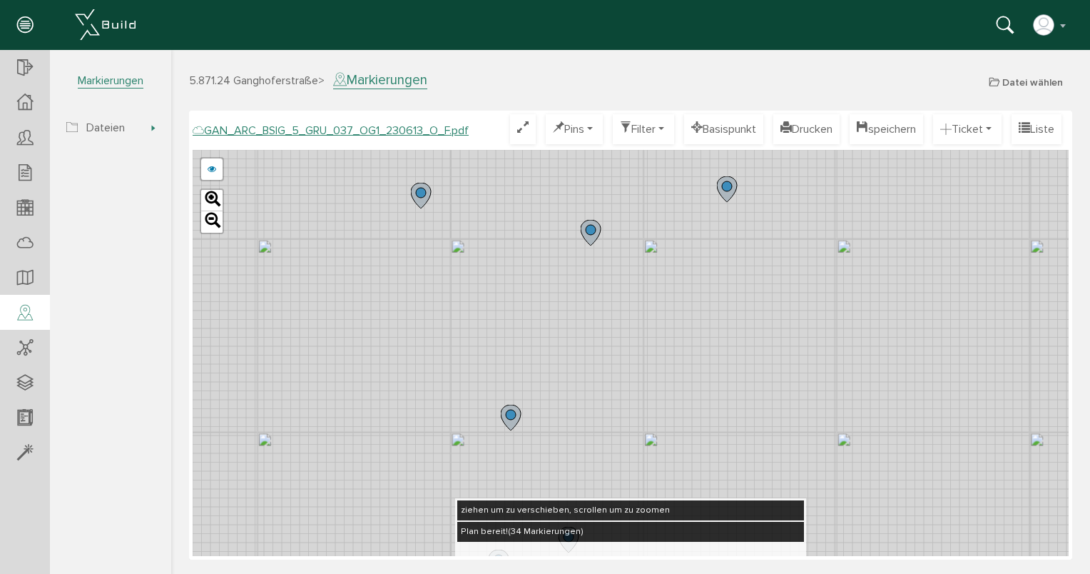
click at [594, 232] on circle at bounding box center [591, 230] width 10 height 10
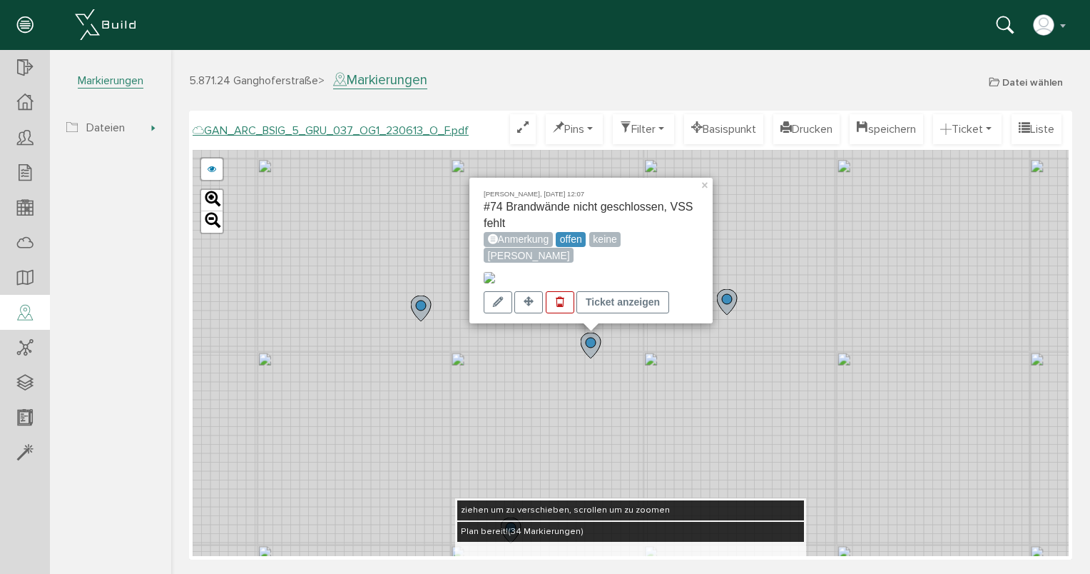
click at [588, 418] on div "[PERSON_NAME], [DATE] 12:07 #74 Brandwände nicht geschlossen, VSS fehlt Anmerku…" at bounding box center [631, 353] width 876 height 406
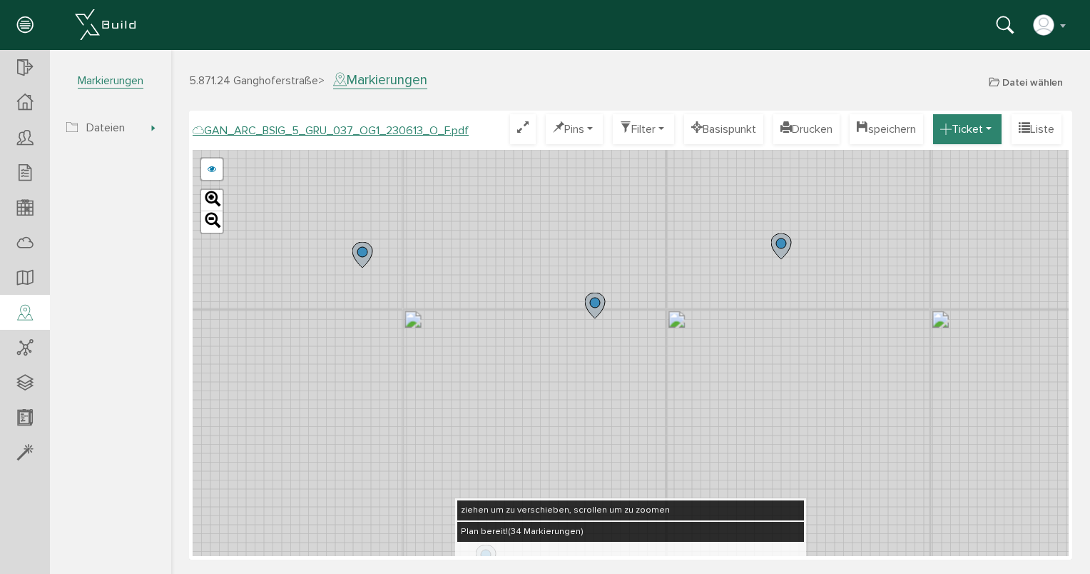
click at [990, 131] on button "Ticket" at bounding box center [967, 129] width 69 height 30
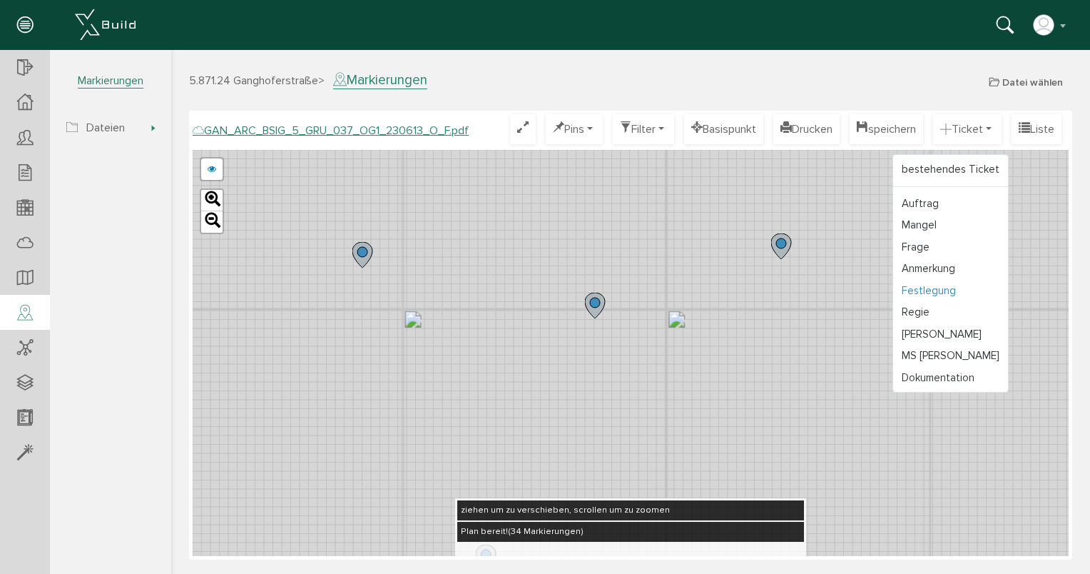
click at [939, 290] on link "Festlegung" at bounding box center [950, 291] width 115 height 22
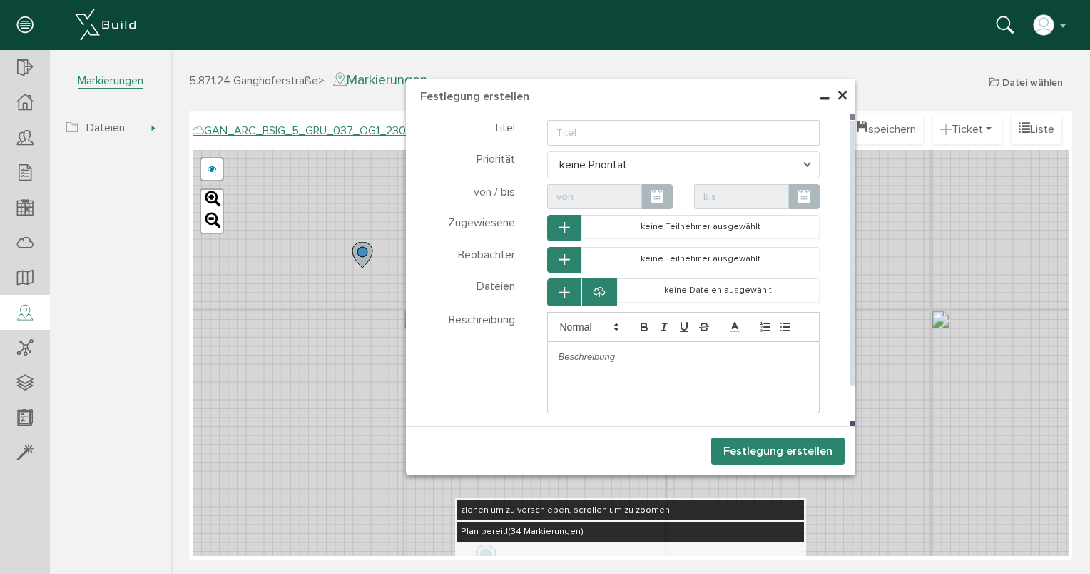
click at [598, 134] on input "text" at bounding box center [683, 133] width 273 height 26
type input "VSS bis Kante der Stufe verlängert erstellen (wo Estrich aufhört)"
click at [678, 357] on p at bounding box center [684, 356] width 250 height 13
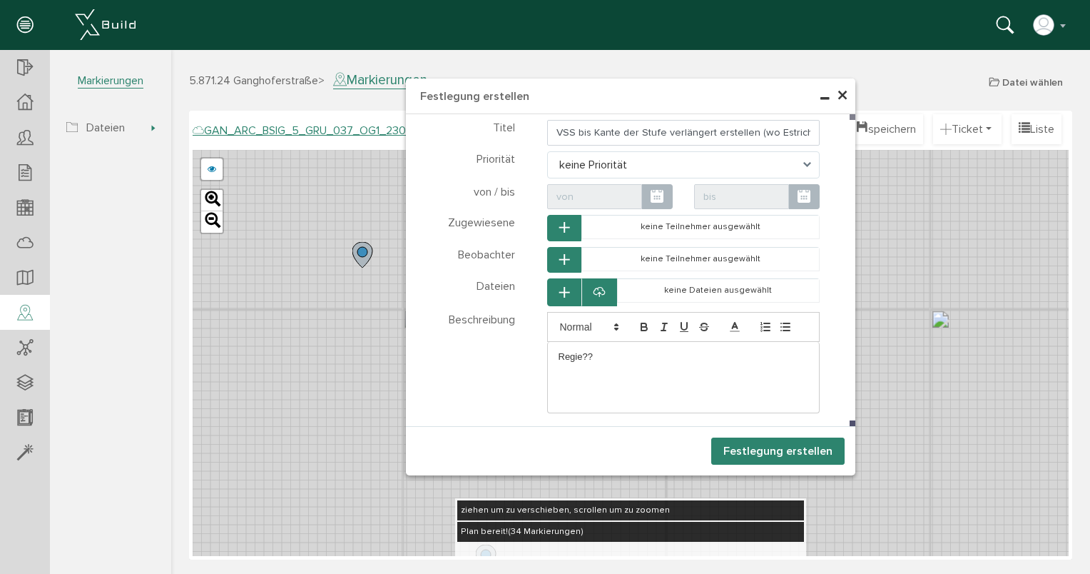
click at [780, 447] on button "Festlegung erstellen" at bounding box center [777, 450] width 133 height 27
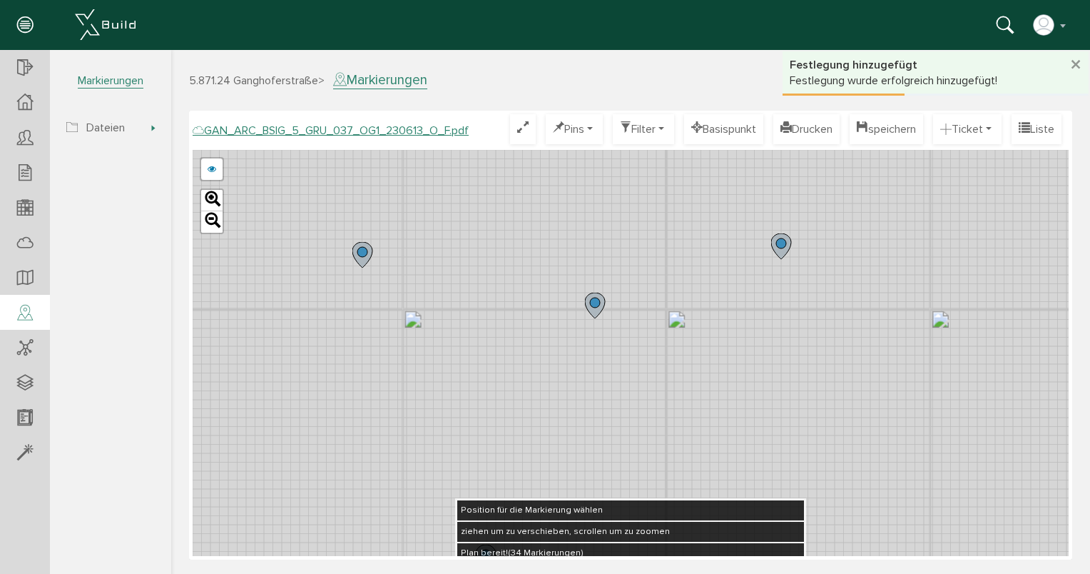
click at [592, 418] on div "GAN_ARC_BSIG_5_GRU_037_OG1_230613_N_F.pdf GAN_ARC_BSIG_5_GRU_037_OG1_230613_M_F…" at bounding box center [631, 353] width 876 height 406
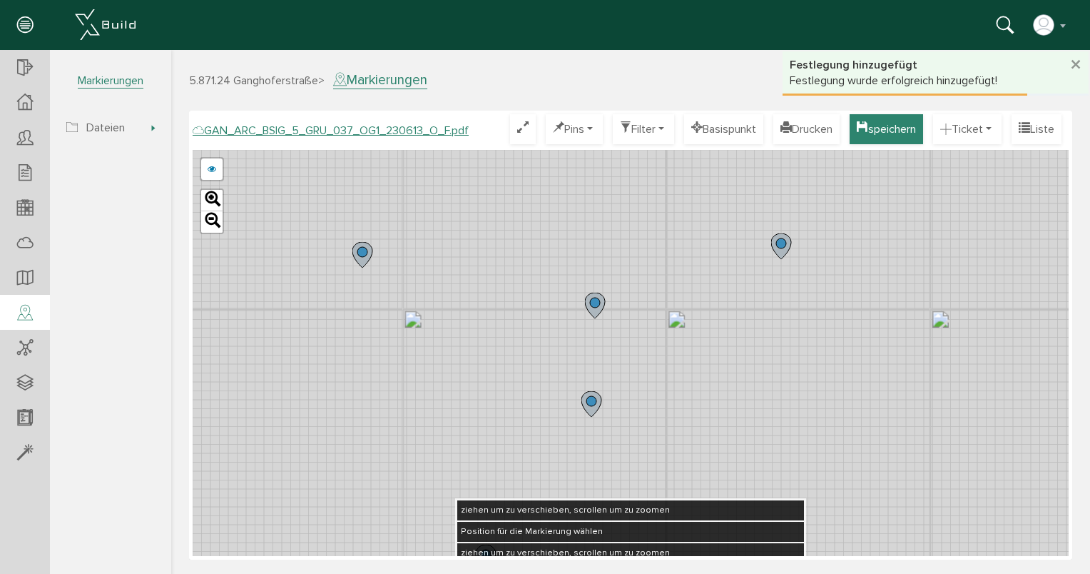
click at [857, 126] on icon "button" at bounding box center [862, 130] width 11 height 16
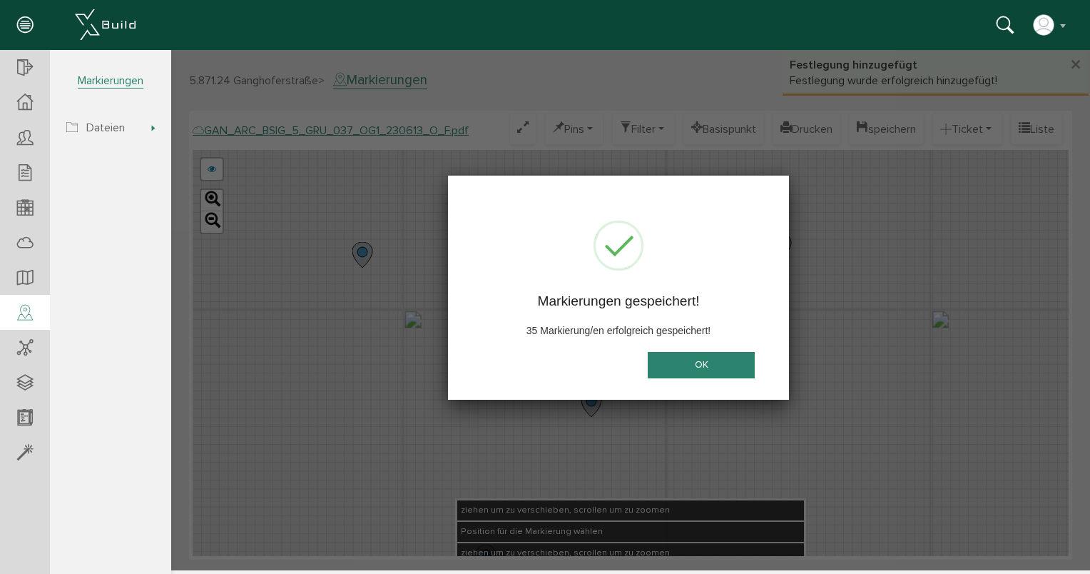
click at [734, 375] on button "OK" at bounding box center [701, 365] width 107 height 26
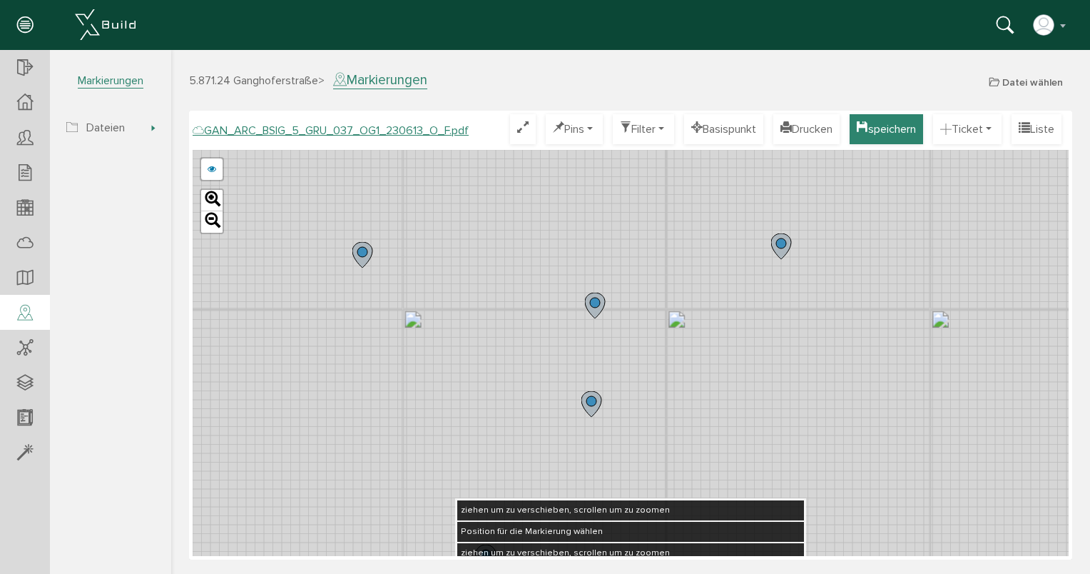
click at [897, 135] on button "speichern" at bounding box center [886, 129] width 73 height 30
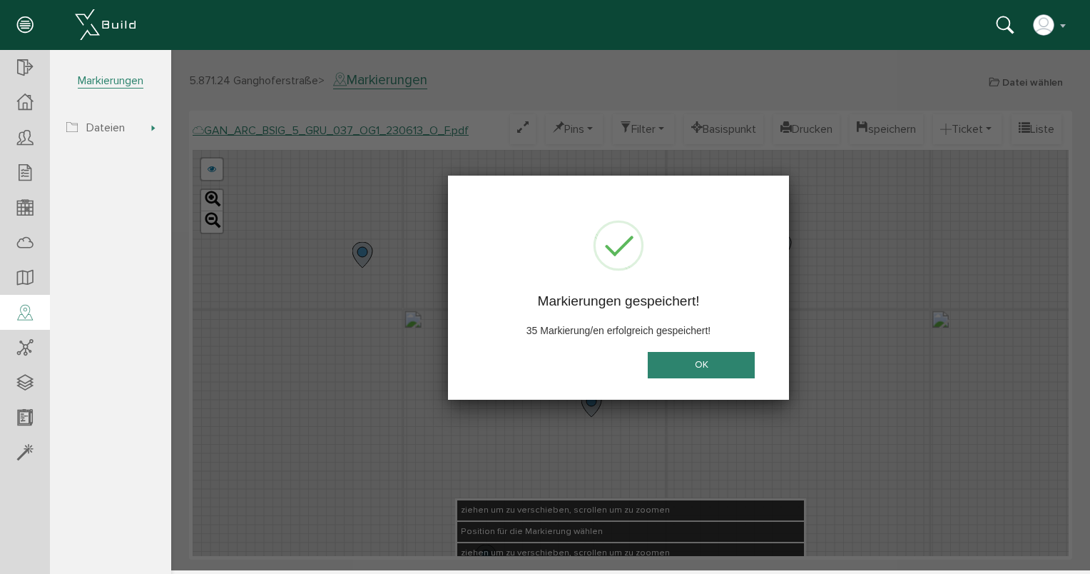
click at [690, 367] on button "OK" at bounding box center [701, 365] width 107 height 26
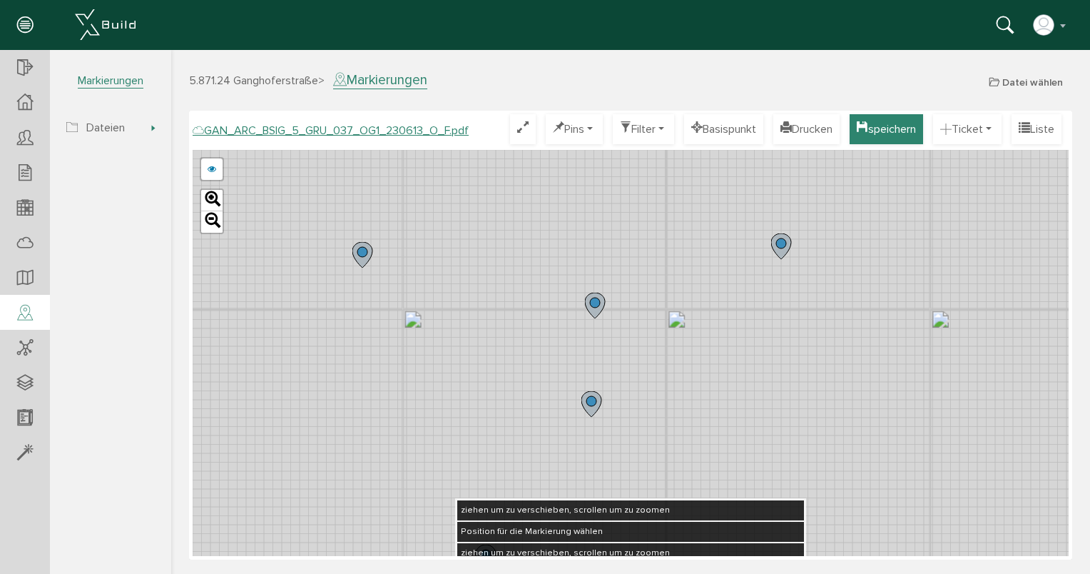
click at [882, 129] on button "speichern" at bounding box center [886, 129] width 73 height 30
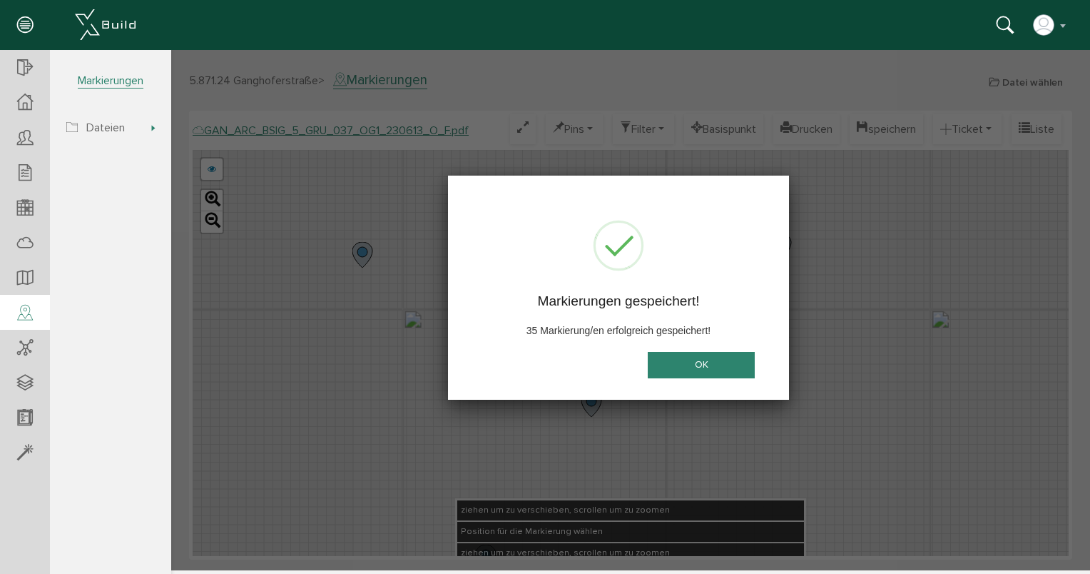
click at [674, 363] on button "OK" at bounding box center [701, 365] width 107 height 26
